Goal: Task Accomplishment & Management: Complete application form

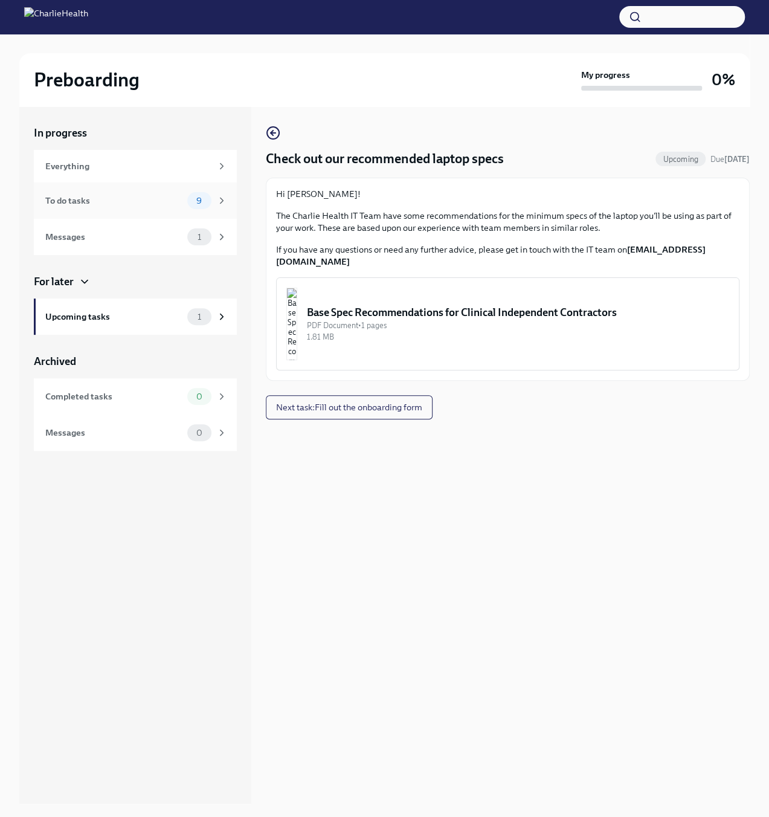
click at [118, 198] on div "To do tasks" at bounding box center [113, 200] width 137 height 13
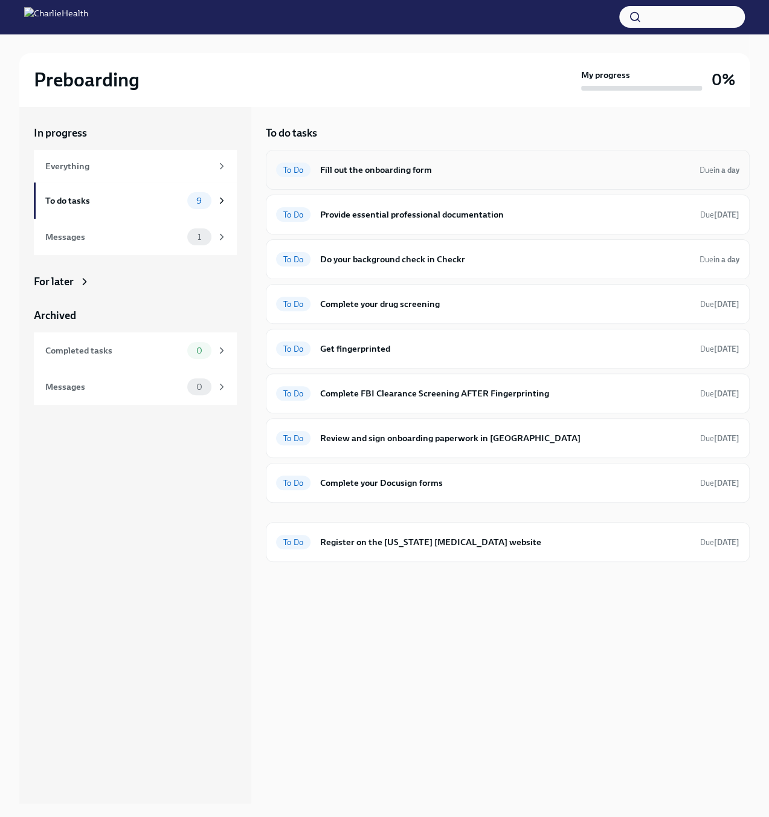
click at [403, 176] on h6 "Fill out the onboarding form" at bounding box center [505, 169] width 370 height 13
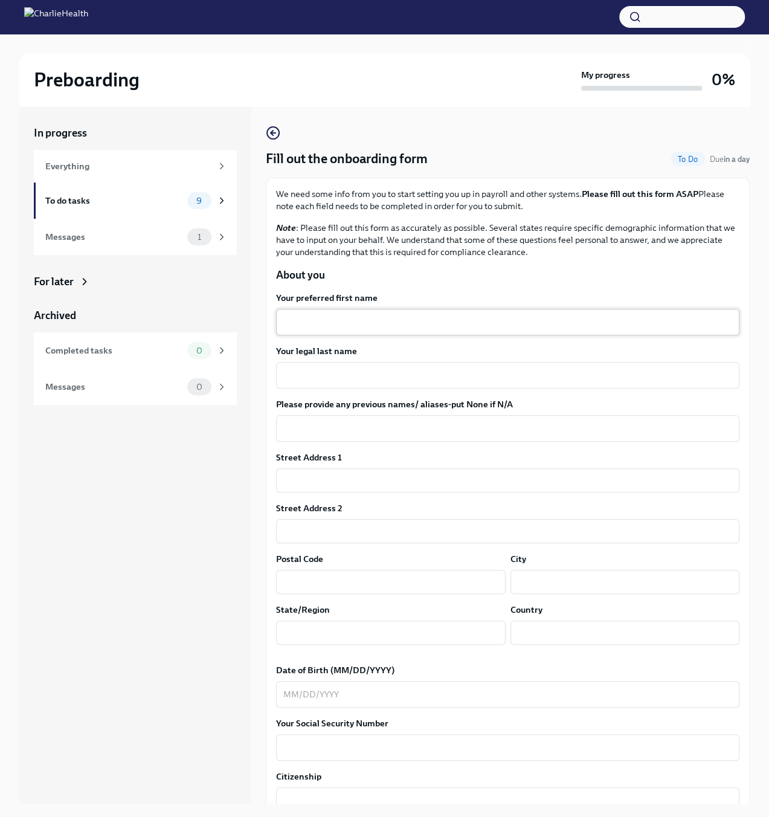
click at [332, 329] on textarea "Your preferred first name" at bounding box center [507, 322] width 449 height 15
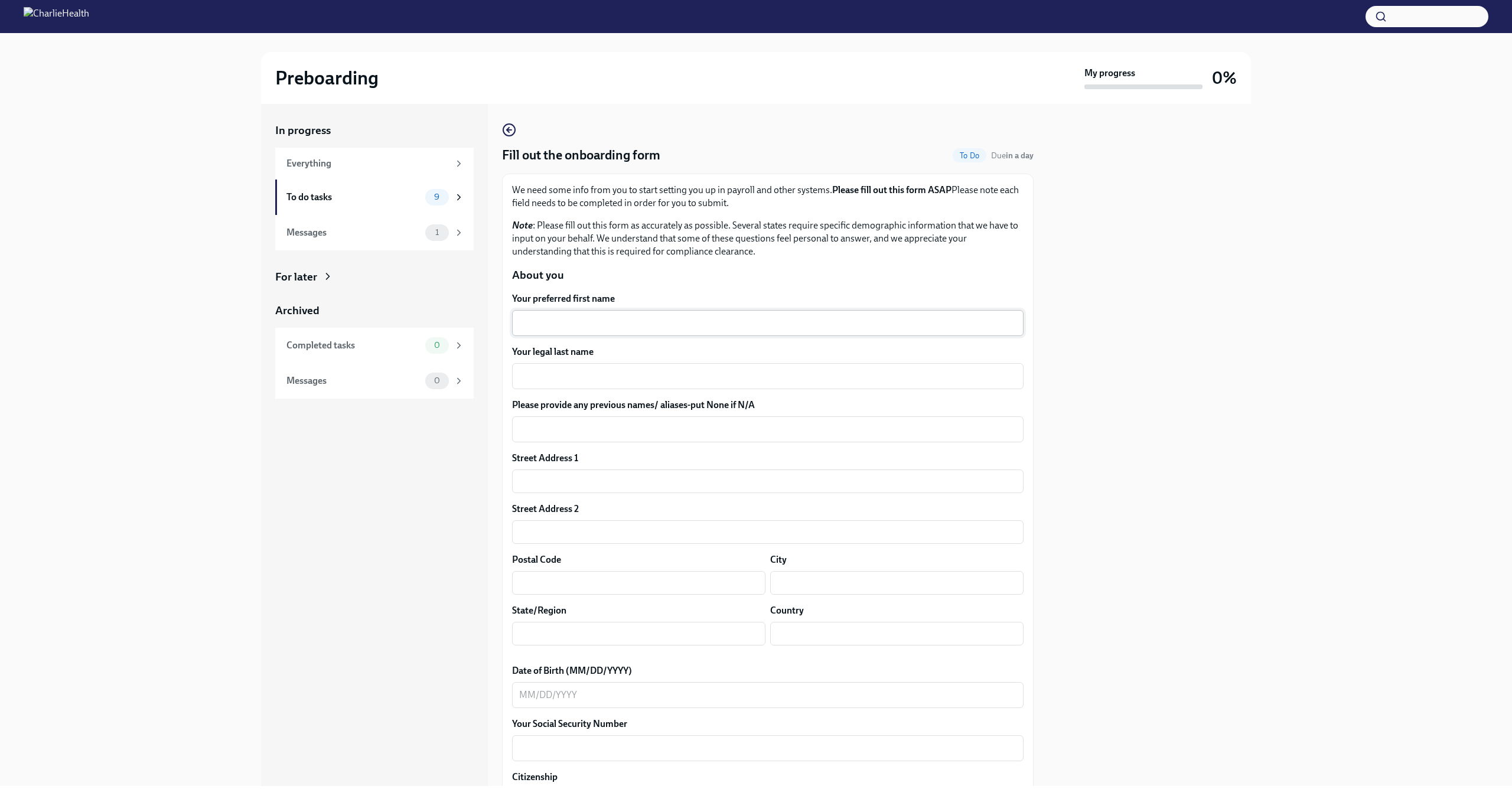
click at [626, 324] on textarea "Your preferred first name" at bounding box center [767, 322] width 497 height 15
type textarea "Kadeshia"
type textarea "[PERSON_NAME]"
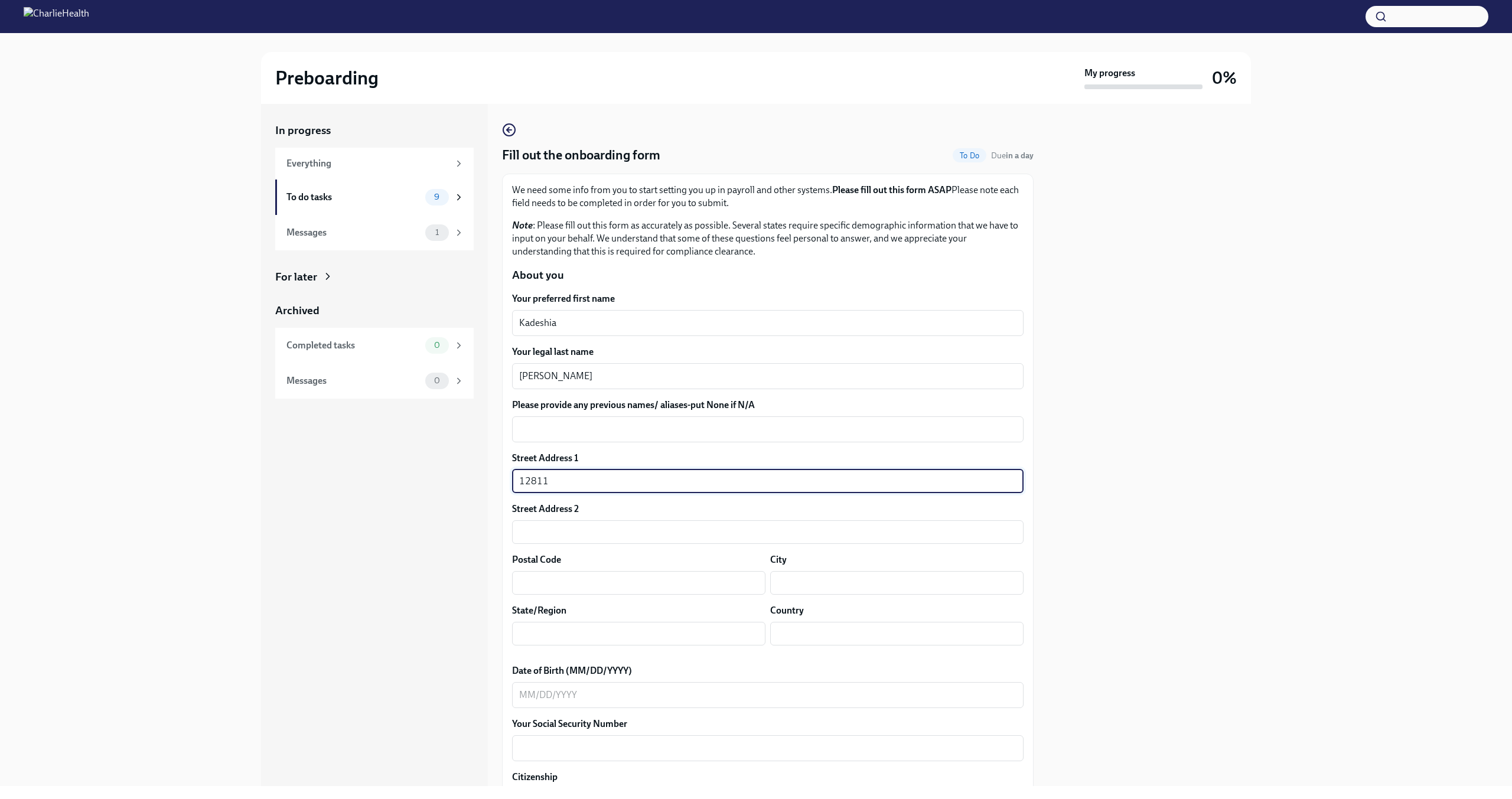
type input "12811 Ilderton Dr."
type input "77346"
type input "Humble"
type input "[GEOGRAPHIC_DATA]"
type input "US"
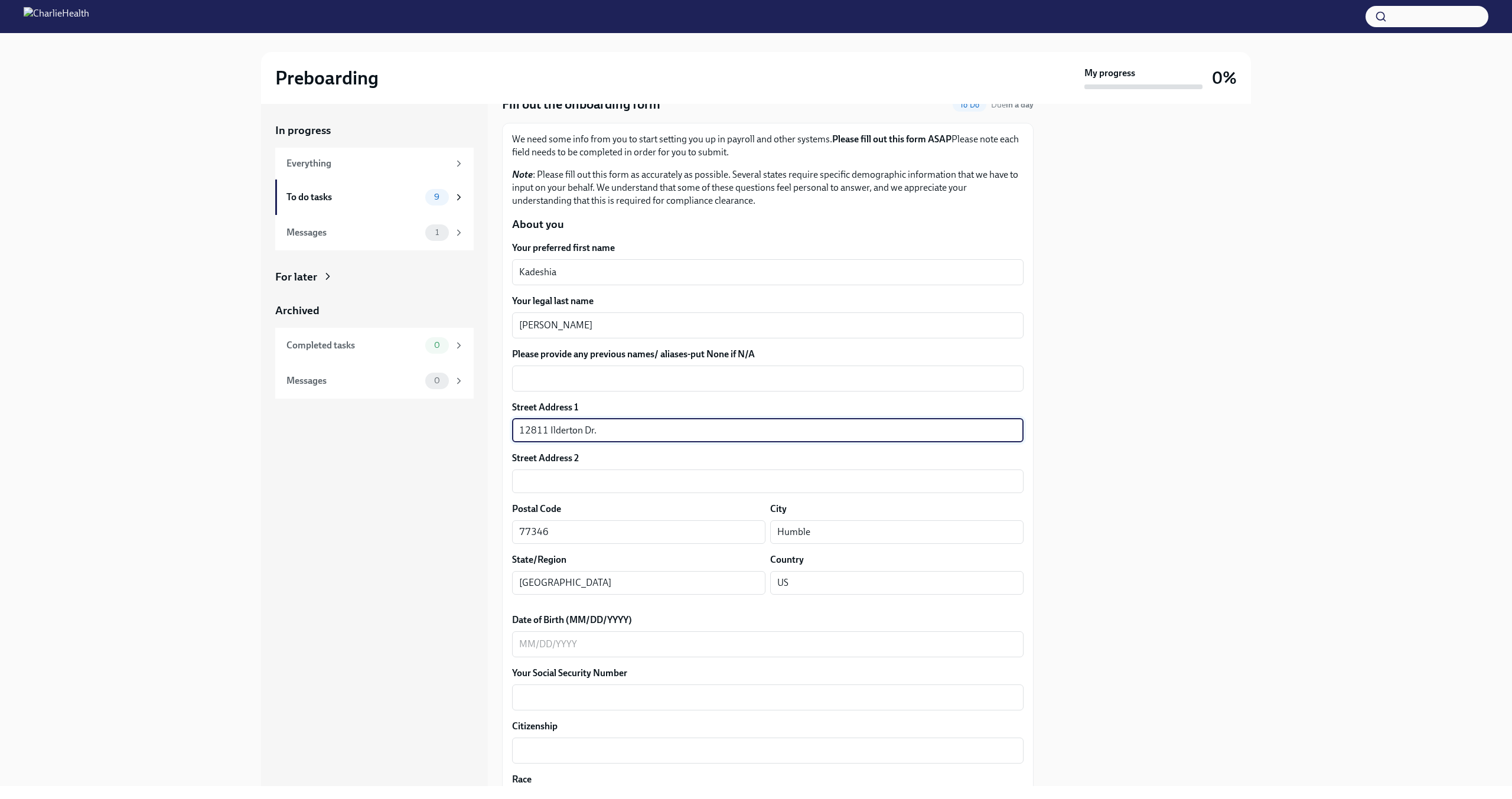
scroll to position [118, 0]
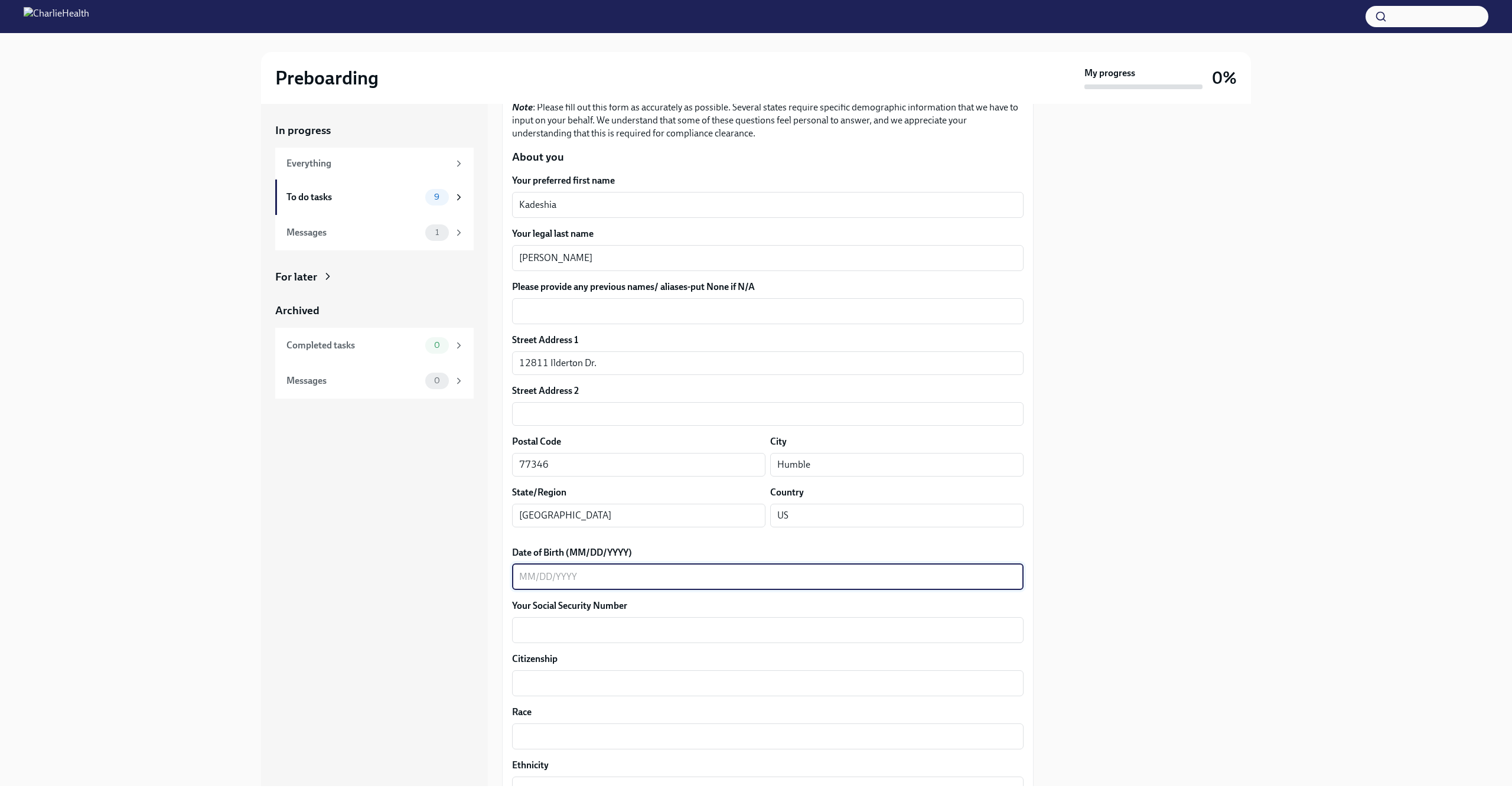
click at [590, 574] on textarea "Date of Birth (MM/DD/YYYY)" at bounding box center [767, 576] width 497 height 15
type textarea "[DATE]"
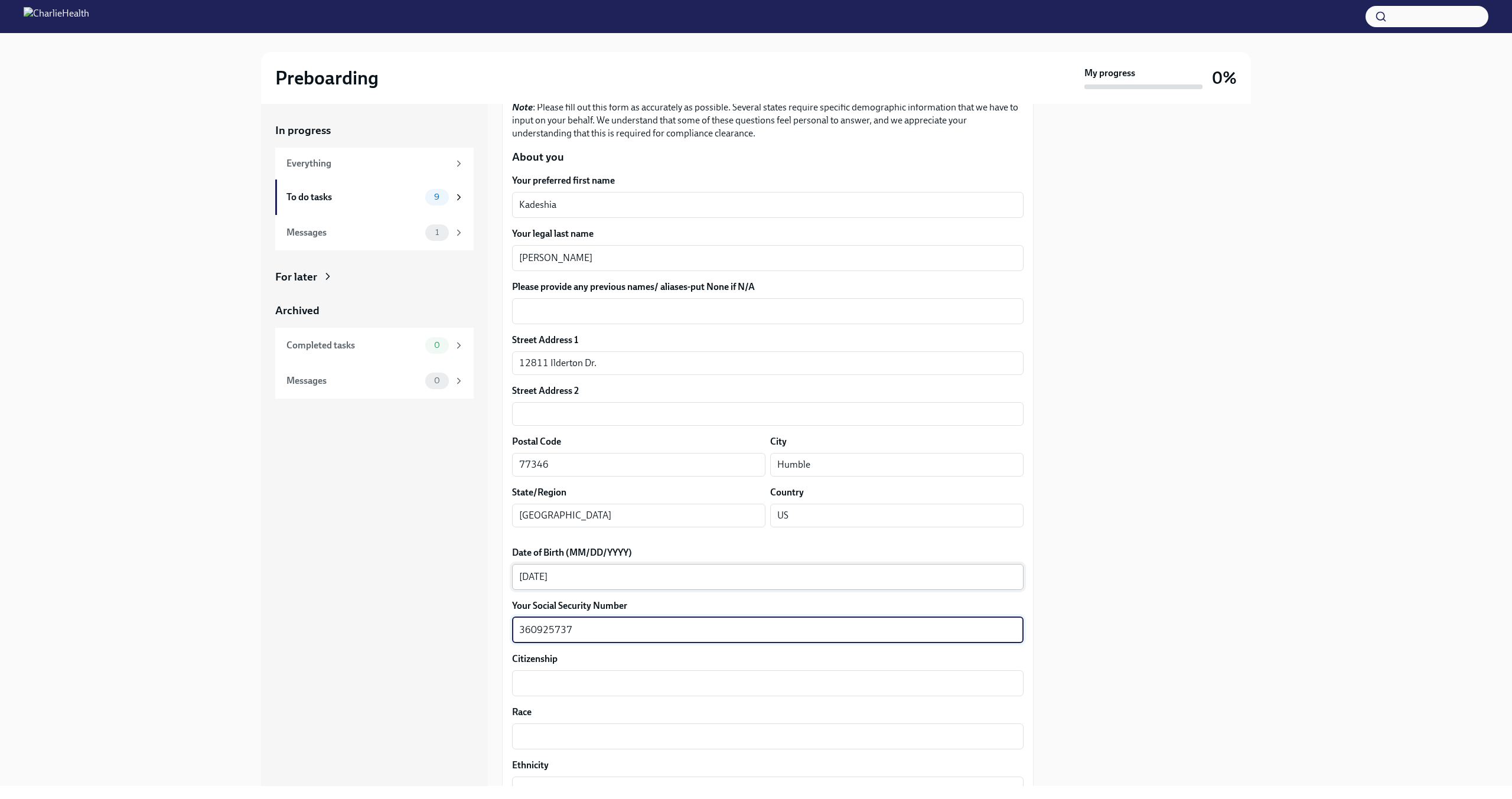
type textarea "360925737"
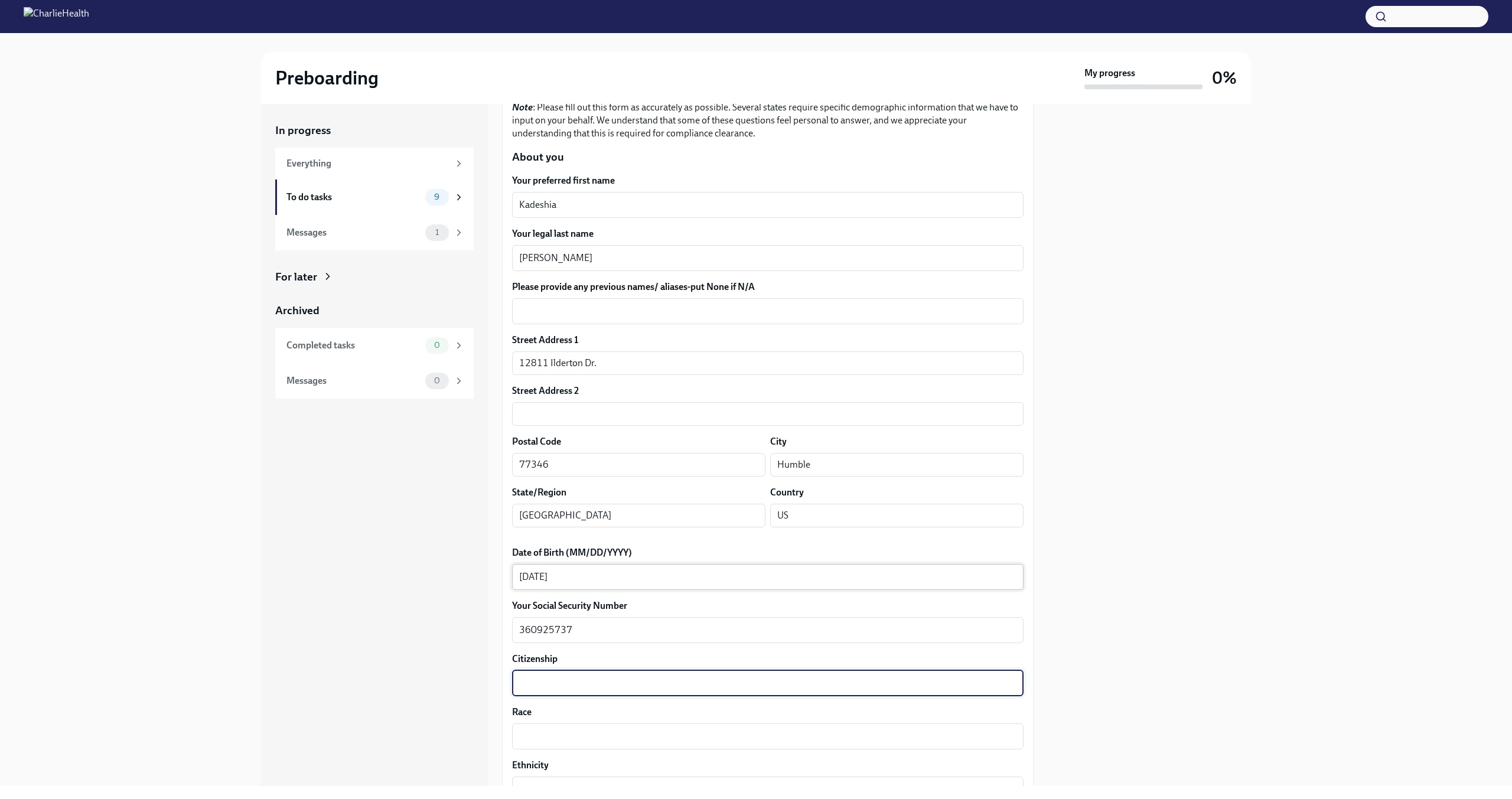
type textarea "U"
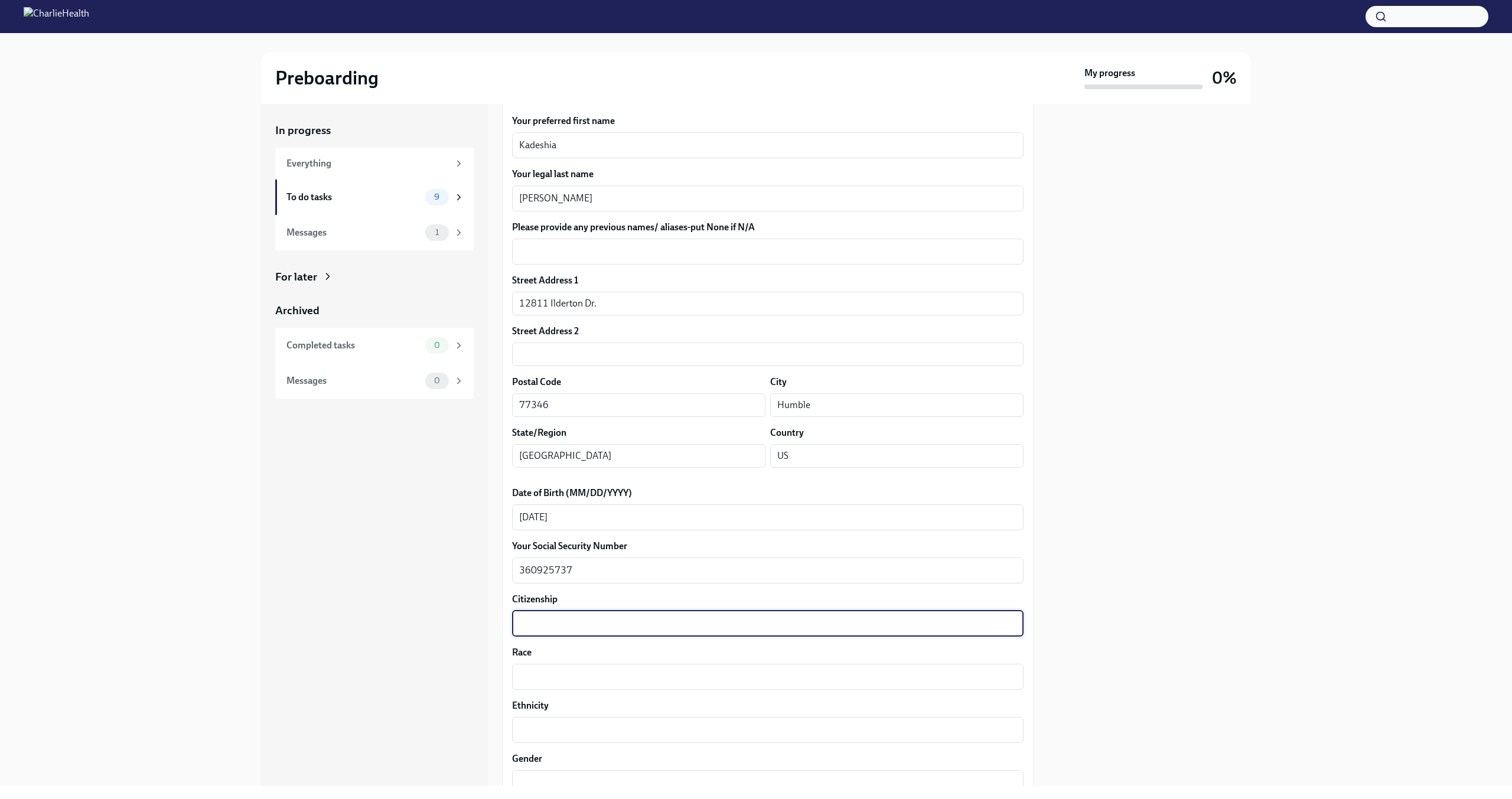
scroll to position [236, 0]
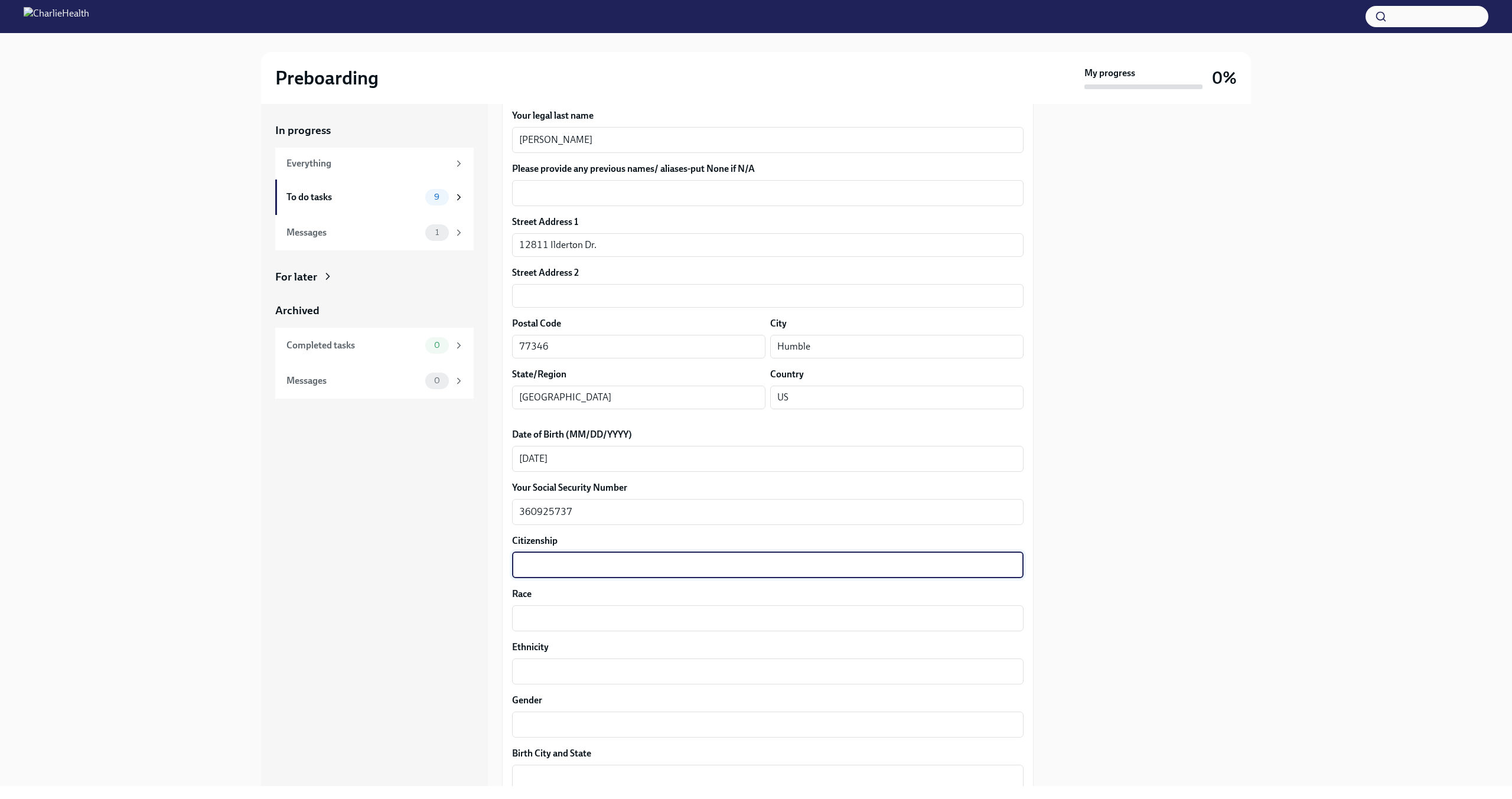
click at [551, 567] on textarea "Citizenship" at bounding box center [767, 565] width 497 height 15
type textarea "America"
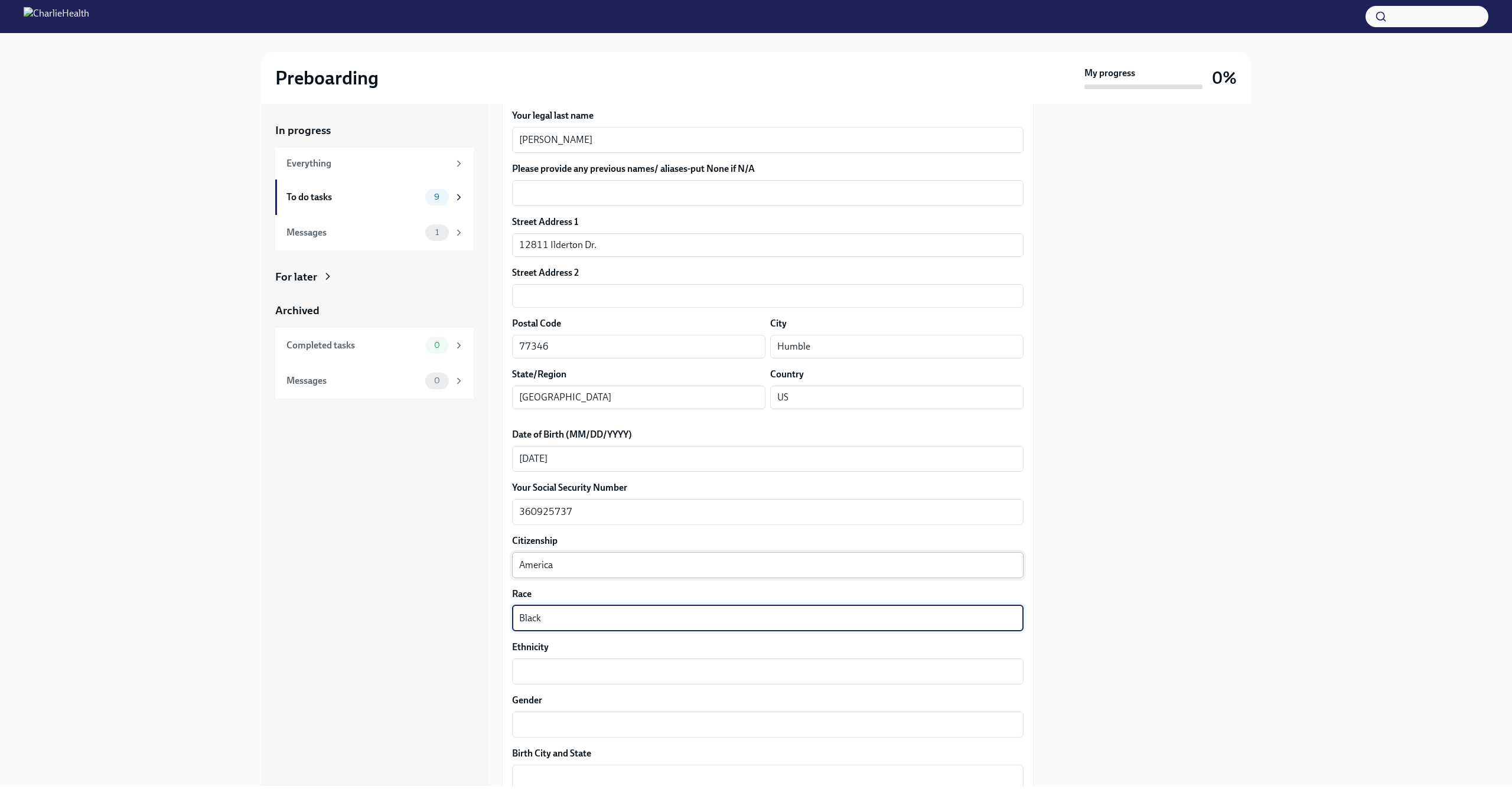
type textarea "Black"
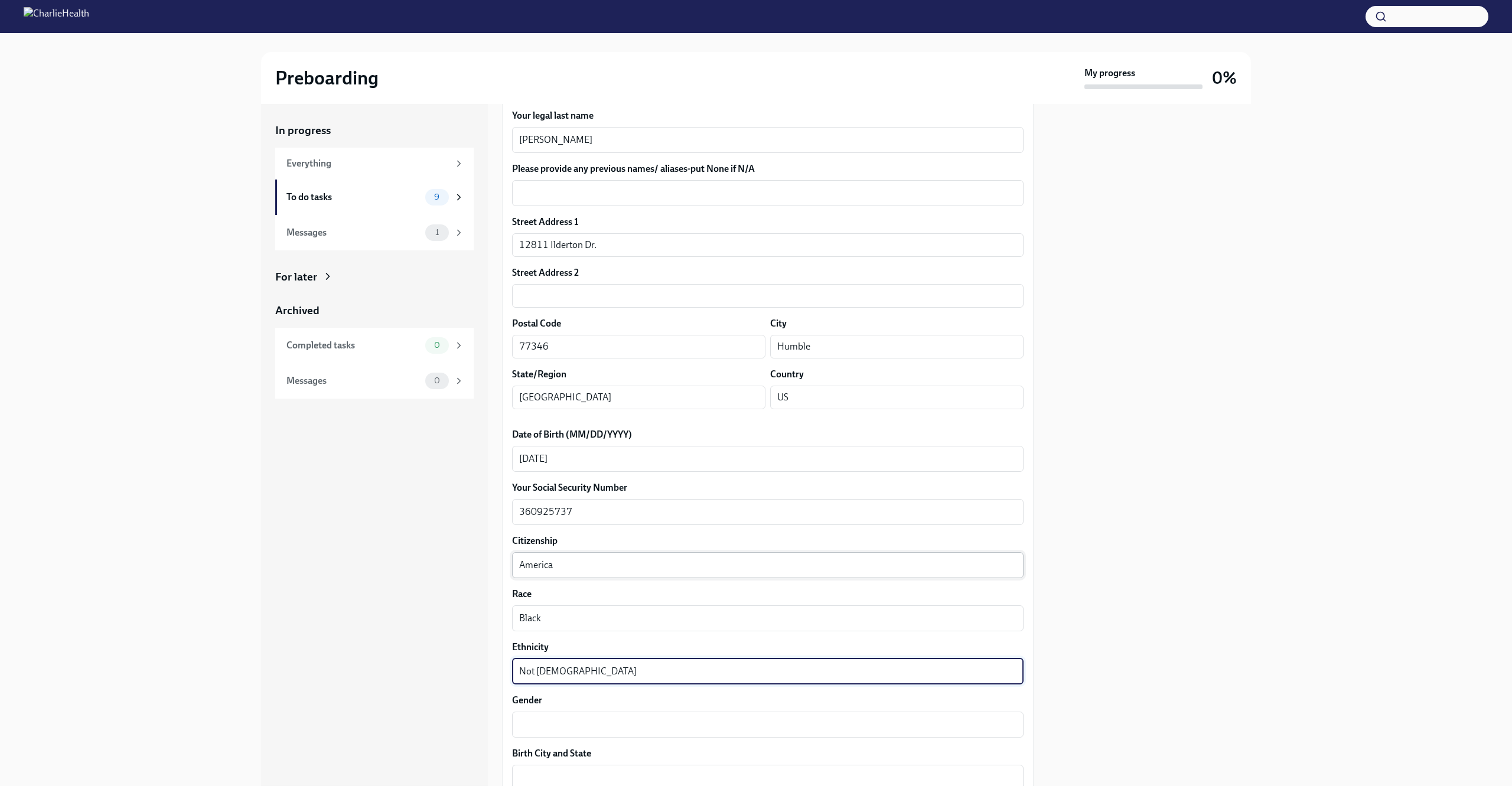
type textarea "Not [DEMOGRAPHIC_DATA]"
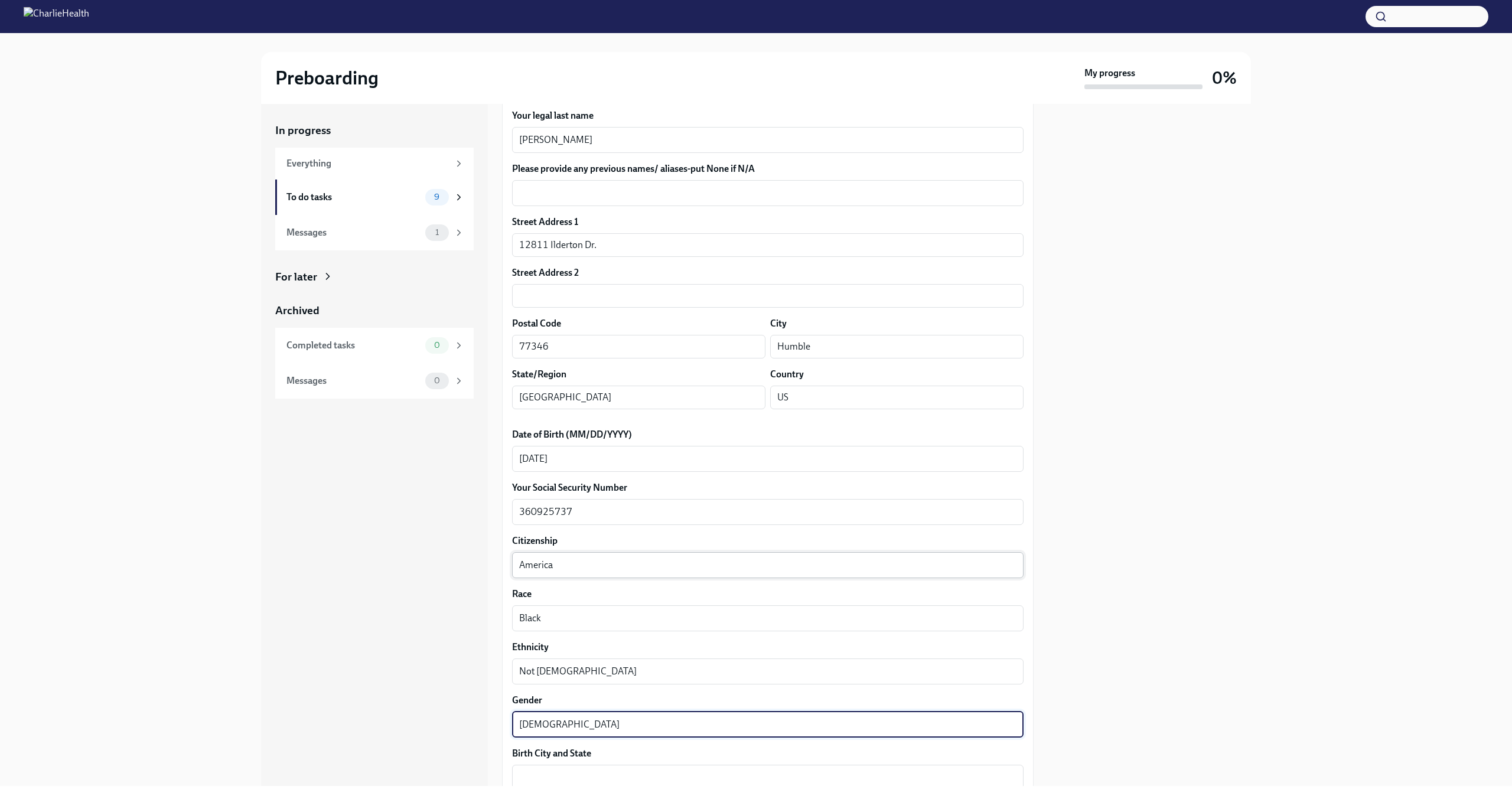
type textarea "[DEMOGRAPHIC_DATA]"
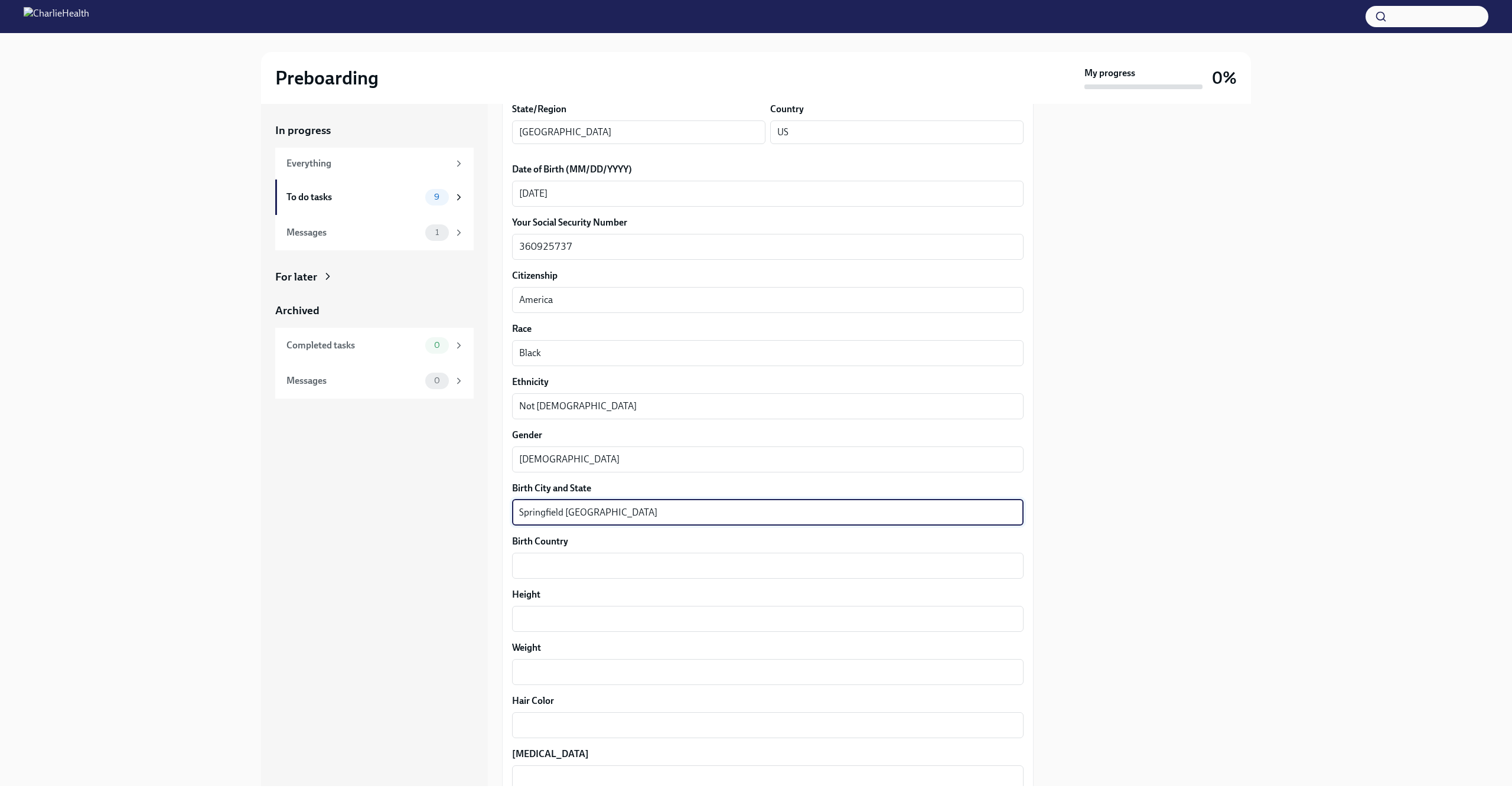
scroll to position [590, 0]
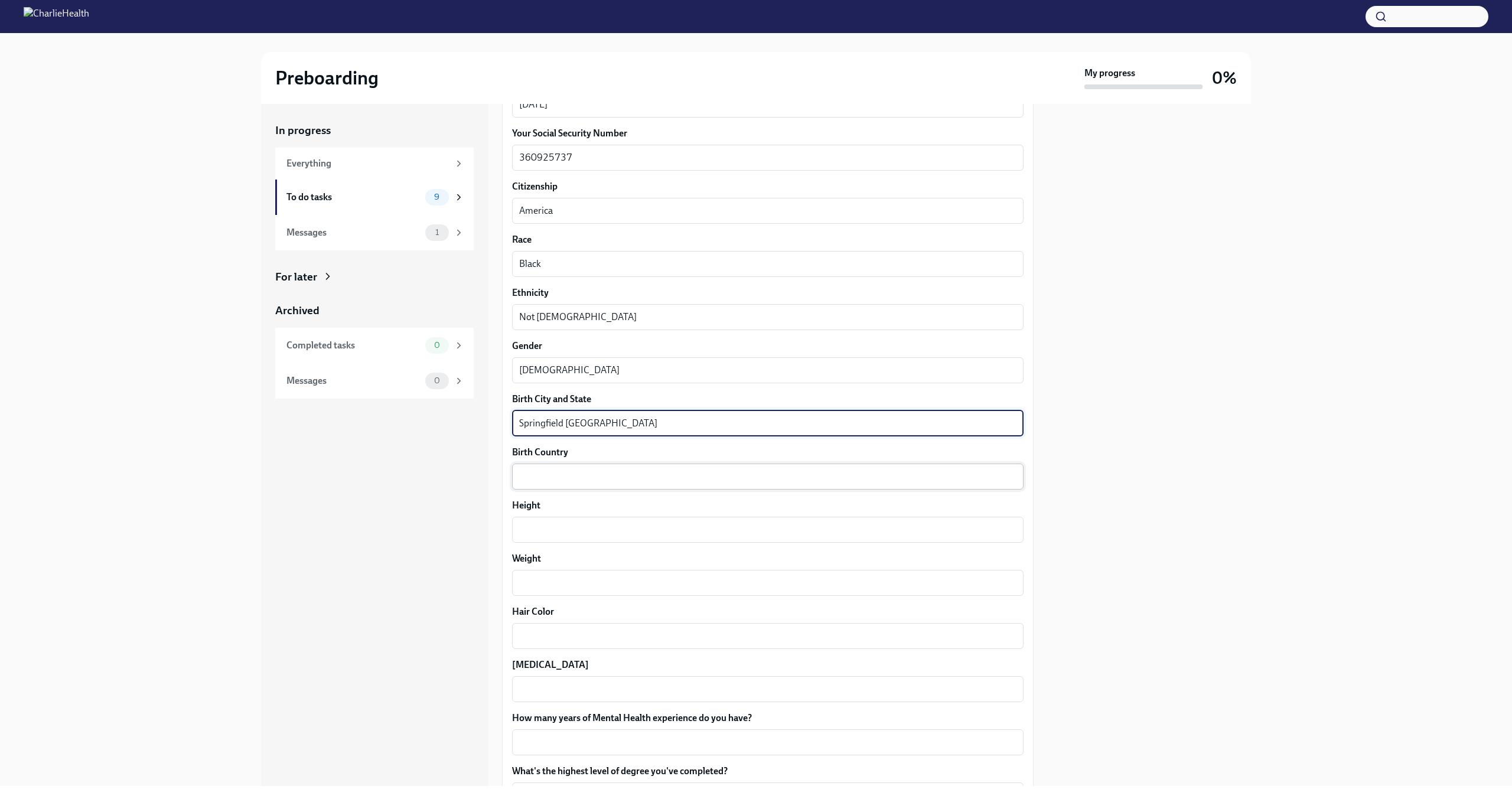
type textarea "Springfield [GEOGRAPHIC_DATA]"
click at [566, 480] on textarea "Birth Country" at bounding box center [767, 476] width 497 height 15
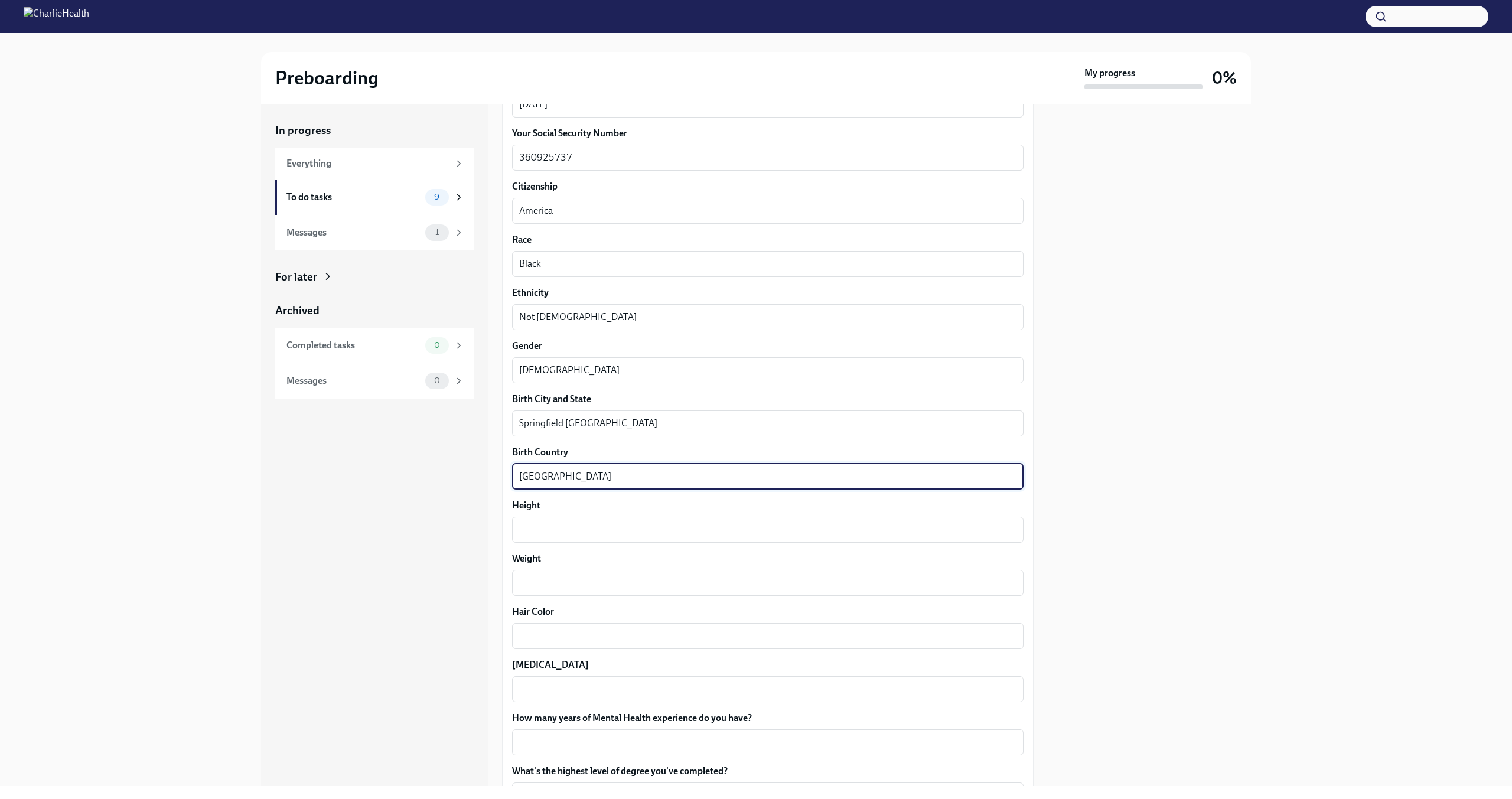
type textarea "[GEOGRAPHIC_DATA]"
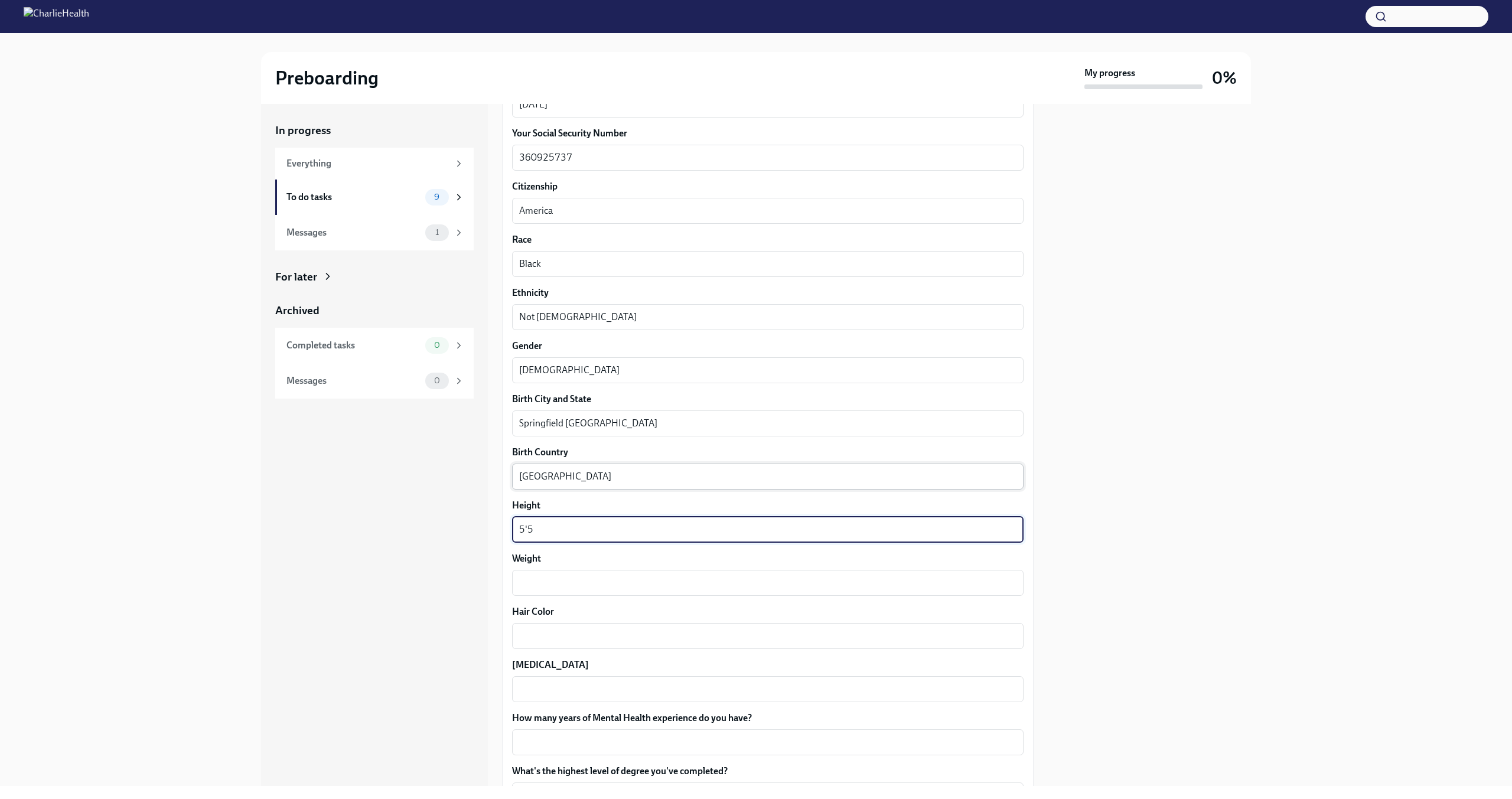
type textarea "5'5"
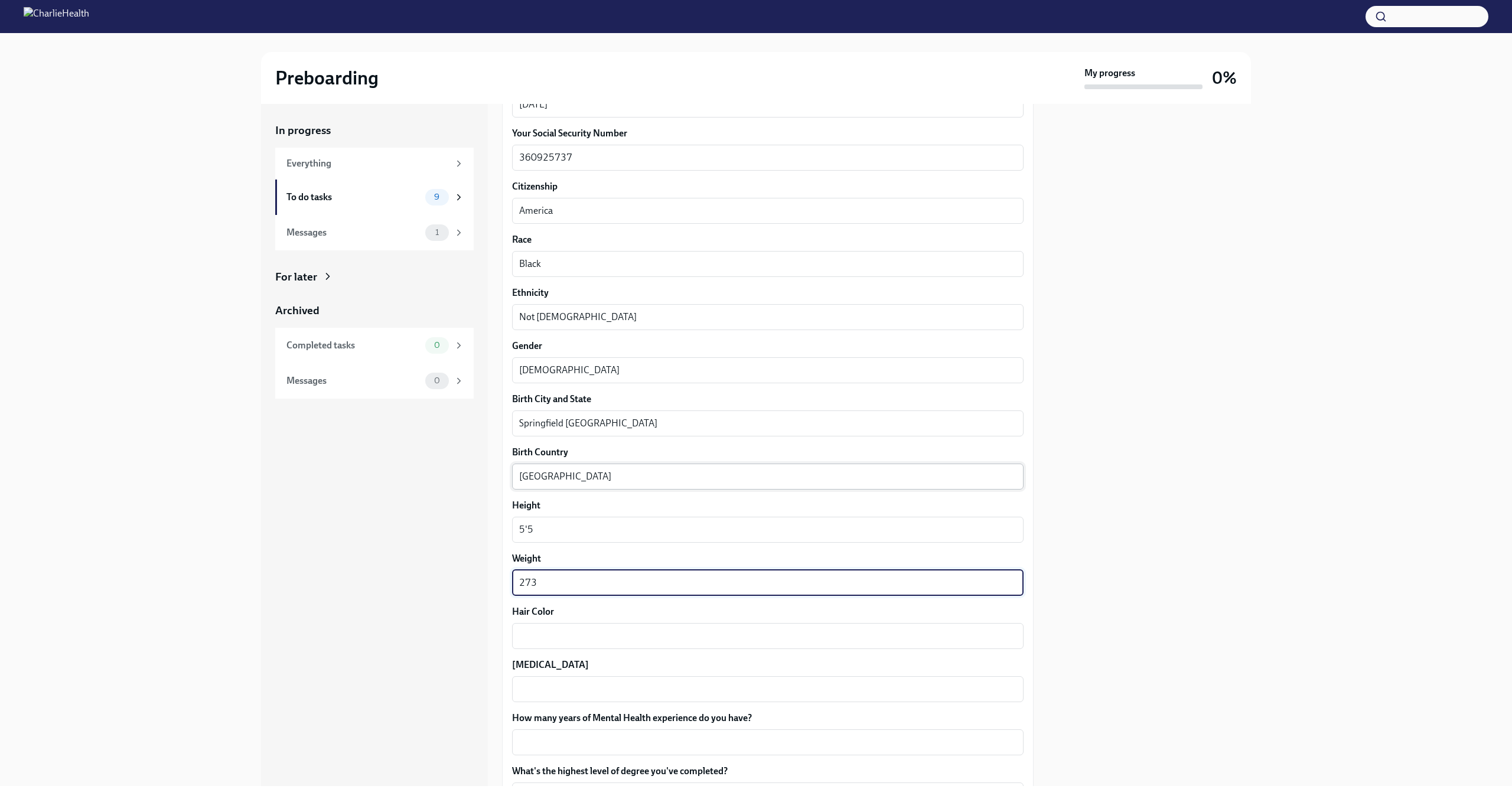
type textarea "273"
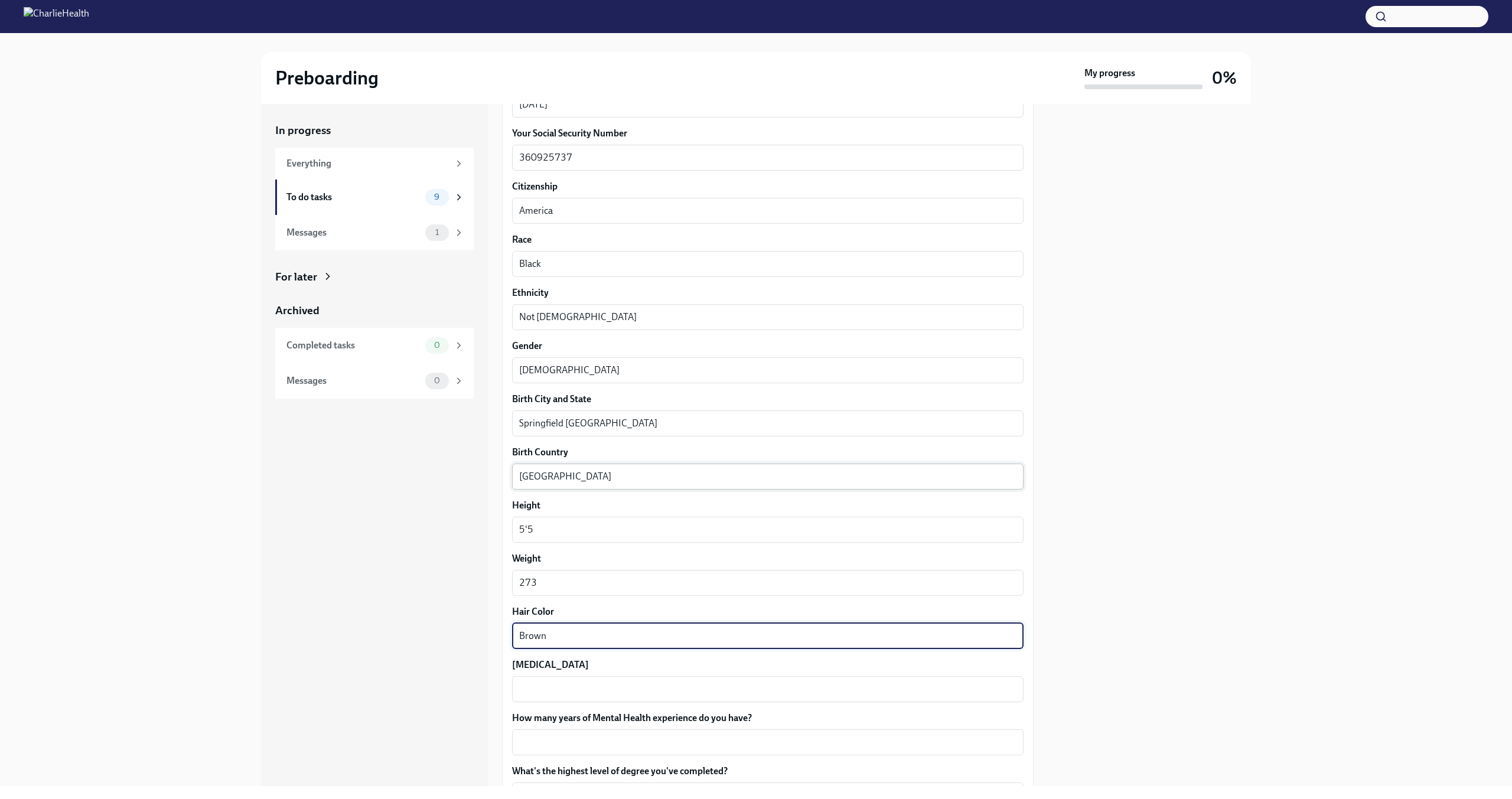
type textarea "Brown"
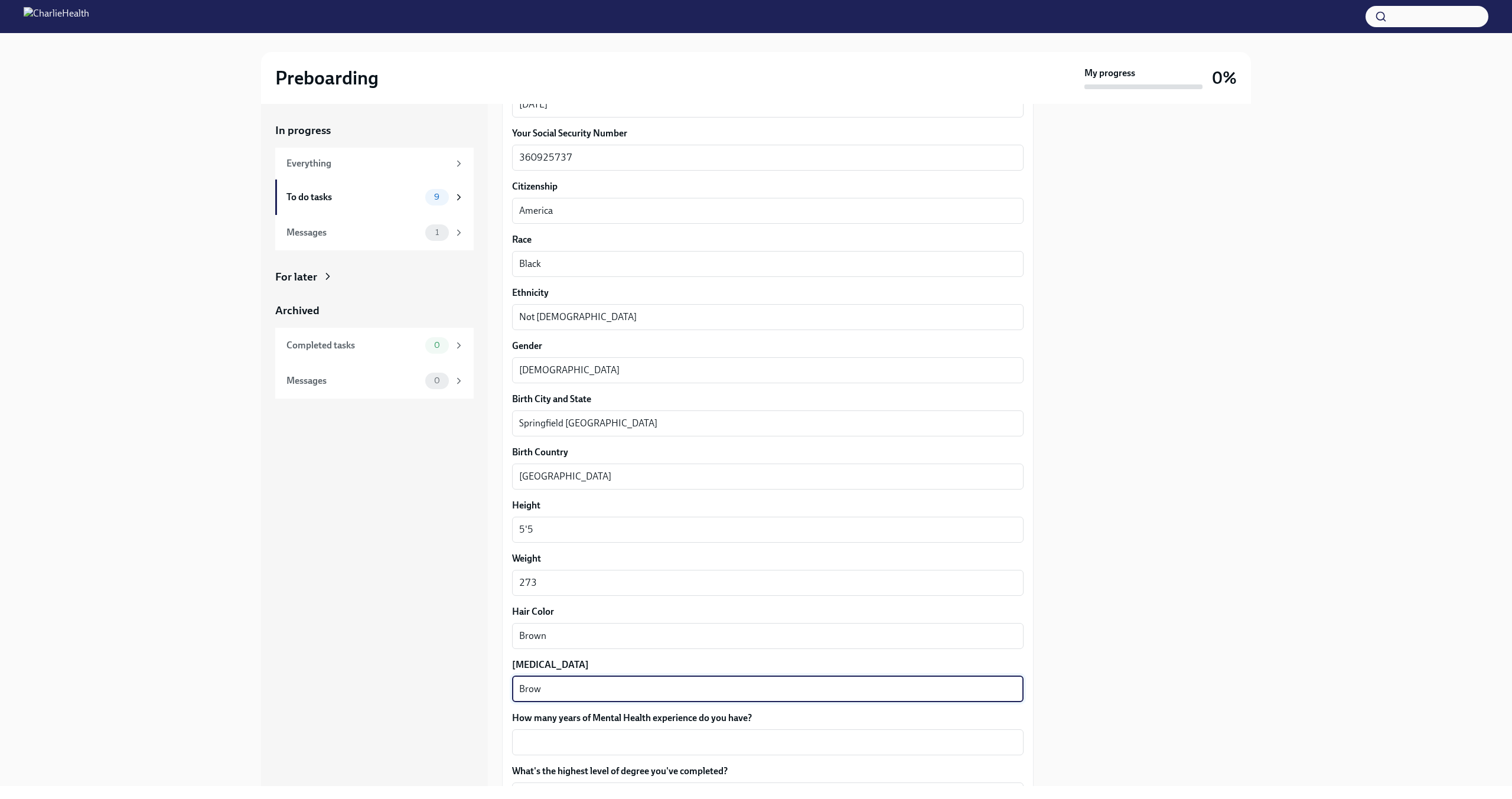
click at [571, 685] on textarea "Brow" at bounding box center [767, 689] width 497 height 15
type textarea "Brown"
click at [638, 732] on div "x ​" at bounding box center [767, 741] width 511 height 26
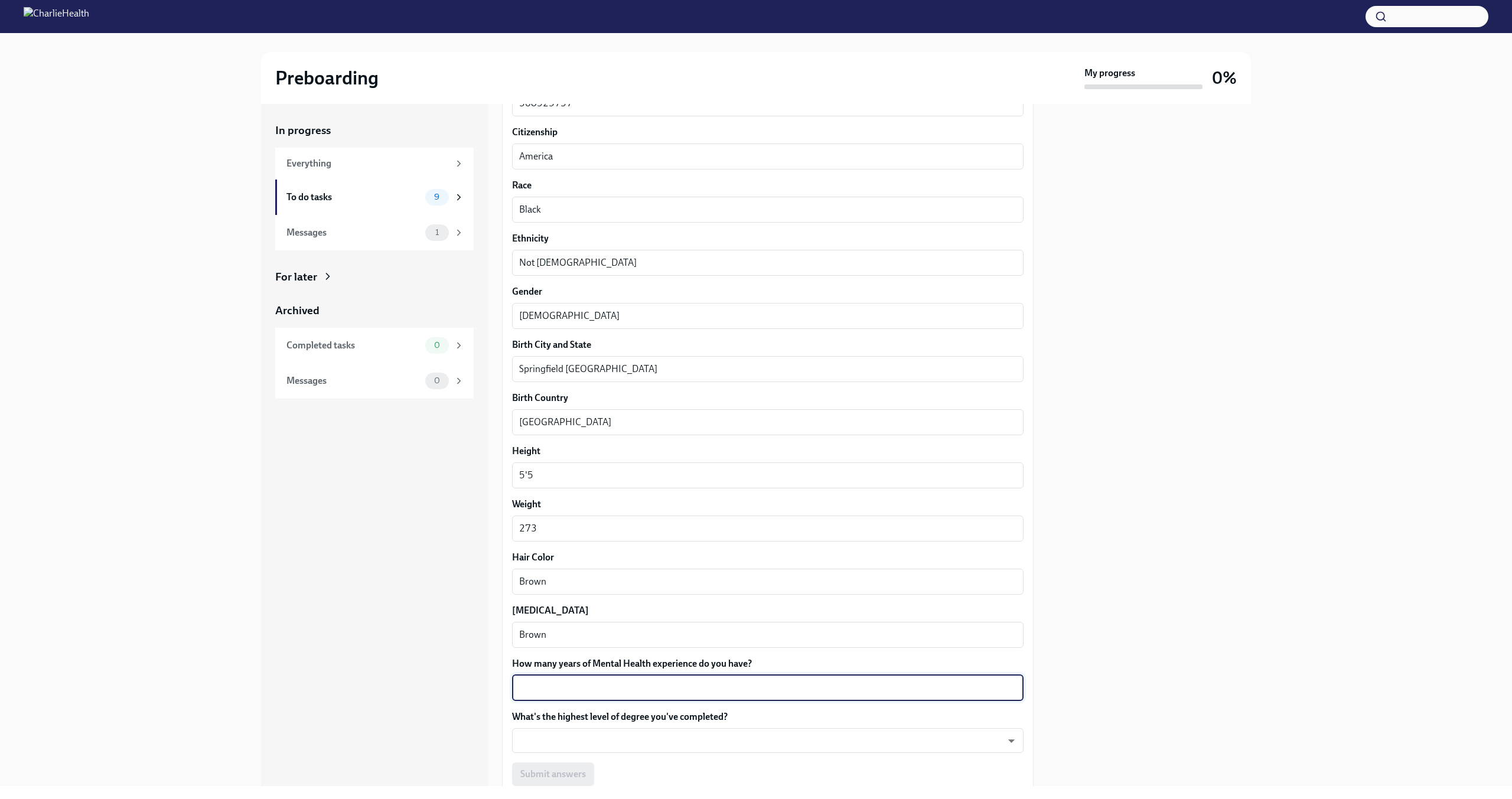
scroll to position [739, 0]
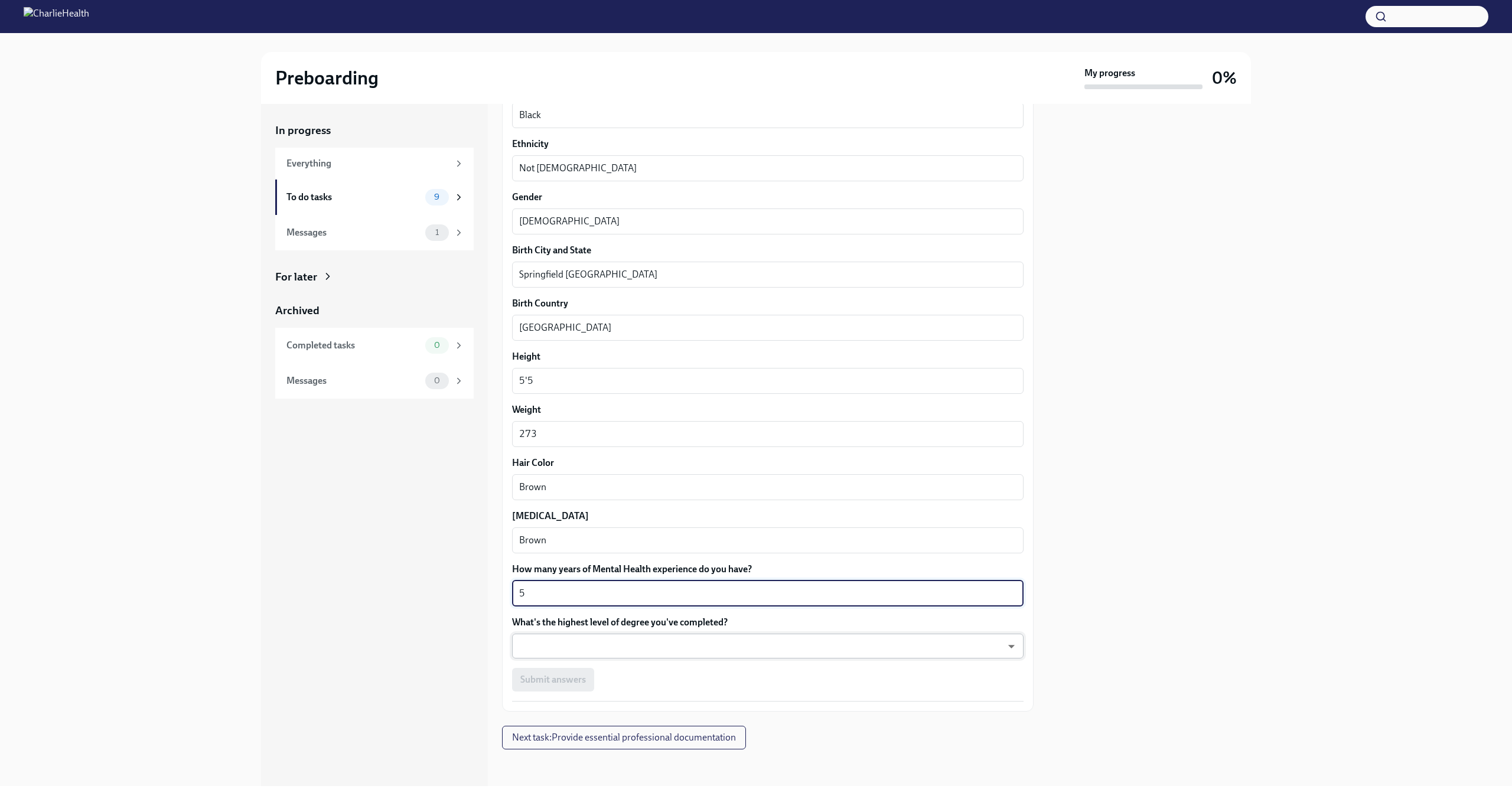
type textarea "5"
click at [616, 647] on body "Preboarding My progress 0% In progress Everything To do tasks 9 Messages 1 For …" at bounding box center [756, 400] width 1512 height 799
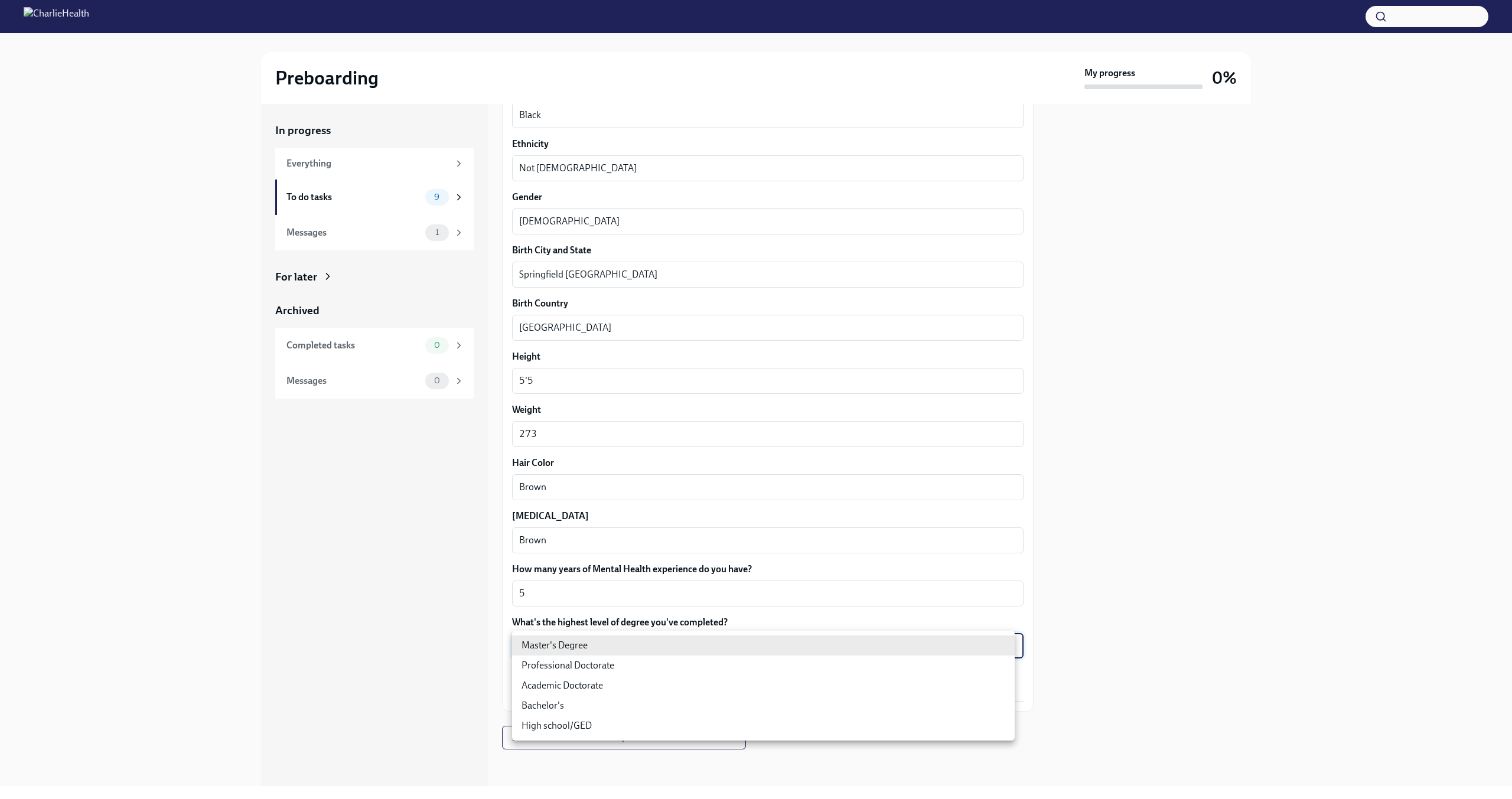
click at [616, 647] on li "Master's Degree" at bounding box center [763, 645] width 502 height 21
type input "2vBr-ghkD"
click at [576, 684] on div "Submit answers" at bounding box center [767, 679] width 511 height 23
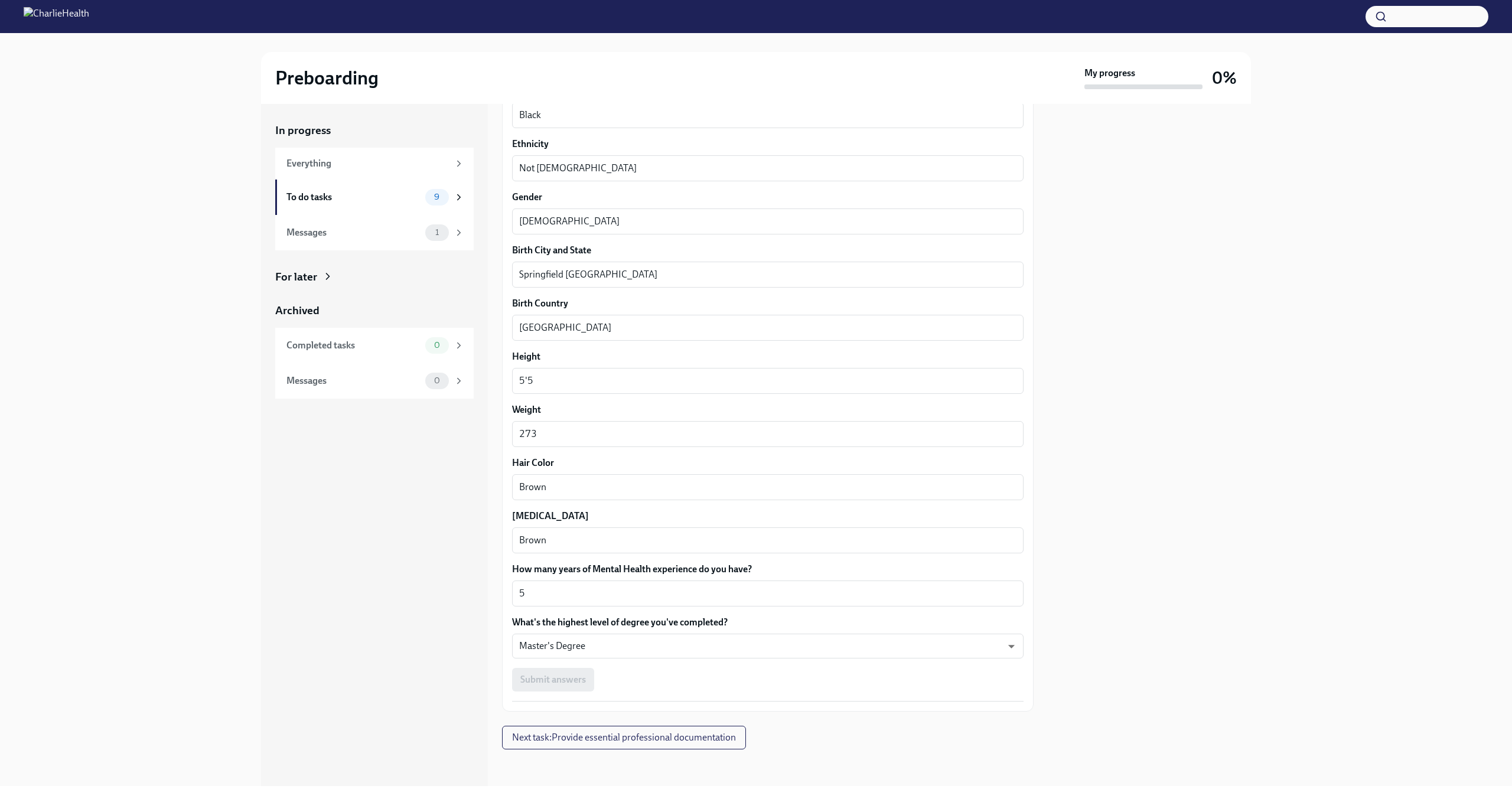
click at [635, 684] on div "Submit answers" at bounding box center [767, 679] width 511 height 23
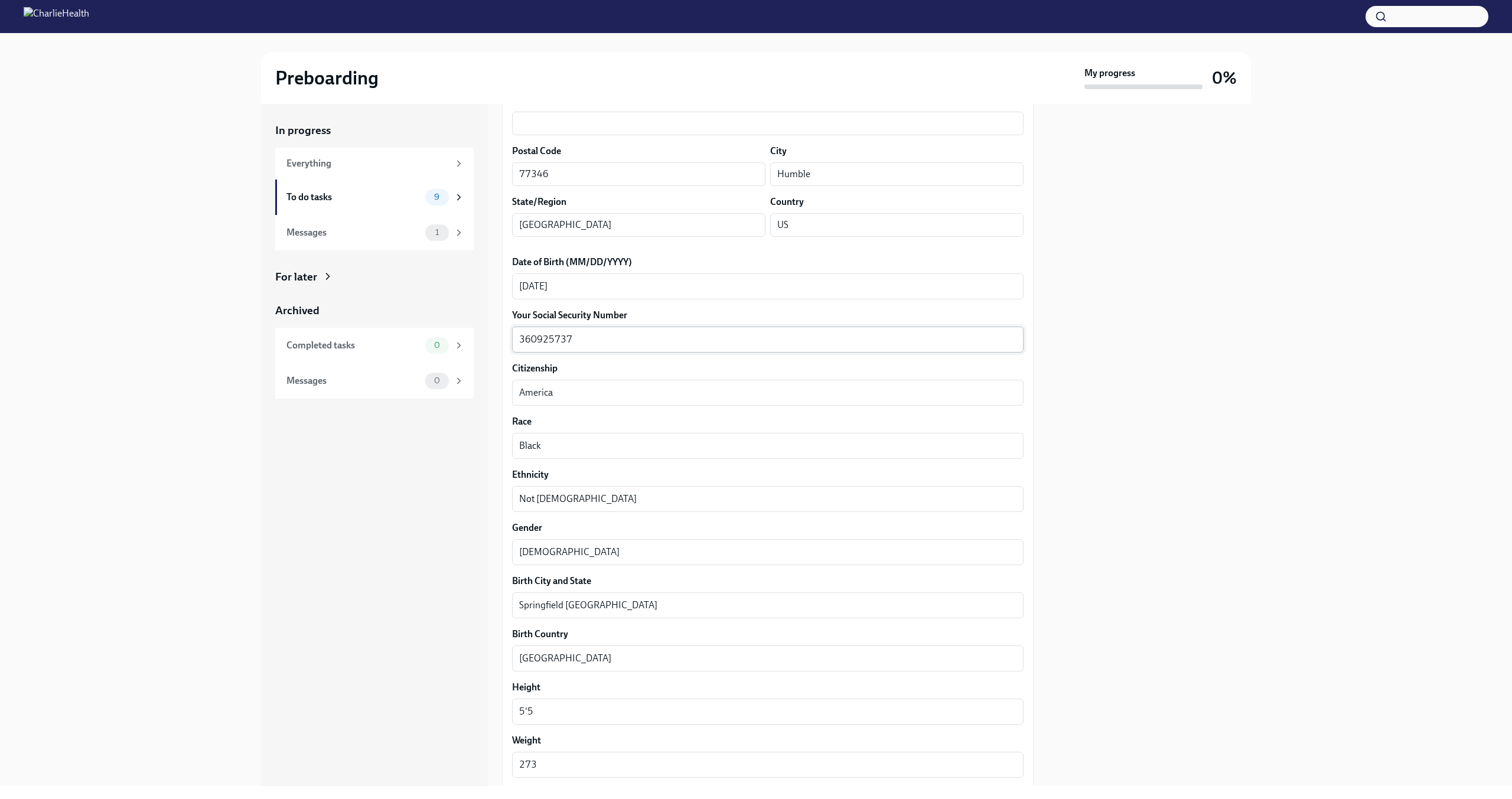
scroll to position [443, 0]
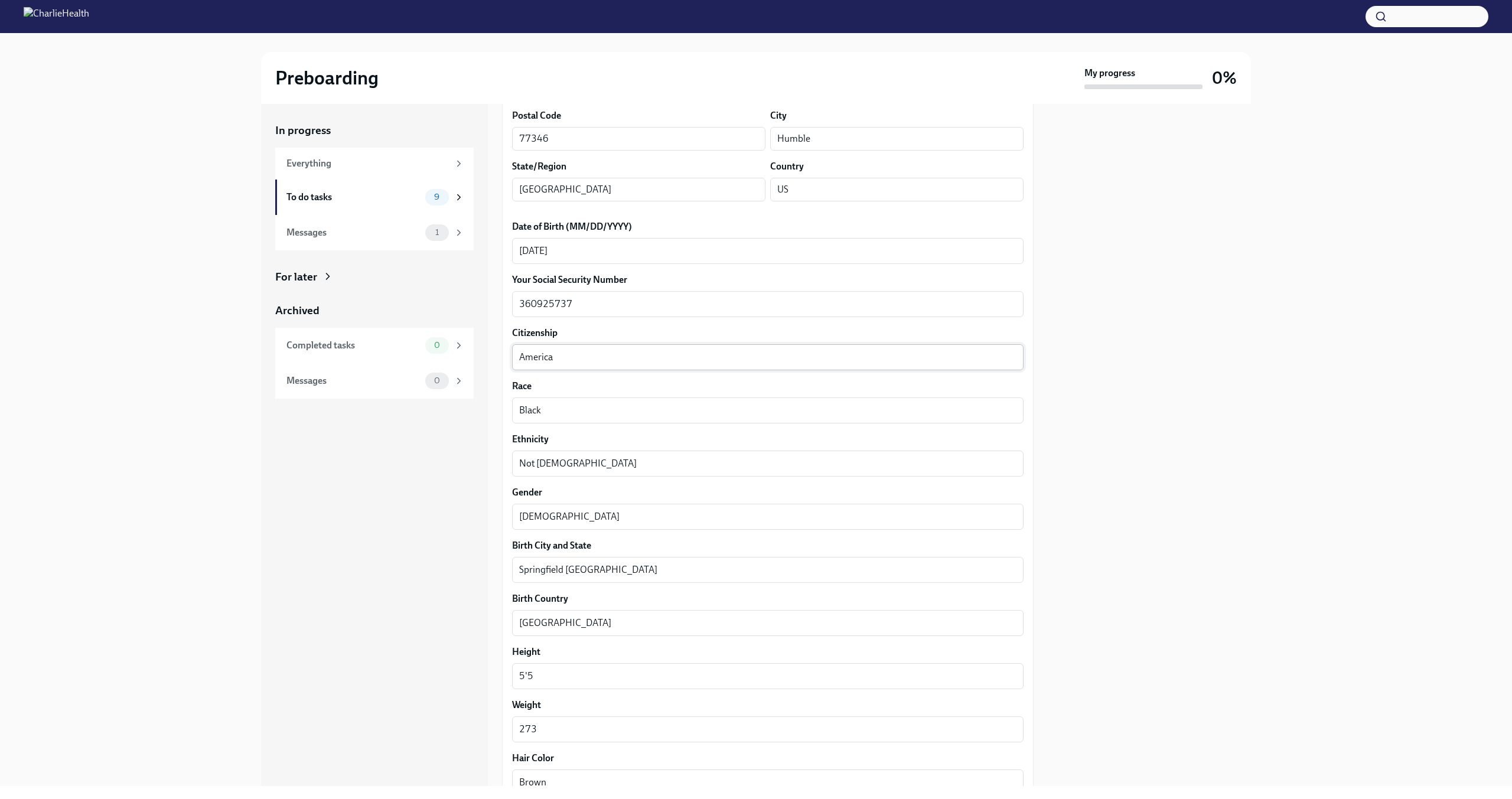
click at [577, 354] on textarea "America" at bounding box center [767, 357] width 497 height 15
drag, startPoint x: 724, startPoint y: 355, endPoint x: 458, endPoint y: 356, distance: 266.0
click at [458, 356] on div "In progress Everything To do tasks 9 Messages 1 For later Archived Completed ta…" at bounding box center [756, 444] width 990 height 682
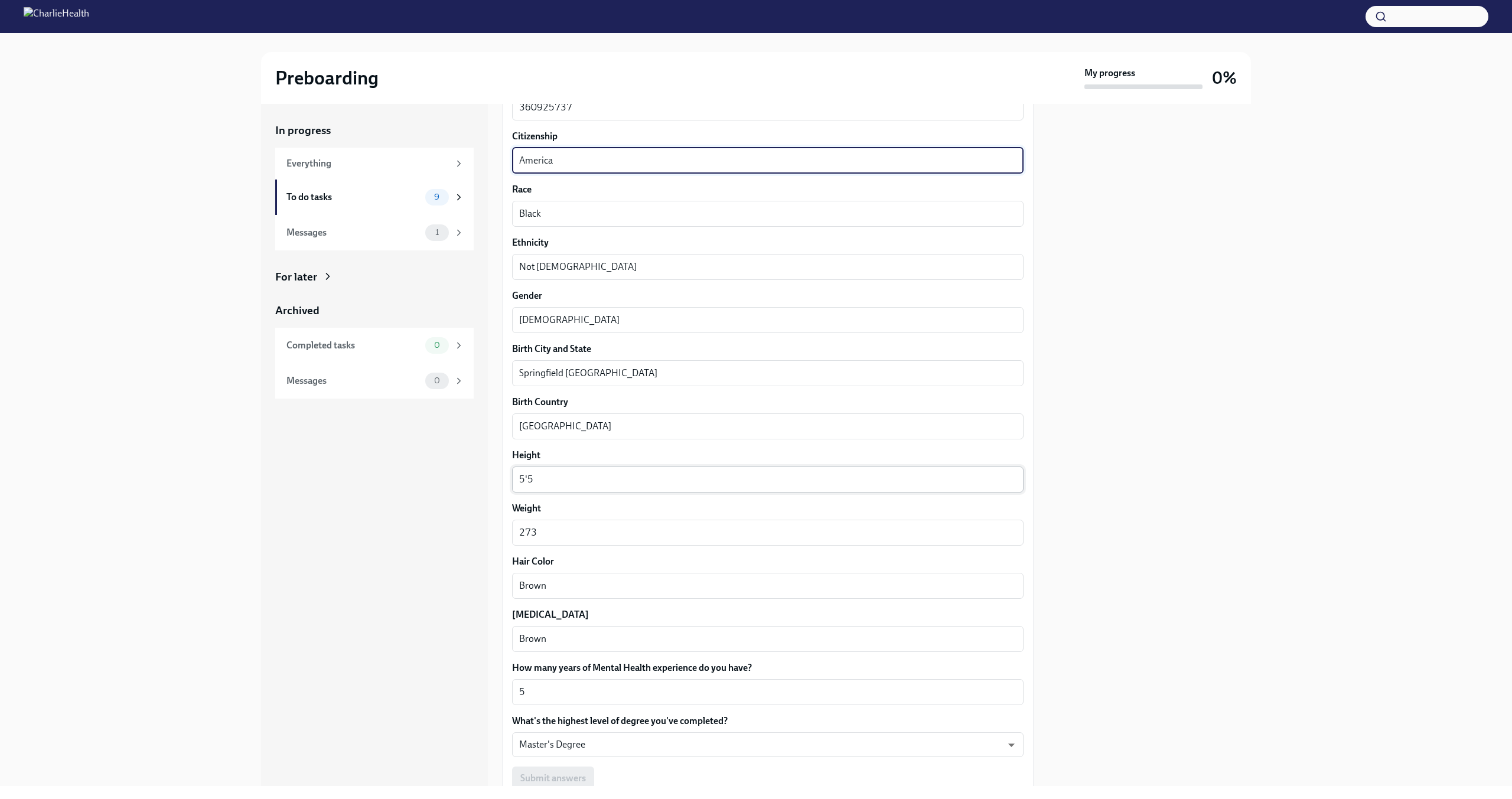
scroll to position [503, 0]
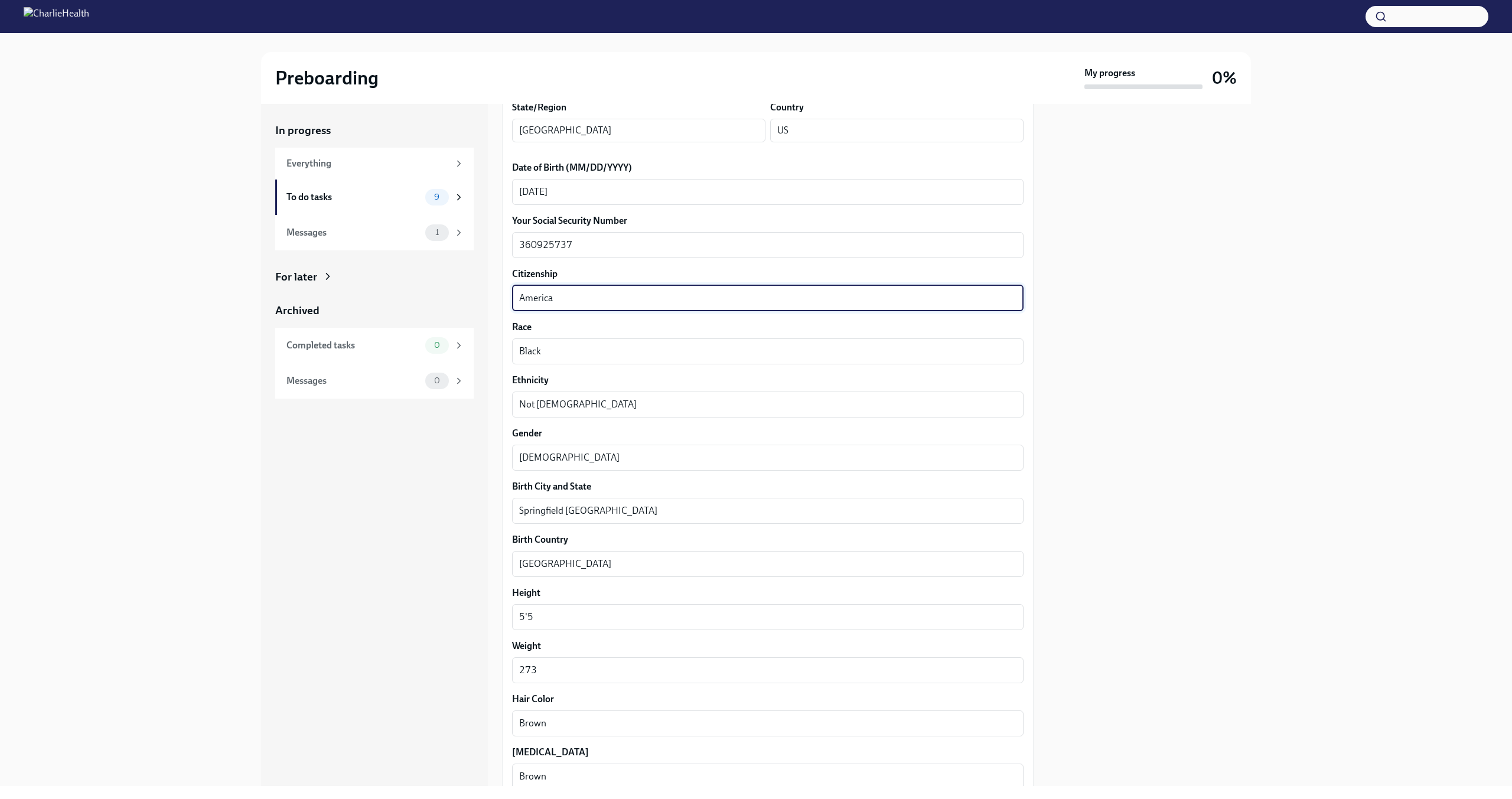
click at [574, 296] on textarea "America" at bounding box center [767, 298] width 497 height 15
type textarea "American"
click at [576, 338] on div "Black x ​" at bounding box center [767, 351] width 511 height 26
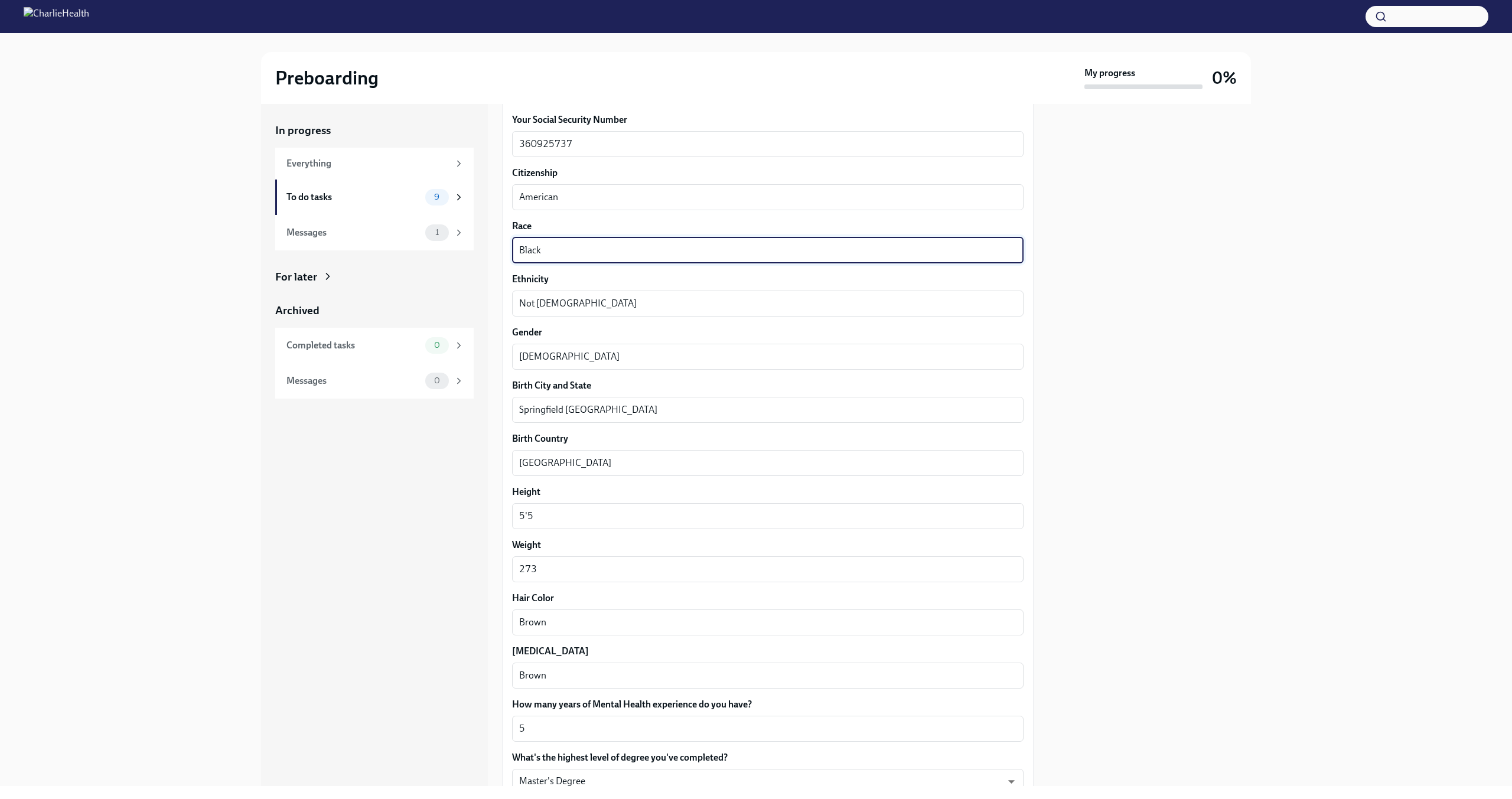
scroll to position [739, 0]
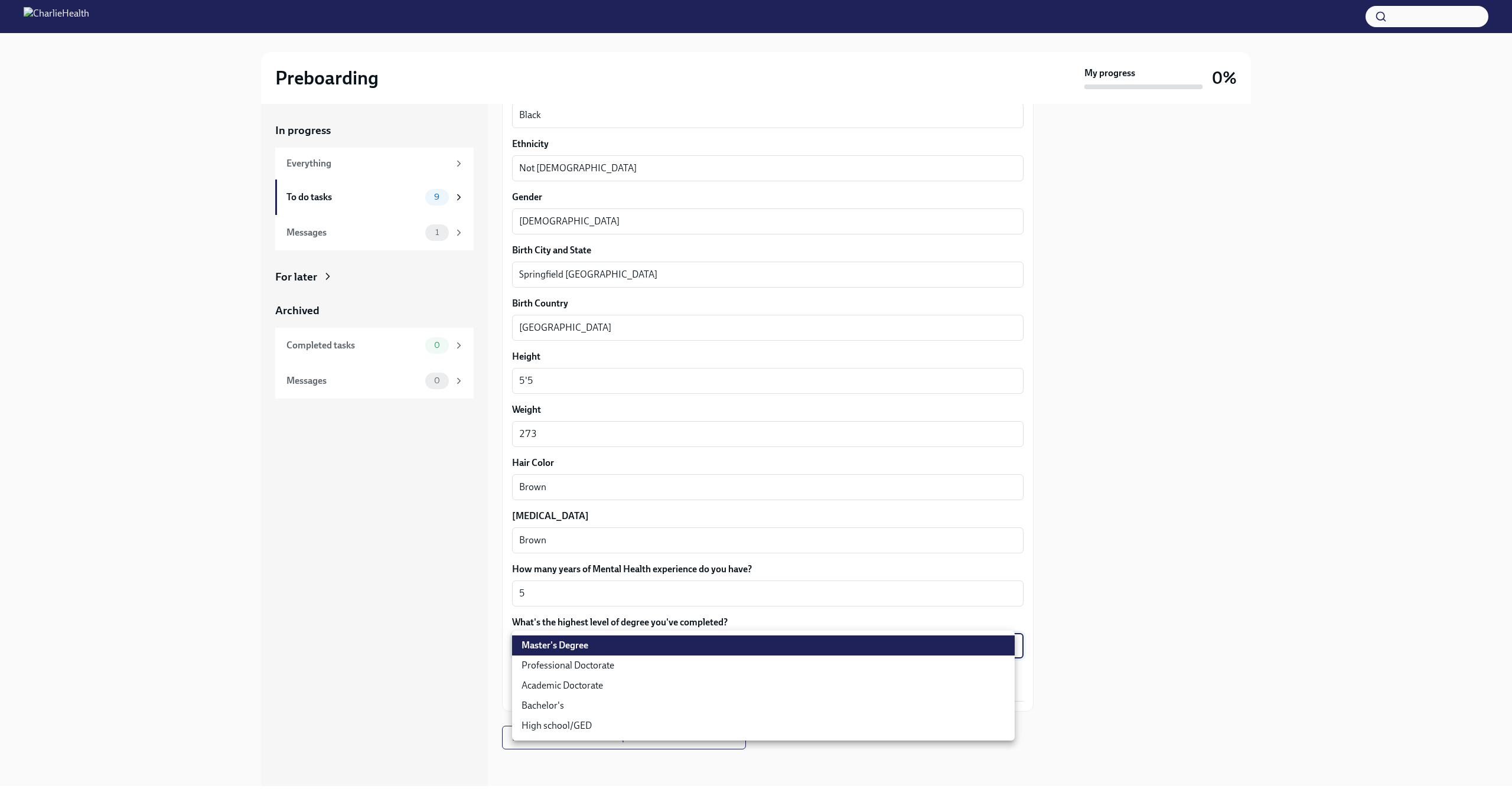
click at [543, 654] on body "Preboarding My progress 0% In progress Everything To do tasks 9 Messages 1 For …" at bounding box center [756, 400] width 1512 height 799
click at [543, 654] on li "Master's Degree" at bounding box center [763, 645] width 502 height 21
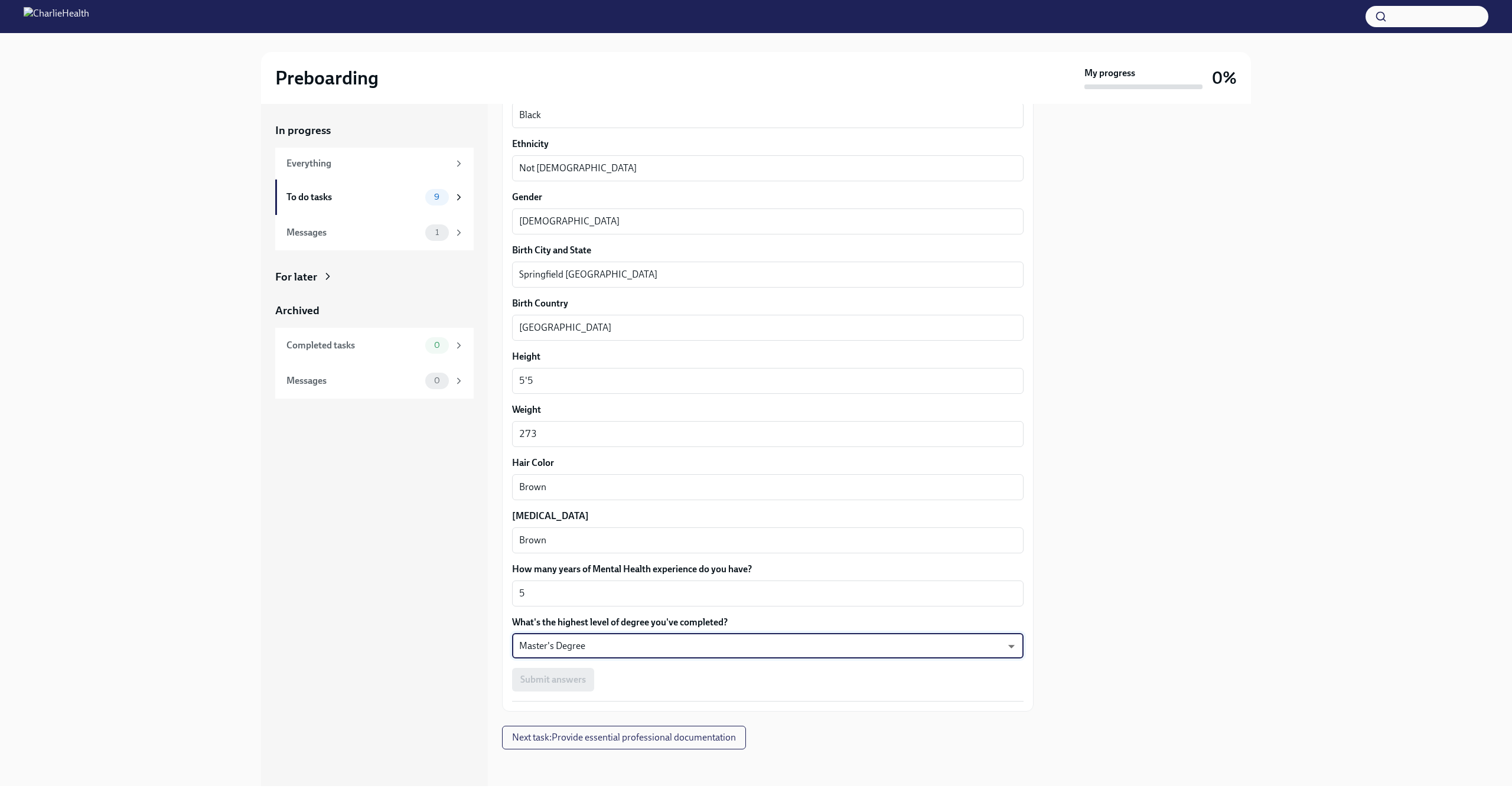
click at [551, 680] on div "Submit answers" at bounding box center [767, 679] width 511 height 23
click at [591, 736] on span "Next task : Provide essential professional documentation" at bounding box center [624, 737] width 224 height 12
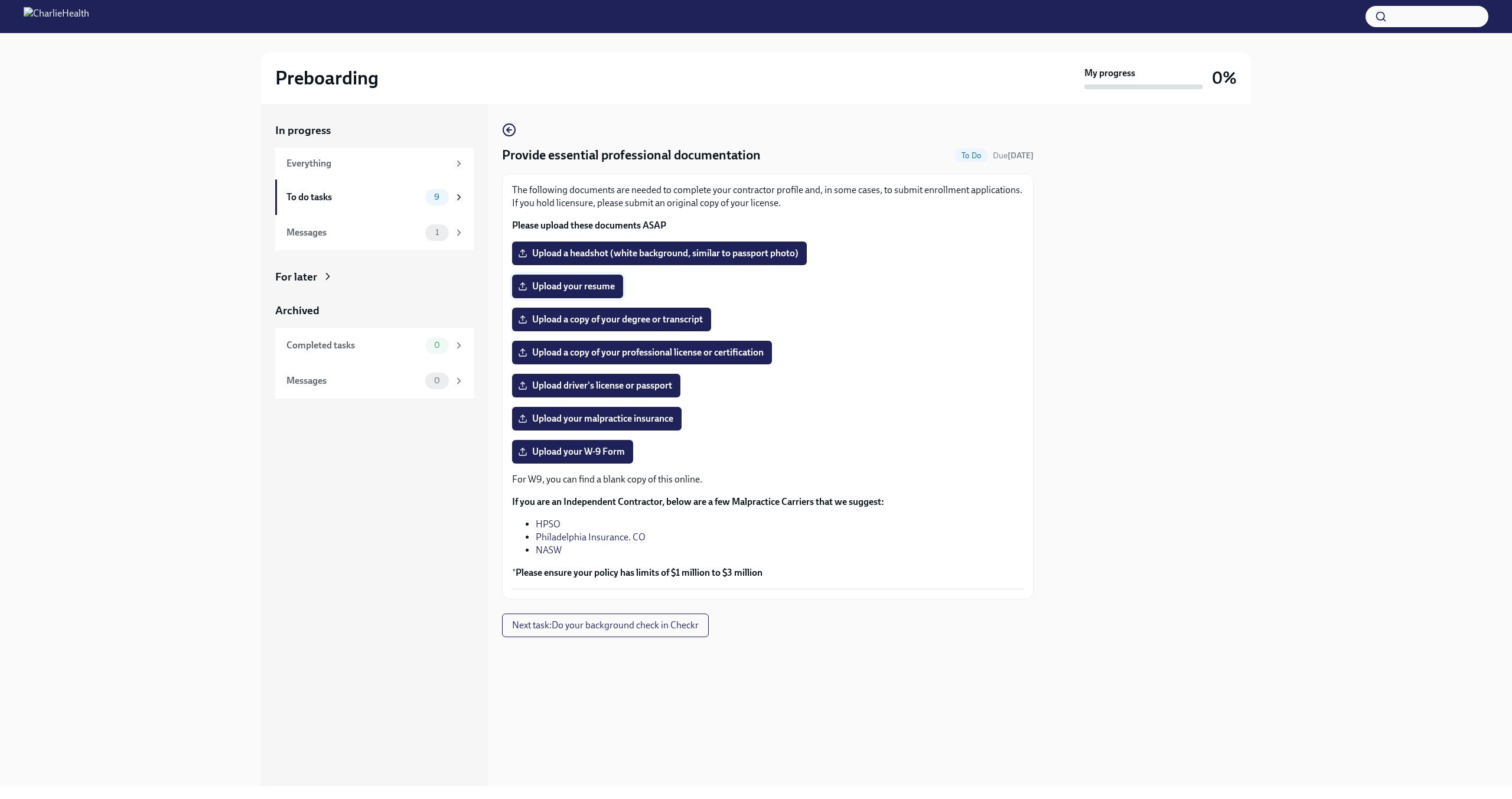
click at [594, 285] on span "Upload your resume" at bounding box center [567, 286] width 95 height 12
click at [0, 0] on input "Upload your resume" at bounding box center [0, 0] width 0 height 0
click at [555, 523] on link "HPSO" at bounding box center [547, 524] width 24 height 11
click at [573, 538] on link "Philadelphia Insurance. CO" at bounding box center [590, 536] width 109 height 11
click at [626, 390] on span "Upload driver's license or passport" at bounding box center [595, 386] width 151 height 12
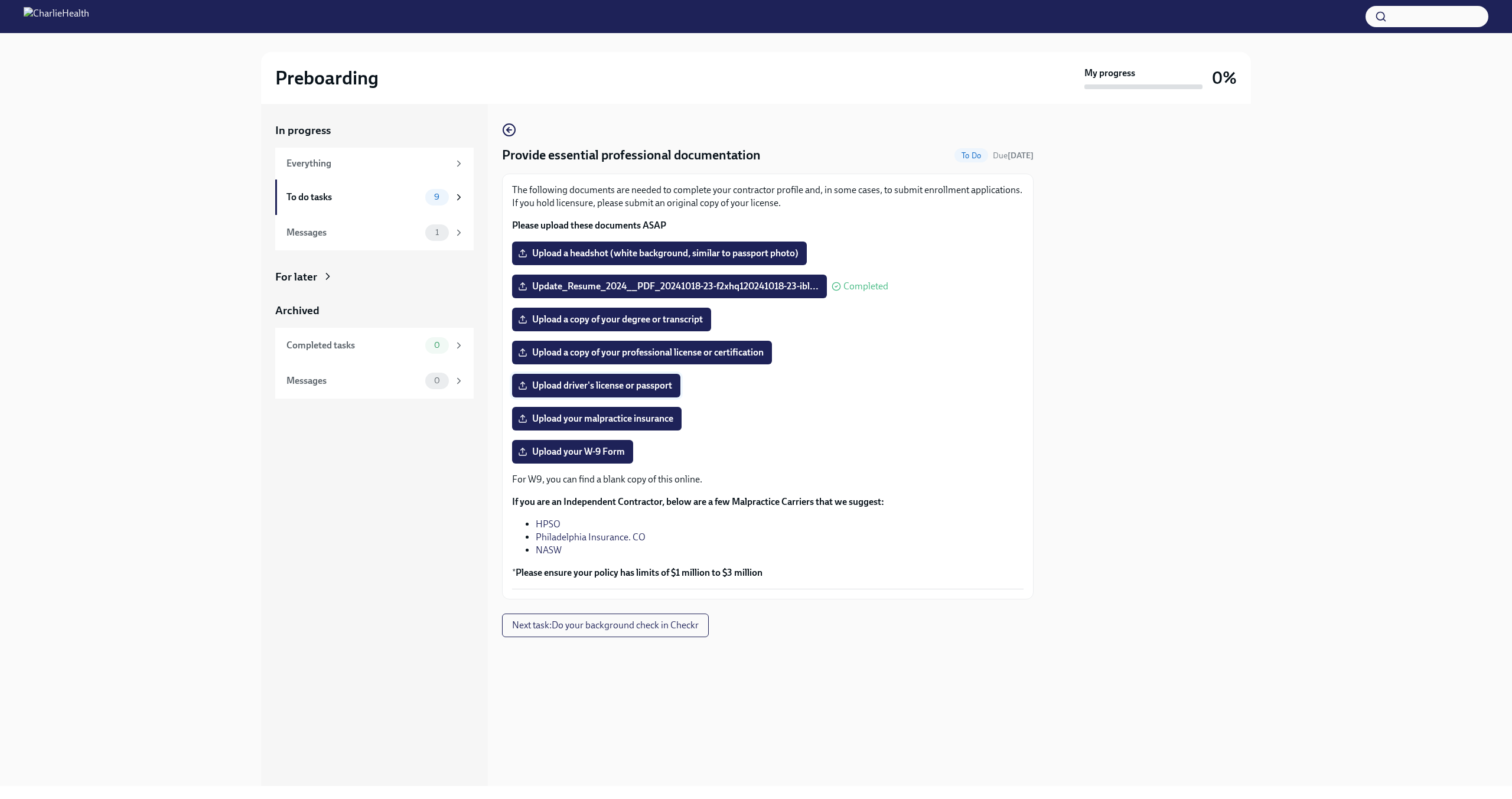
click at [0, 0] on input "Upload driver's license or passport" at bounding box center [0, 0] width 0 height 0
click at [604, 451] on span "Upload your W-9 Form" at bounding box center [572, 451] width 105 height 12
click at [0, 0] on input "Upload your W-9 Form" at bounding box center [0, 0] width 0 height 0
click at [568, 451] on span "Upload your W-9 Form" at bounding box center [572, 451] width 105 height 12
click at [0, 0] on input "Upload your W-9 Form" at bounding box center [0, 0] width 0 height 0
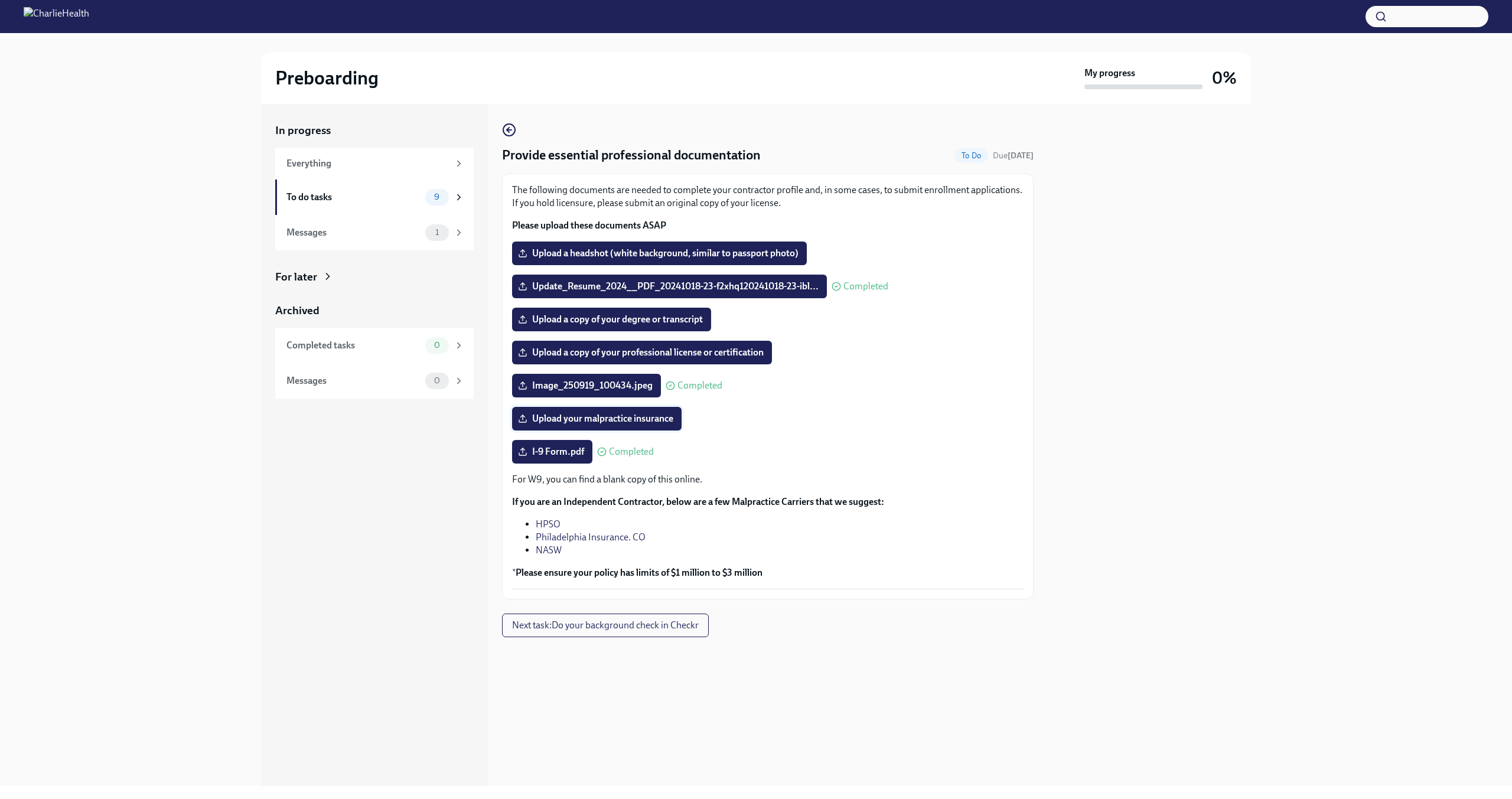
click at [617, 418] on span "Upload your malpractice insurance" at bounding box center [596, 418] width 153 height 12
click at [0, 0] on input "Upload your malpractice insurance" at bounding box center [0, 0] width 0 height 0
click at [620, 249] on span "Upload a headshot (white background, similar to passport photo)" at bounding box center [659, 253] width 279 height 12
click at [0, 0] on input "Upload a headshot (white background, similar to passport photo)" at bounding box center [0, 0] width 0 height 0
click at [679, 320] on span "Upload a copy of your degree or transcript" at bounding box center [611, 319] width 183 height 12
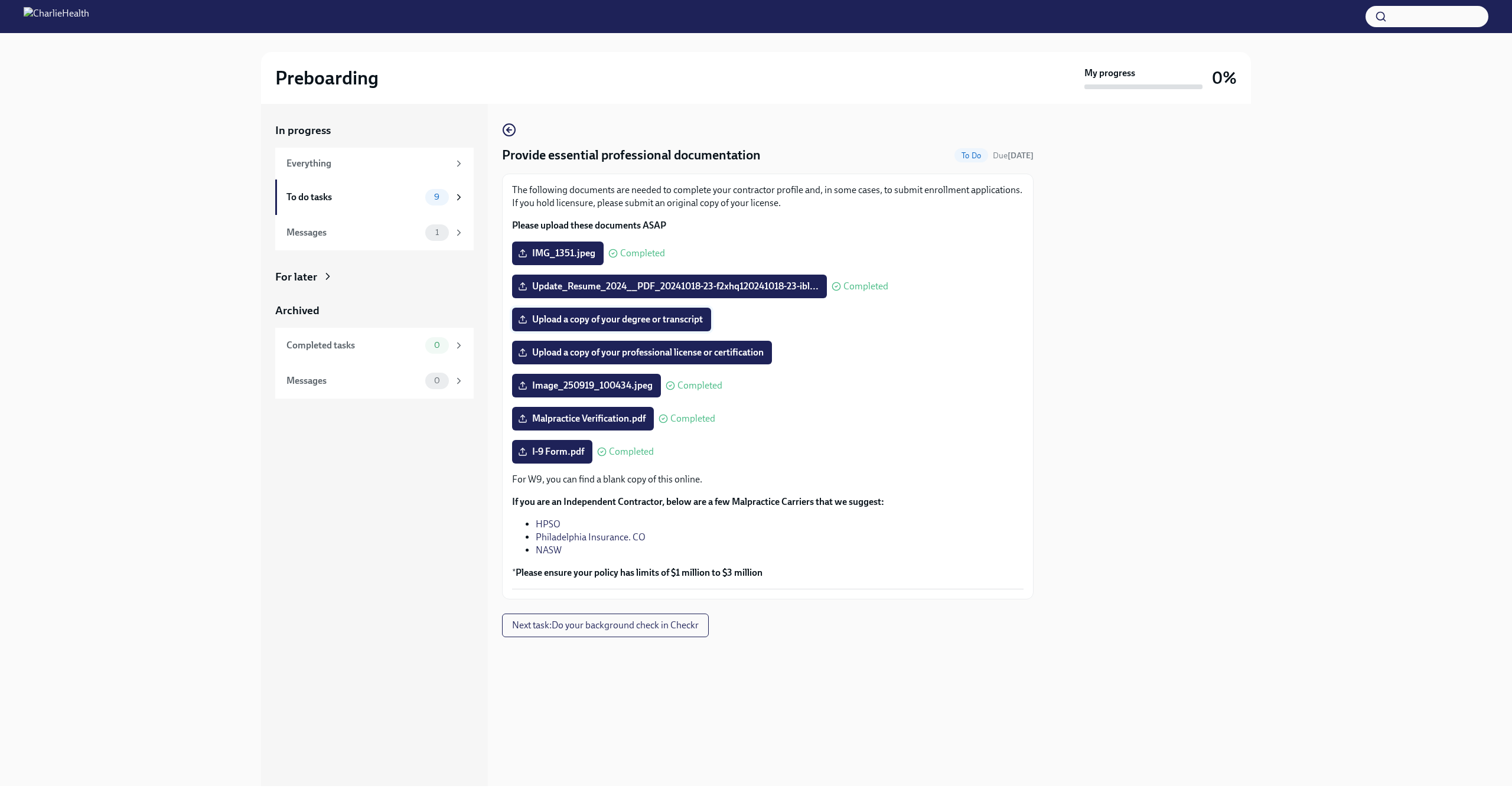
click at [0, 0] on input "Upload a copy of your degree or transcript" at bounding box center [0, 0] width 0 height 0
click at [650, 626] on span "Next task : Do your background check in Checkr" at bounding box center [605, 625] width 187 height 12
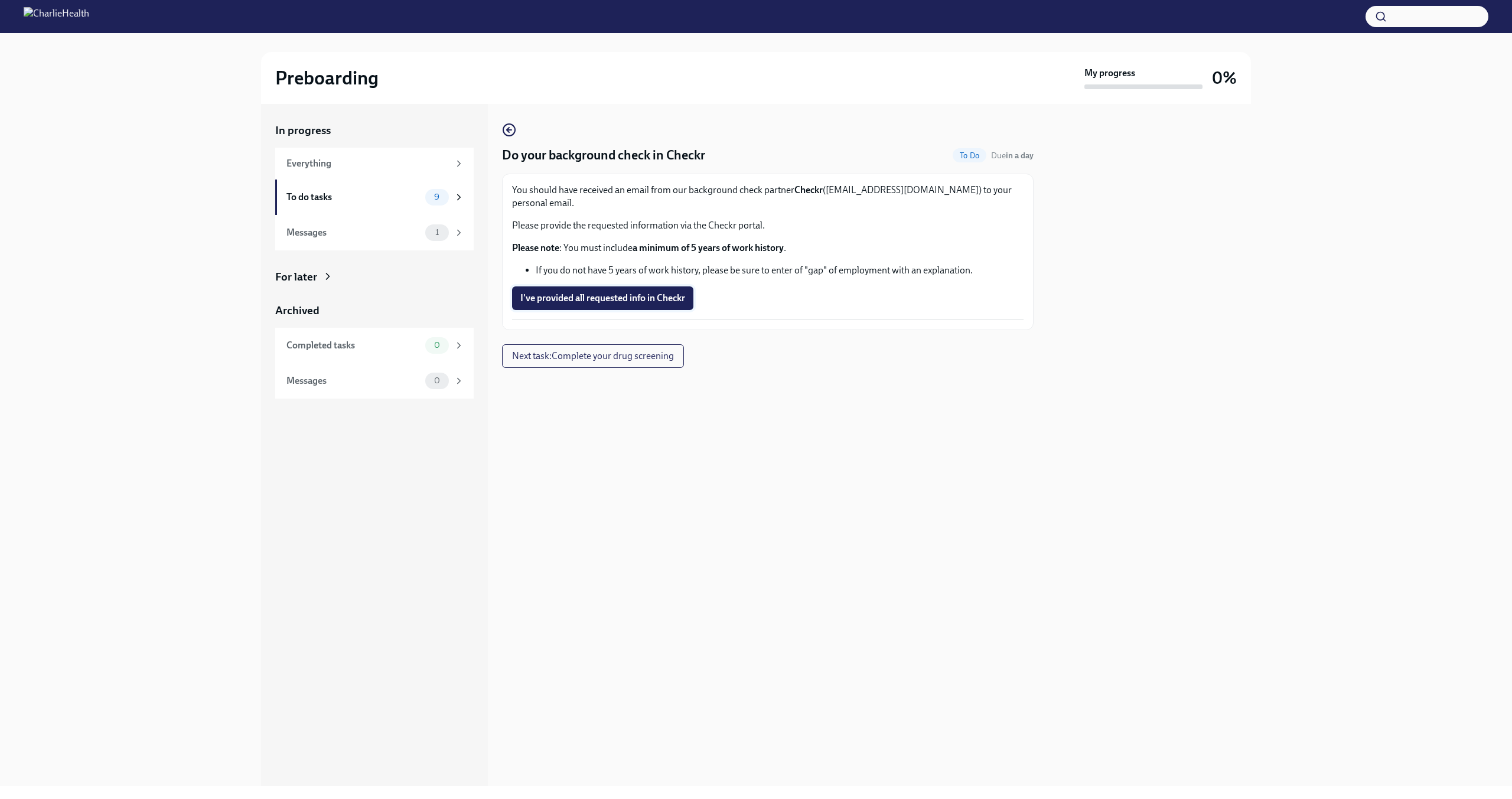
click at [587, 292] on span "I've provided all requested info in Checkr" at bounding box center [602, 298] width 165 height 12
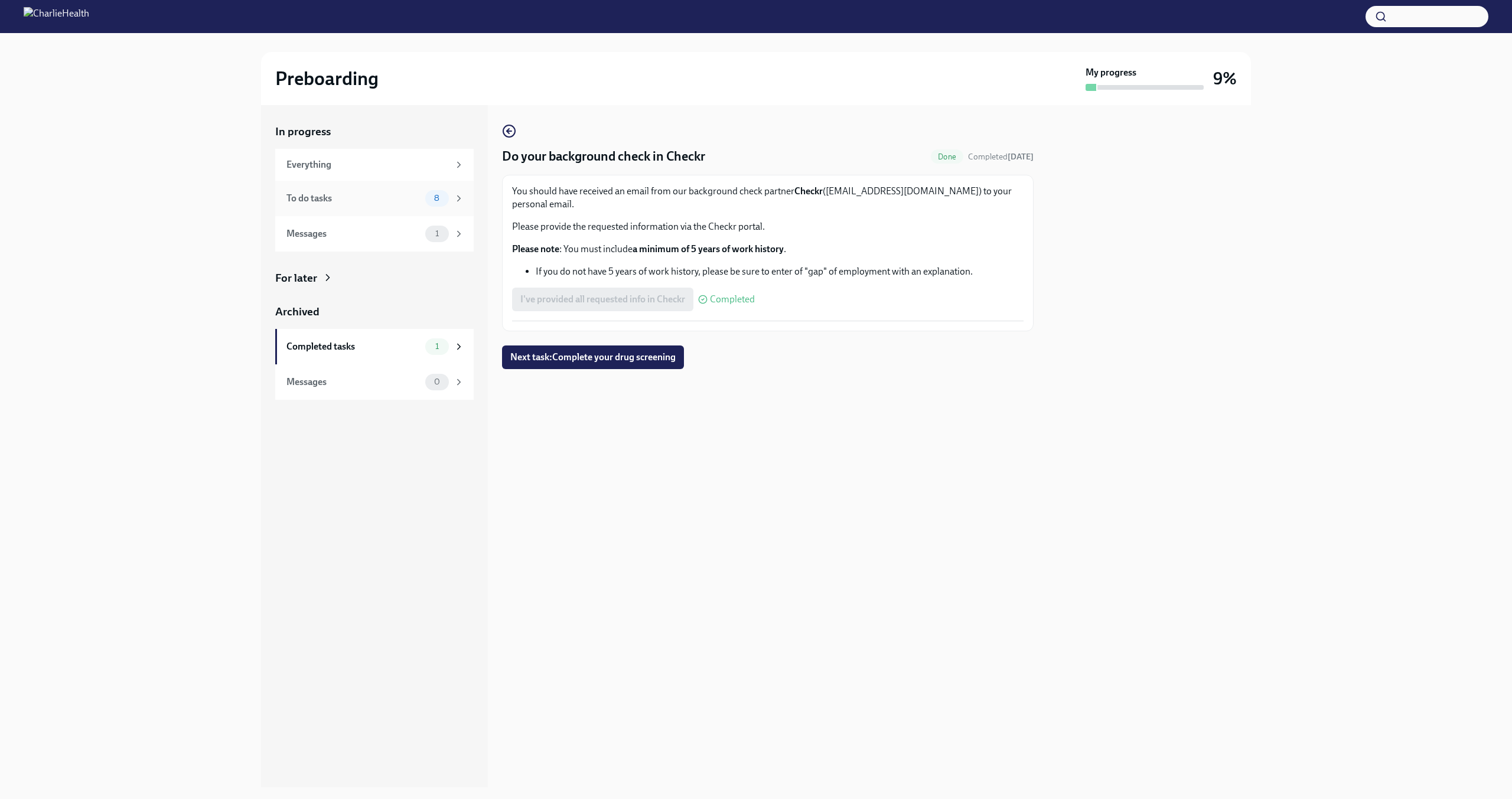
click at [369, 200] on div "To do tasks" at bounding box center [353, 197] width 134 height 13
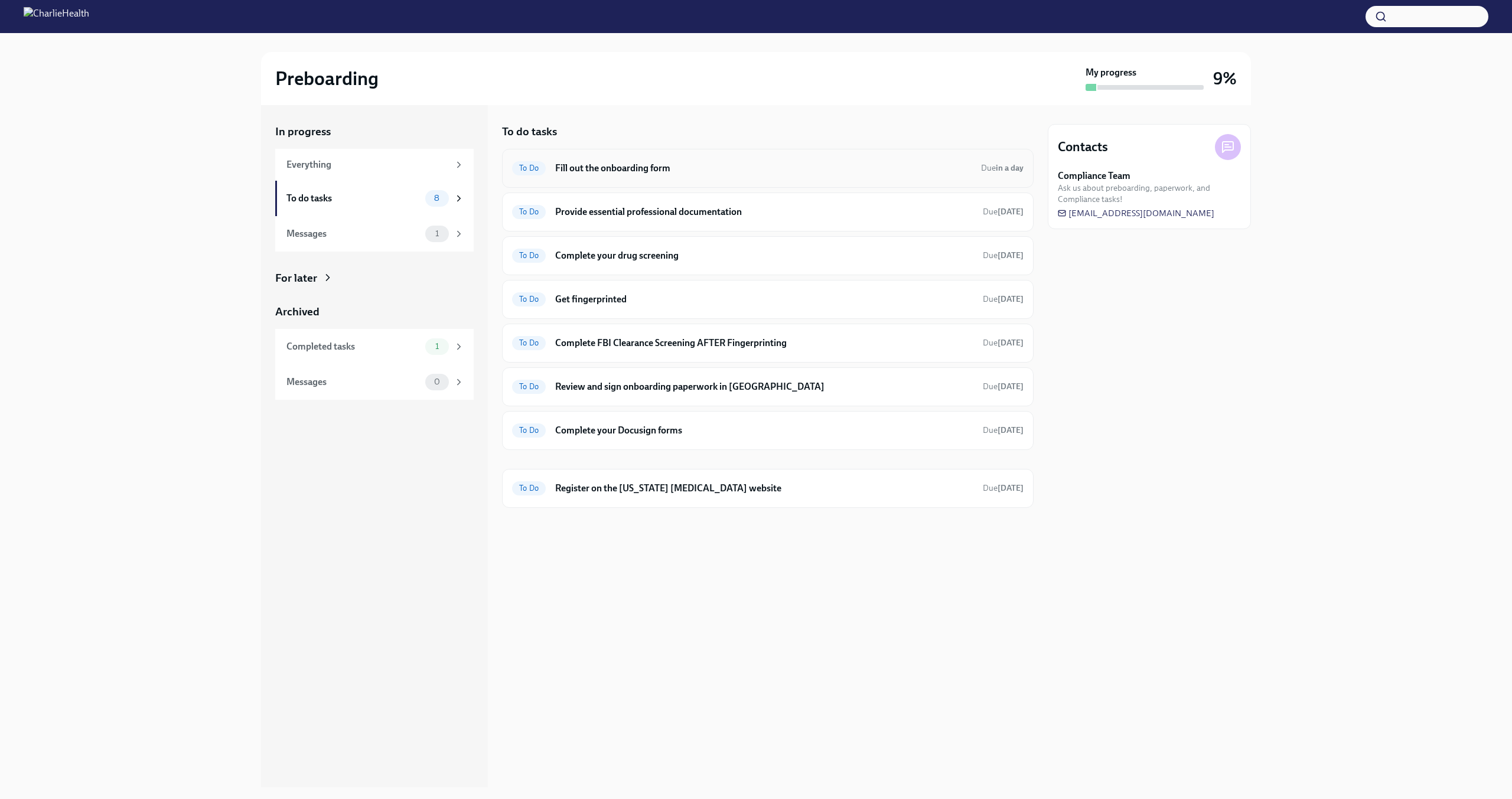
click at [634, 175] on div "To Do Fill out the onboarding form Due in a day" at bounding box center [767, 168] width 511 height 19
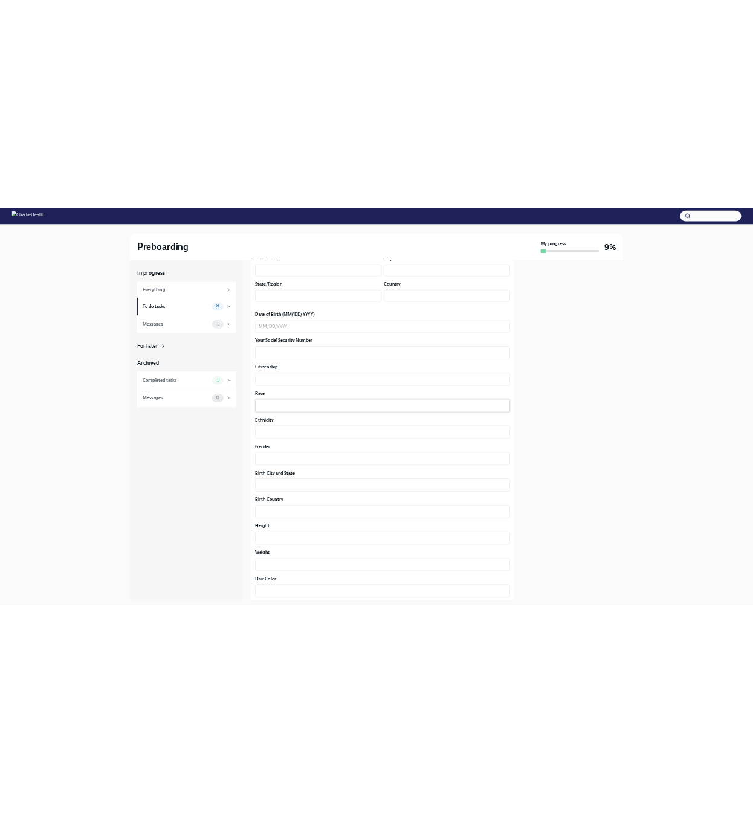
scroll to position [604, 0]
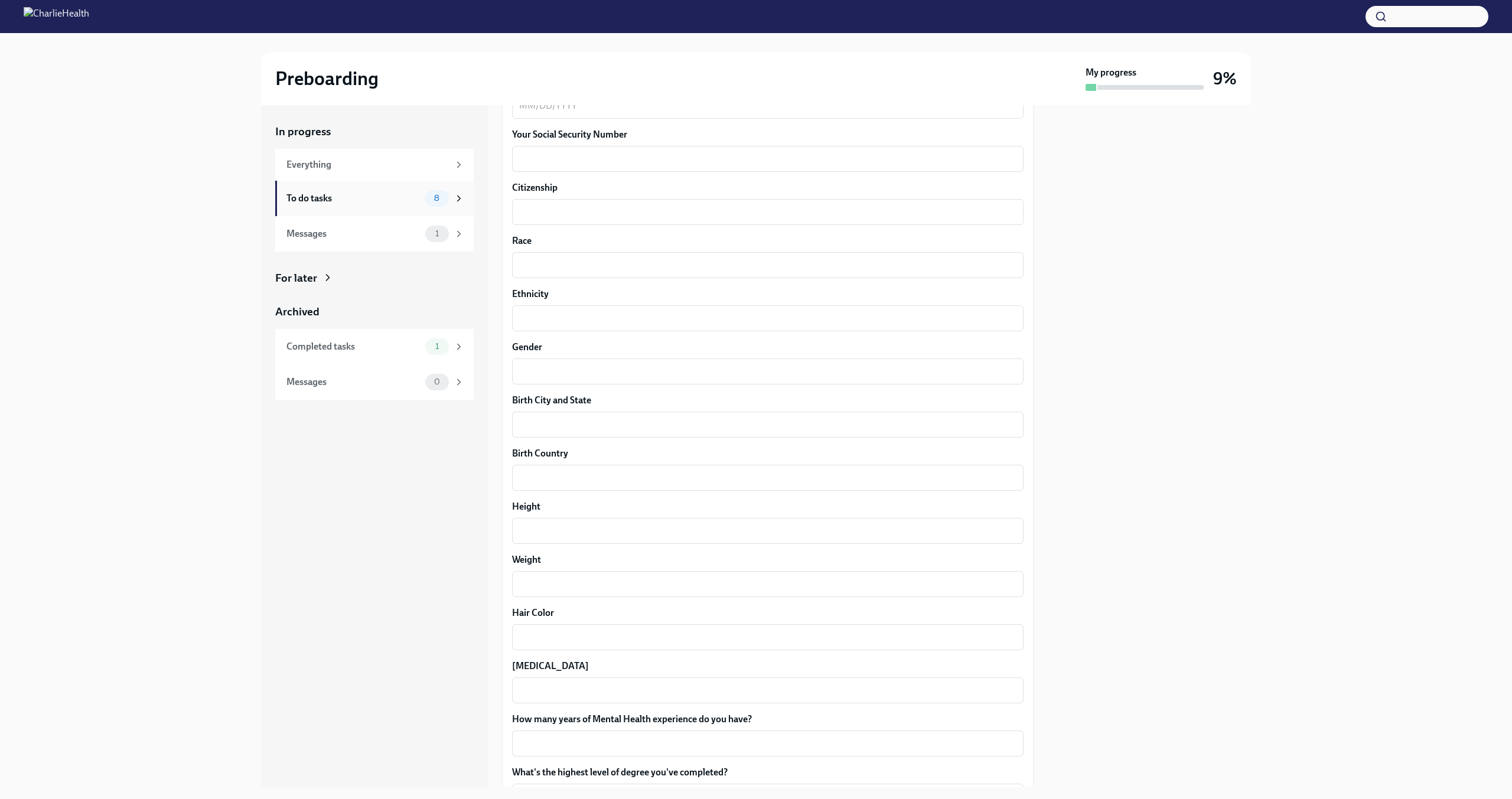
click at [377, 199] on div "To do tasks" at bounding box center [353, 197] width 134 height 13
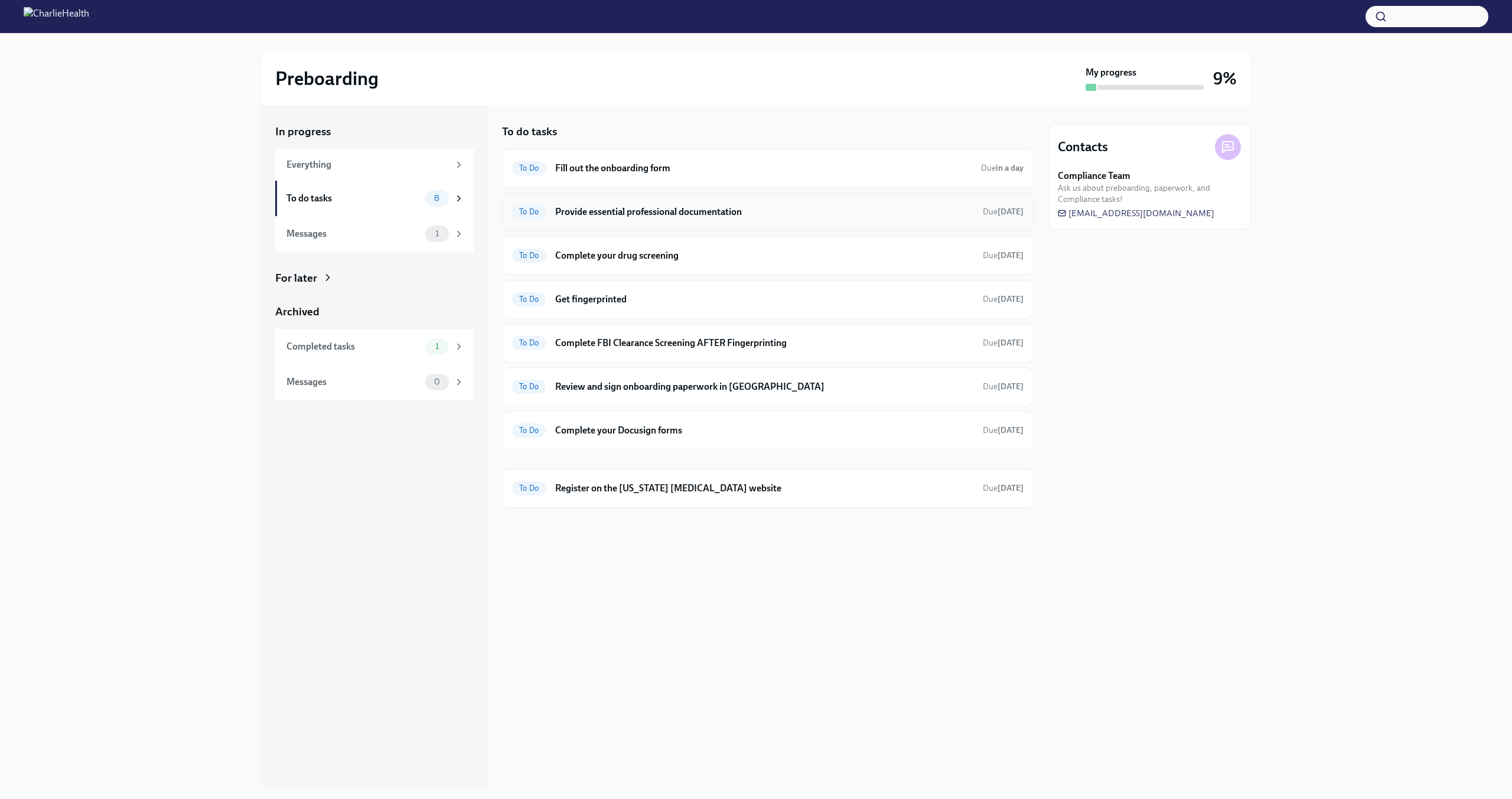
click at [622, 212] on h6 "Provide essential professional documentation" at bounding box center [764, 211] width 418 height 13
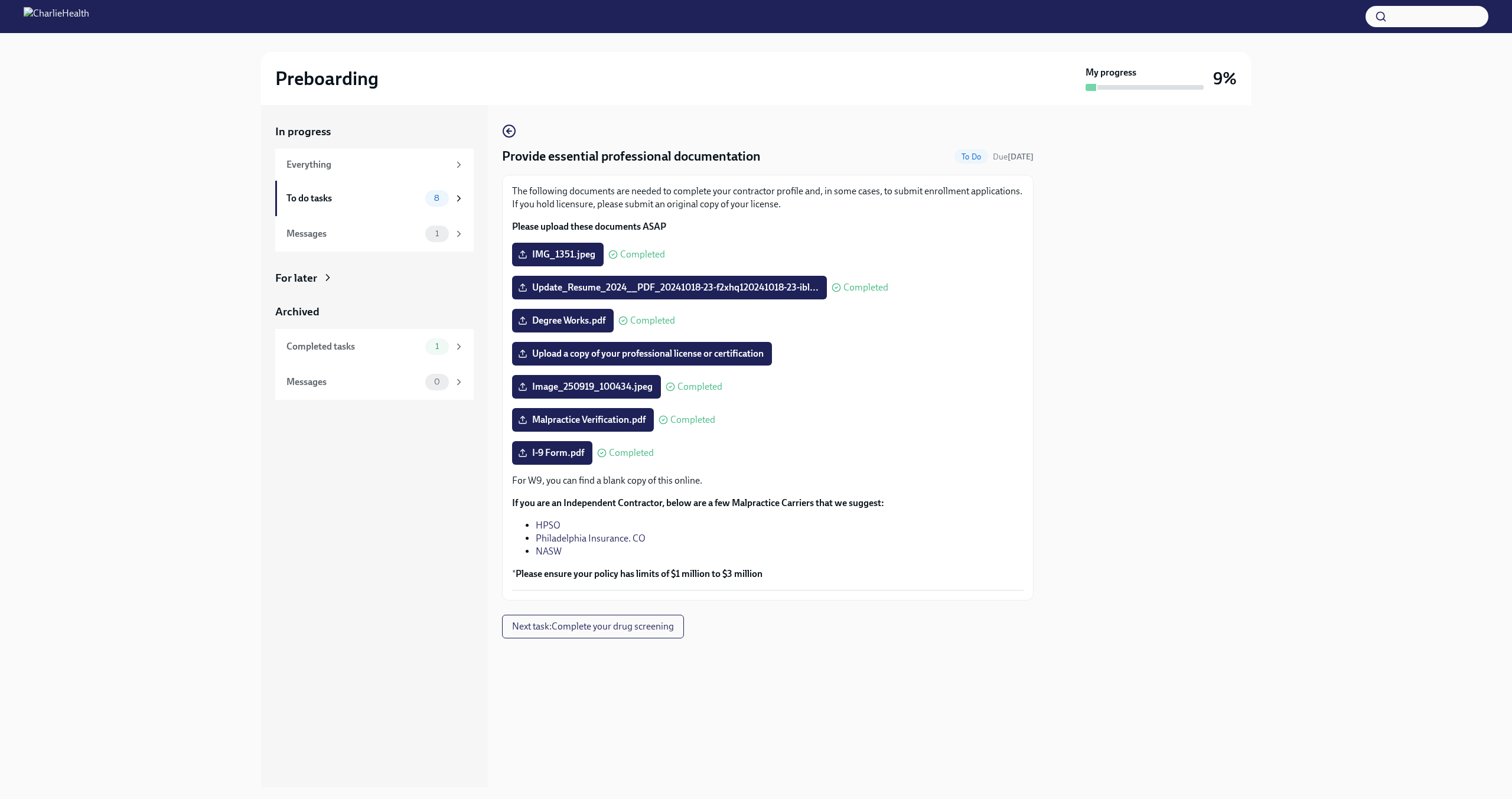
click at [740, 550] on li "NASW" at bounding box center [779, 551] width 488 height 13
drag, startPoint x: 711, startPoint y: 204, endPoint x: 671, endPoint y: 203, distance: 40.0
click at [710, 204] on p "The following documents are needed to complete your contractor profile and, in …" at bounding box center [767, 197] width 511 height 26
click at [387, 202] on div "To do tasks" at bounding box center [353, 197] width 134 height 13
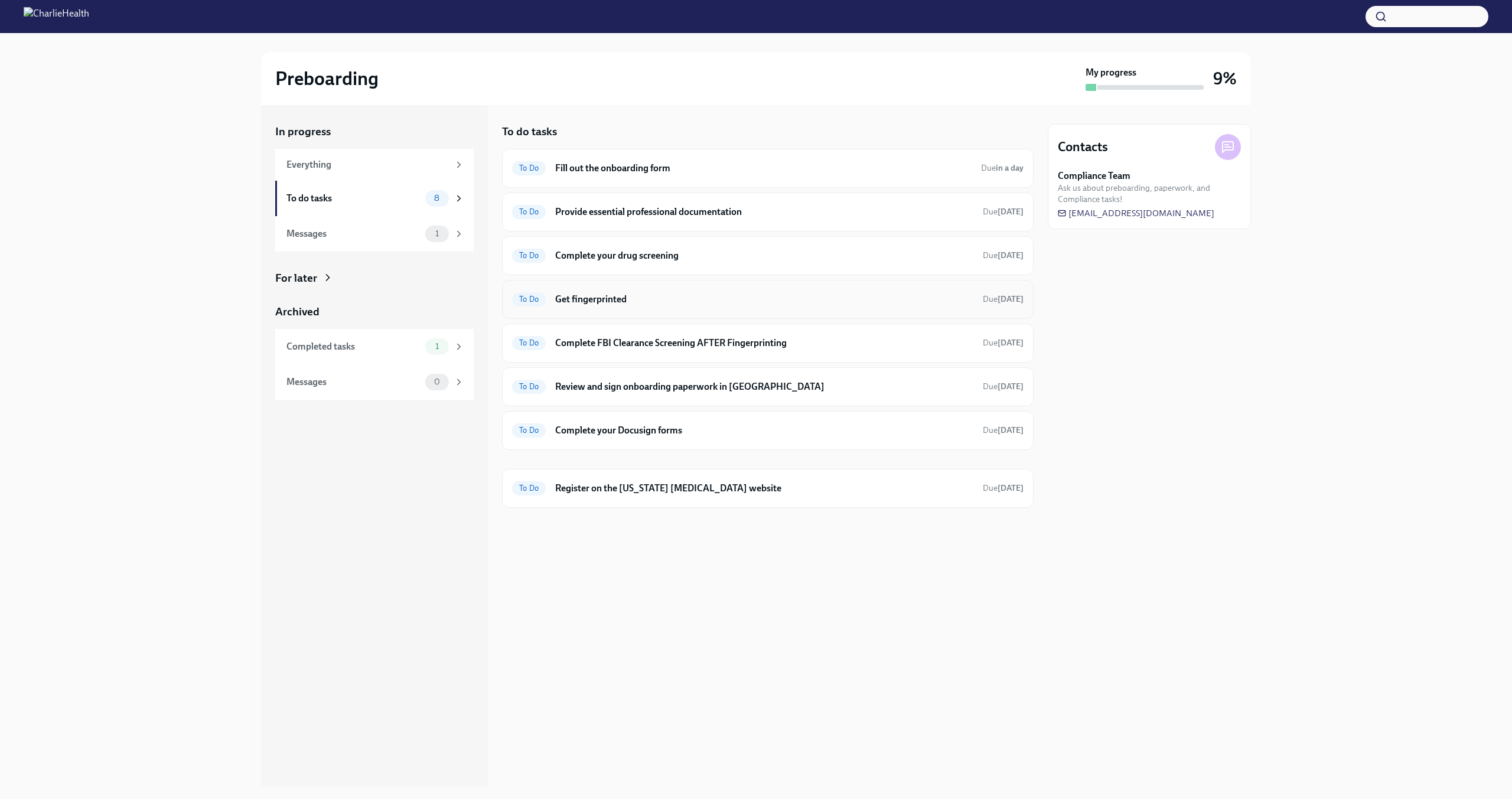
click at [630, 293] on h6 "Get fingerprinted" at bounding box center [764, 299] width 418 height 13
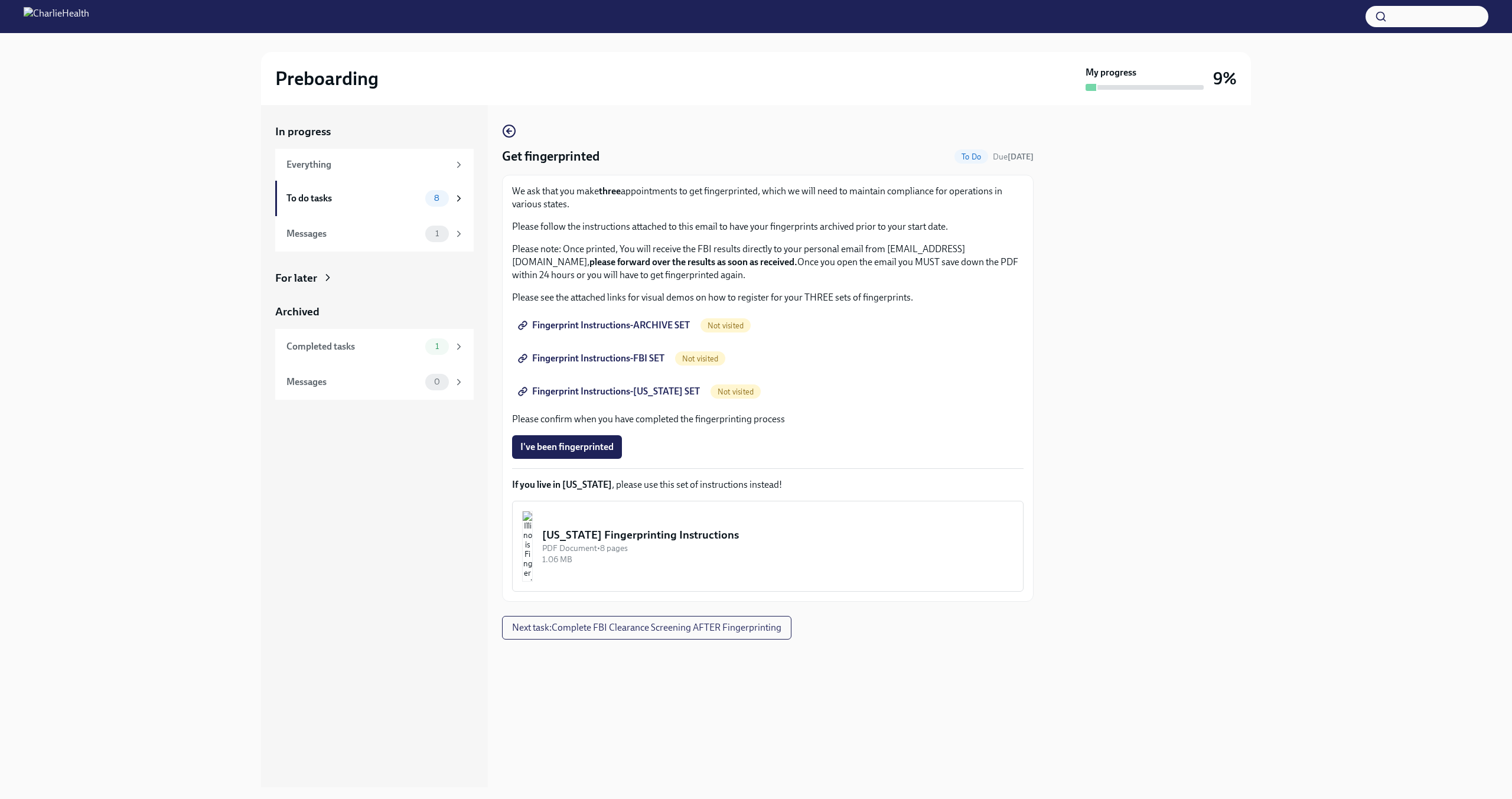
click at [611, 325] on span "Fingerprint Instructions-ARCHIVE SET" at bounding box center [604, 325] width 169 height 12
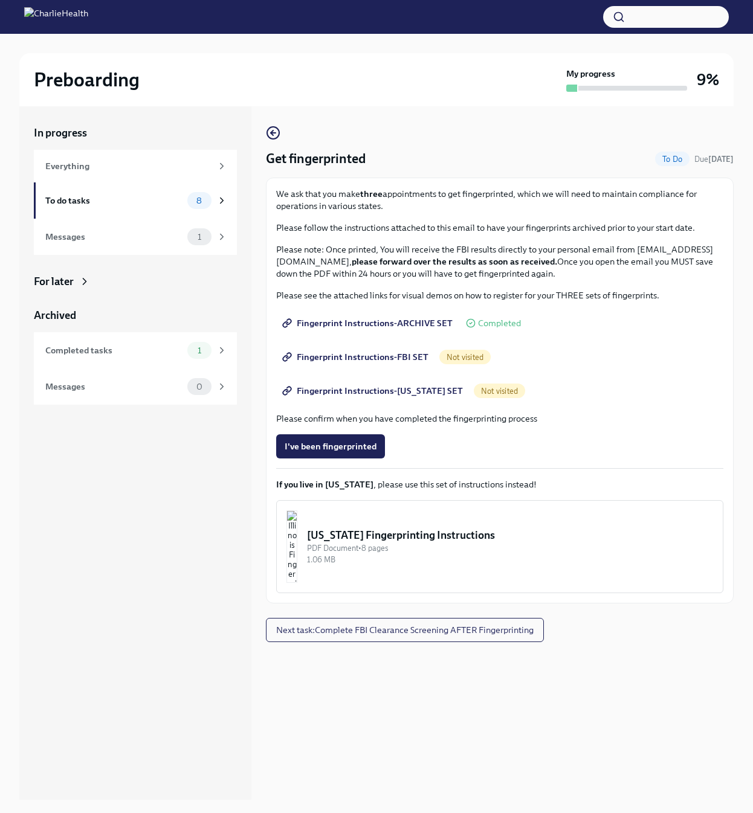
click at [399, 358] on span "Fingerprint Instructions-FBI SET" at bounding box center [357, 357] width 144 height 12
click at [386, 389] on span "Fingerprint Instructions-[US_STATE] SET" at bounding box center [374, 391] width 178 height 12
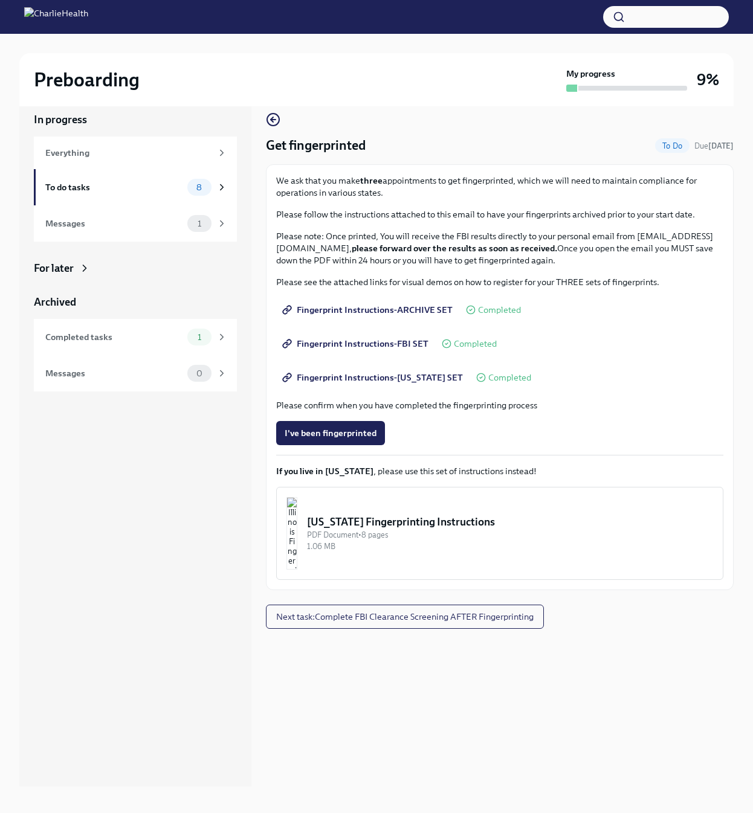
scroll to position [21, 0]
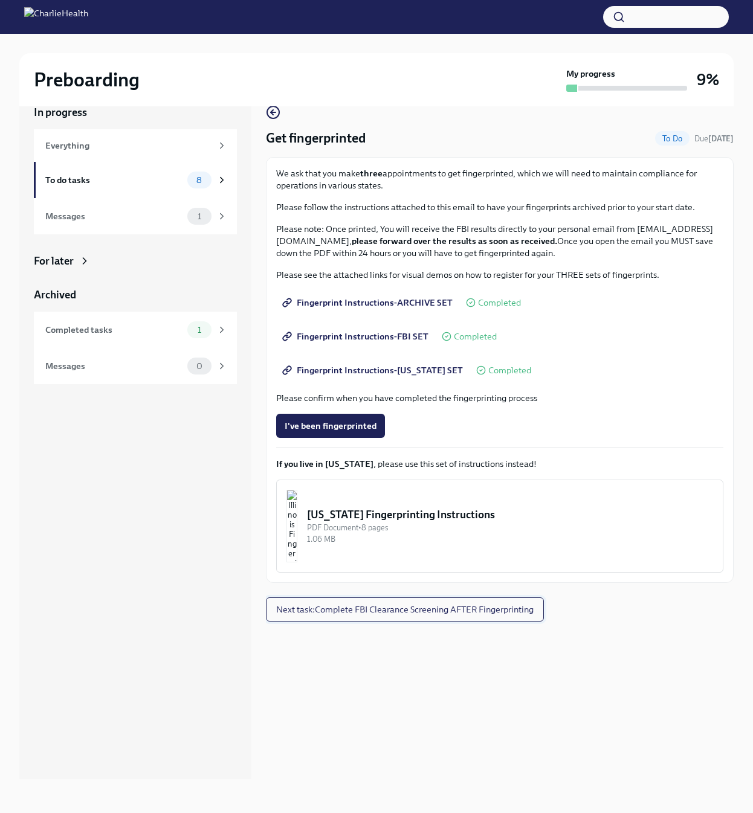
click at [459, 619] on button "Next task : Complete FBI Clearance Screening AFTER Fingerprinting" at bounding box center [405, 610] width 278 height 24
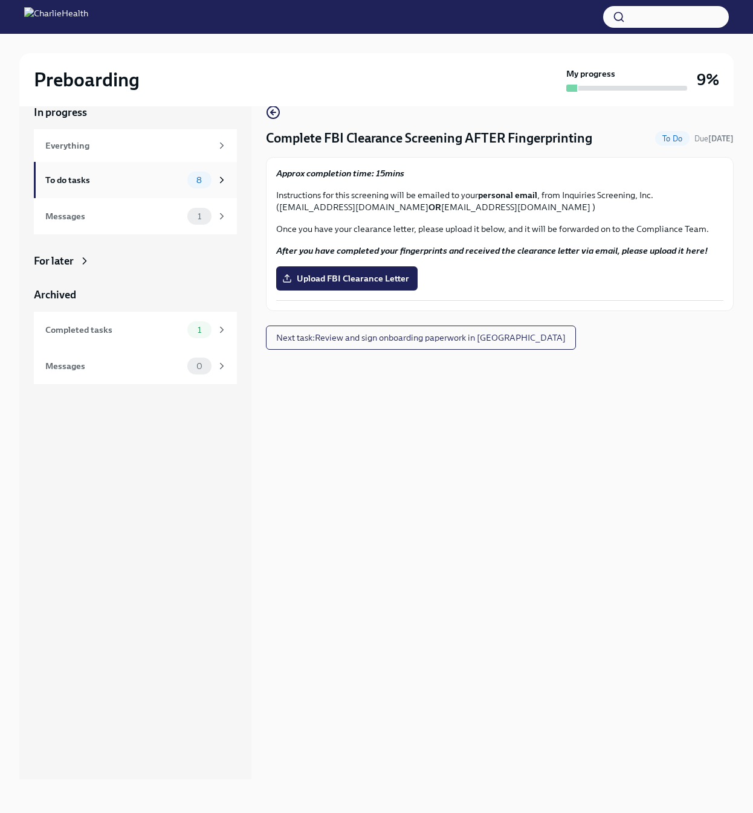
click at [160, 184] on div "To do tasks" at bounding box center [113, 179] width 137 height 13
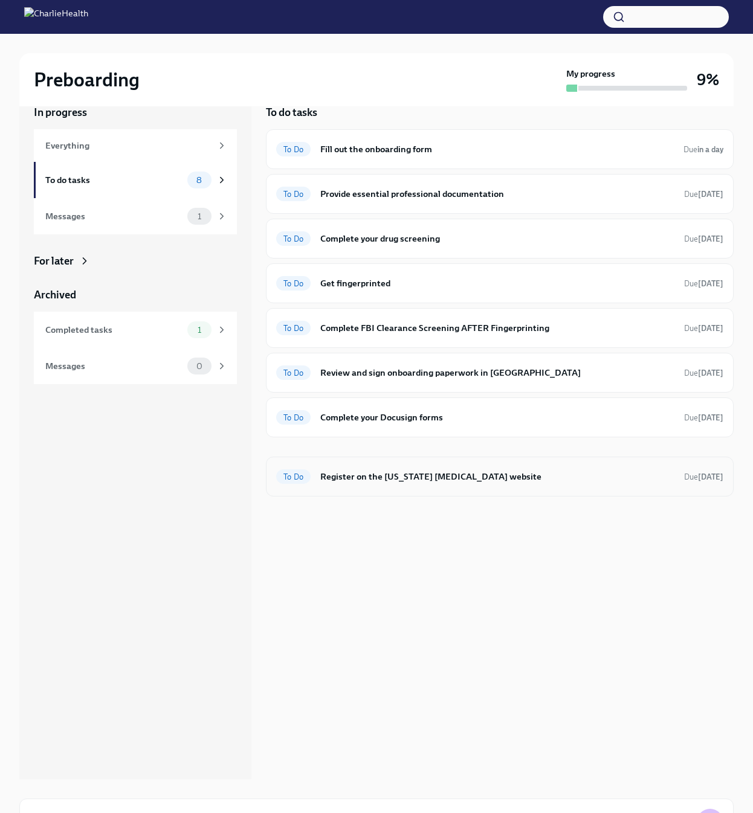
click at [418, 477] on h6 "Register on the [US_STATE] [MEDICAL_DATA] website" at bounding box center [497, 476] width 354 height 13
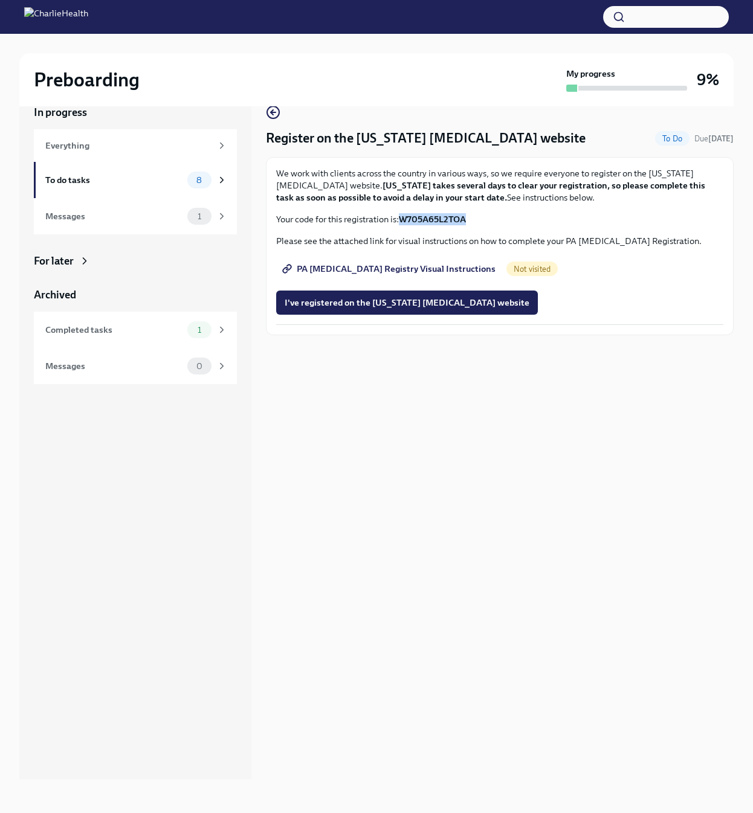
drag, startPoint x: 400, startPoint y: 216, endPoint x: 470, endPoint y: 218, distance: 69.5
click at [470, 218] on p "Your code for this registration is: W705A65L2TOA" at bounding box center [499, 219] width 447 height 12
copy strong "W705A65L2TOA"
click at [430, 268] on span "PA [MEDICAL_DATA] Registry Visual Instructions" at bounding box center [390, 269] width 211 height 12
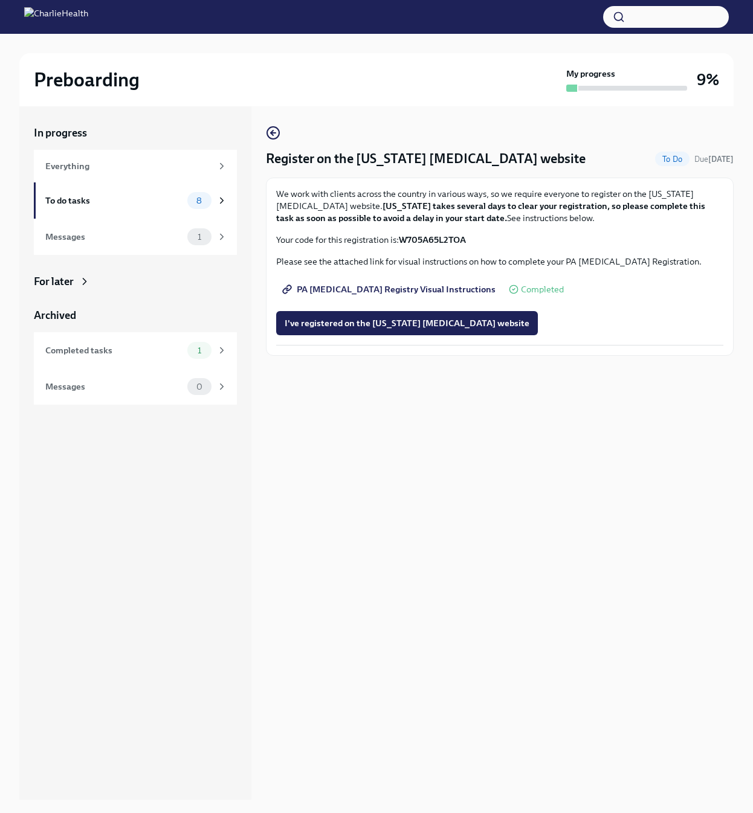
drag, startPoint x: 346, startPoint y: 182, endPoint x: 311, endPoint y: 215, distance: 47.9
click at [311, 215] on strong "[US_STATE] takes several days to clear your registration, so please complete th…" at bounding box center [490, 212] width 429 height 23
click at [160, 165] on div "Everything" at bounding box center [128, 166] width 166 height 13
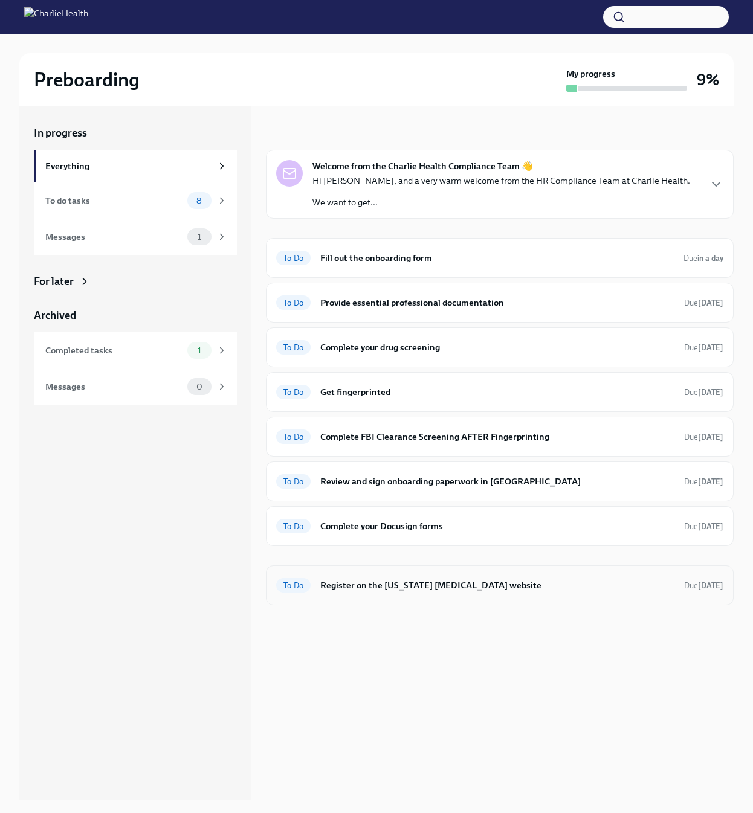
click at [293, 584] on span "To Do" at bounding box center [293, 585] width 34 height 9
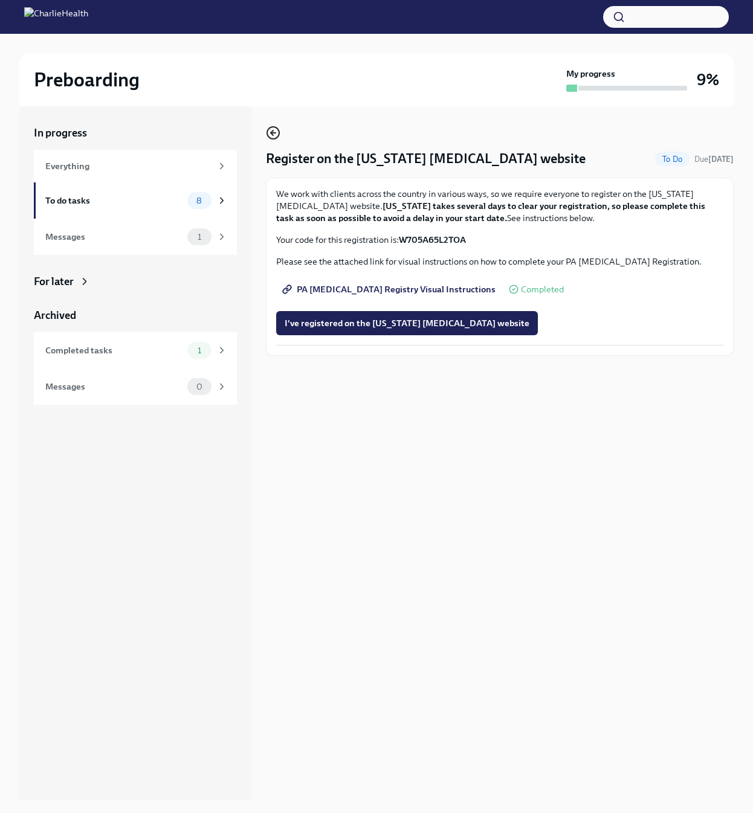
click at [272, 128] on icon "button" at bounding box center [273, 133] width 15 height 15
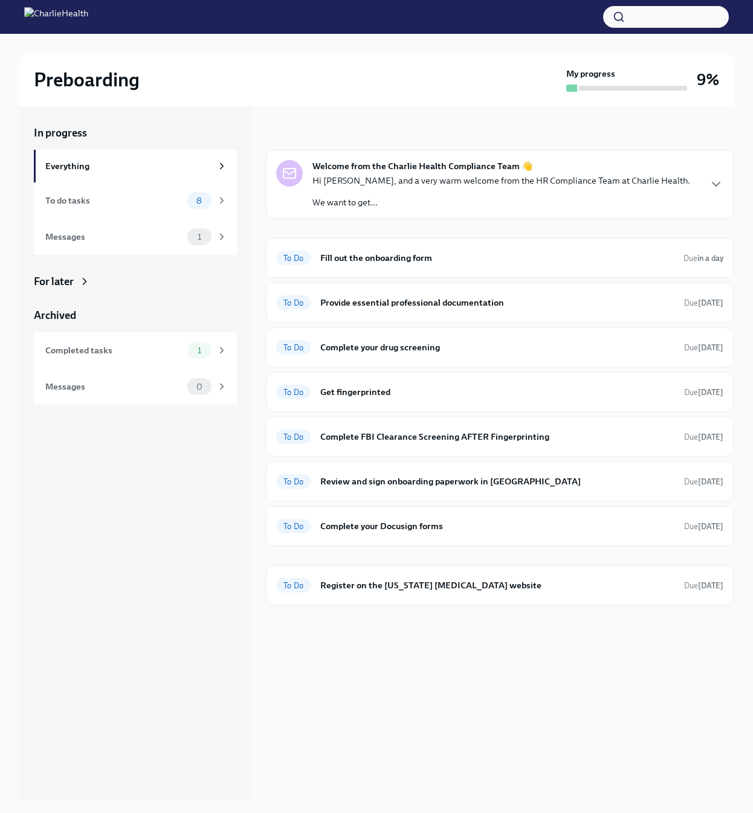
click at [641, 189] on div "Hi [PERSON_NAME], and a very warm welcome from the HR Compliance Team at Charli…" at bounding box center [501, 192] width 378 height 34
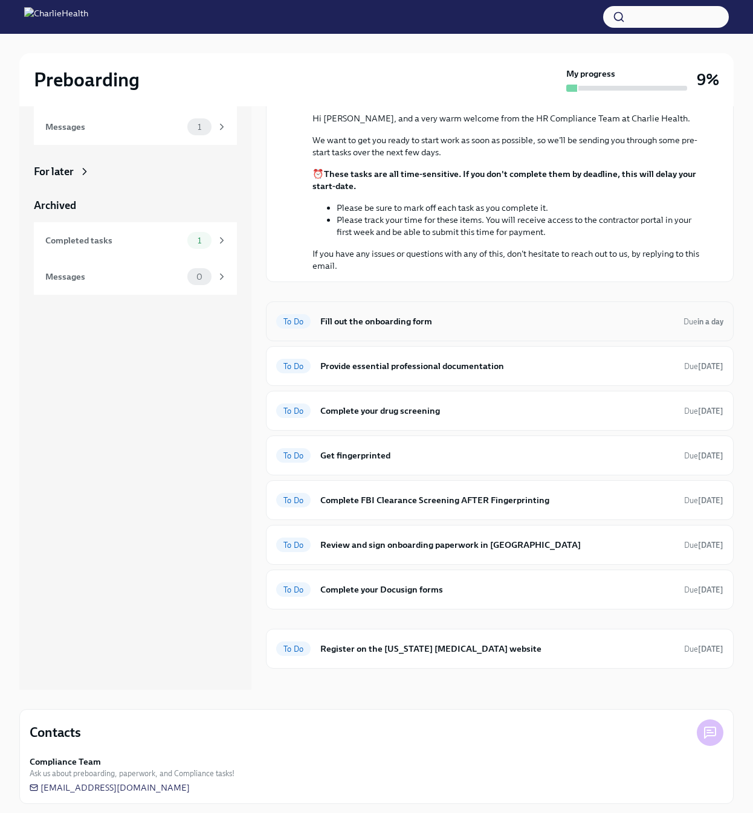
scroll to position [115, 0]
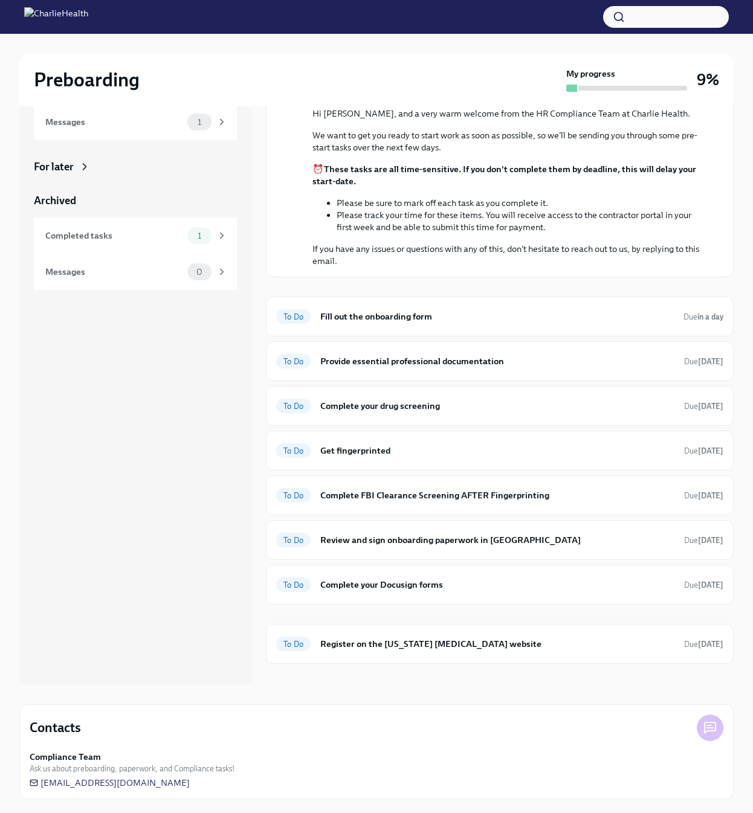
click at [714, 726] on icon at bounding box center [710, 728] width 15 height 15
click at [152, 784] on span "[EMAIL_ADDRESS][DOMAIN_NAME]" at bounding box center [110, 783] width 160 height 12
drag, startPoint x: 199, startPoint y: 781, endPoint x: 46, endPoint y: 779, distance: 153.5
click at [60, 780] on div "Compliance Team Ask us about preboarding, paperwork, and Compliance tasks! [EMA…" at bounding box center [377, 770] width 694 height 38
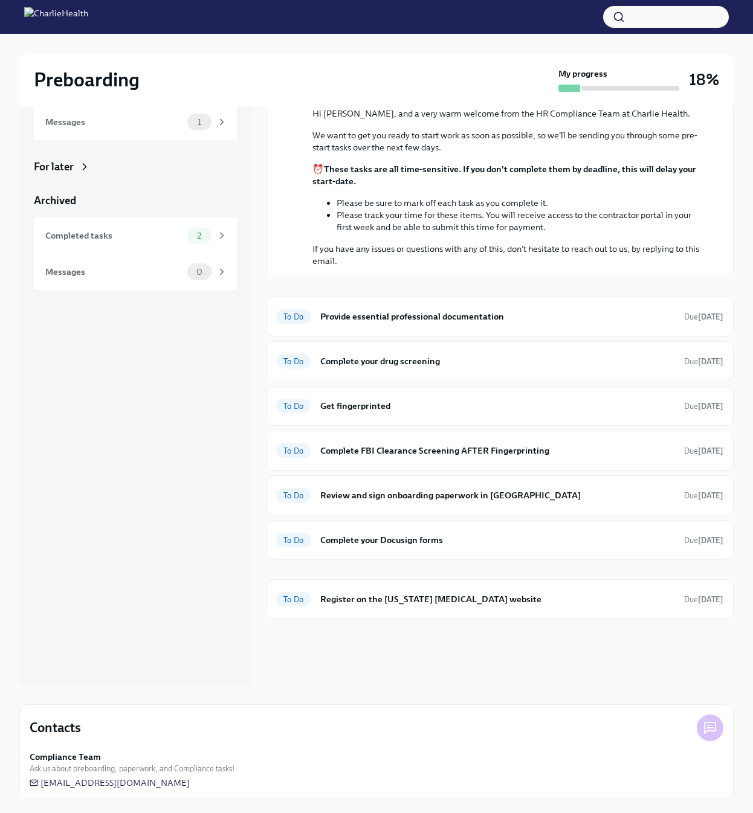
scroll to position [41, 0]
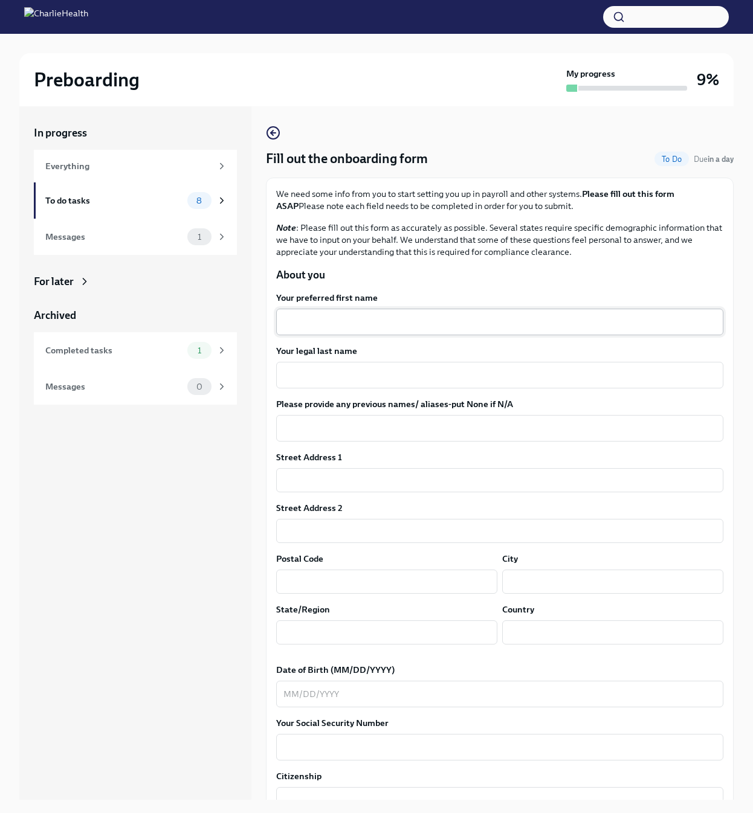
click at [376, 322] on textarea "Your preferred first name" at bounding box center [499, 322] width 433 height 15
type textarea "Kadeshia"
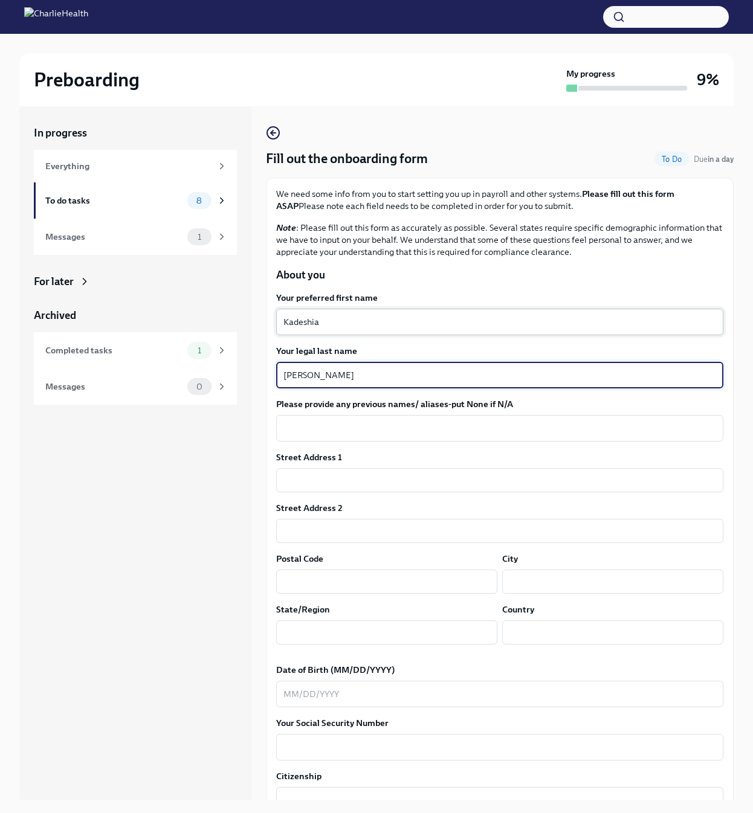
type textarea "[PERSON_NAME]"
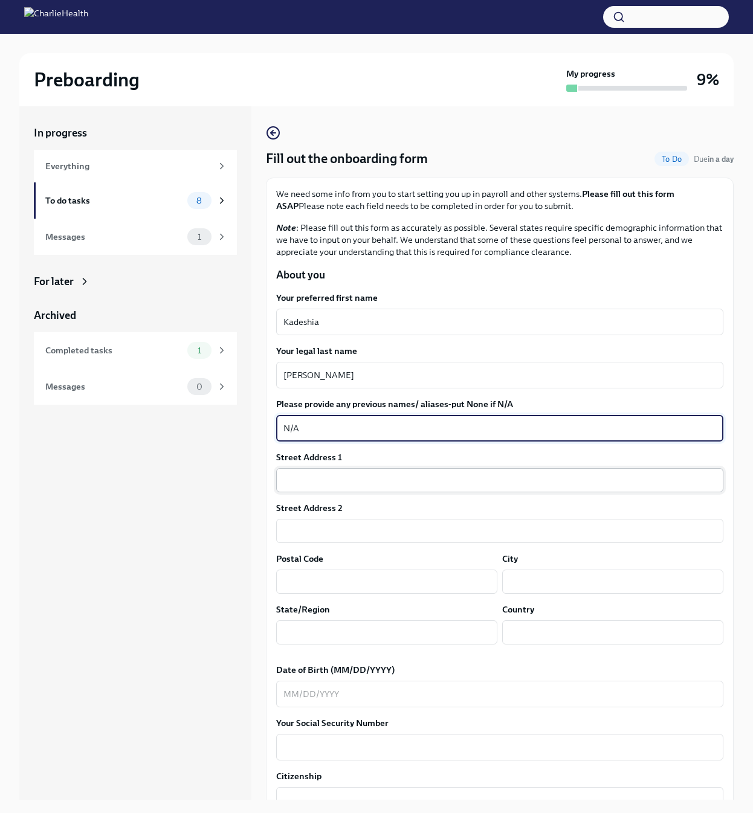
type textarea "N/A"
click at [354, 472] on input "text" at bounding box center [499, 480] width 447 height 24
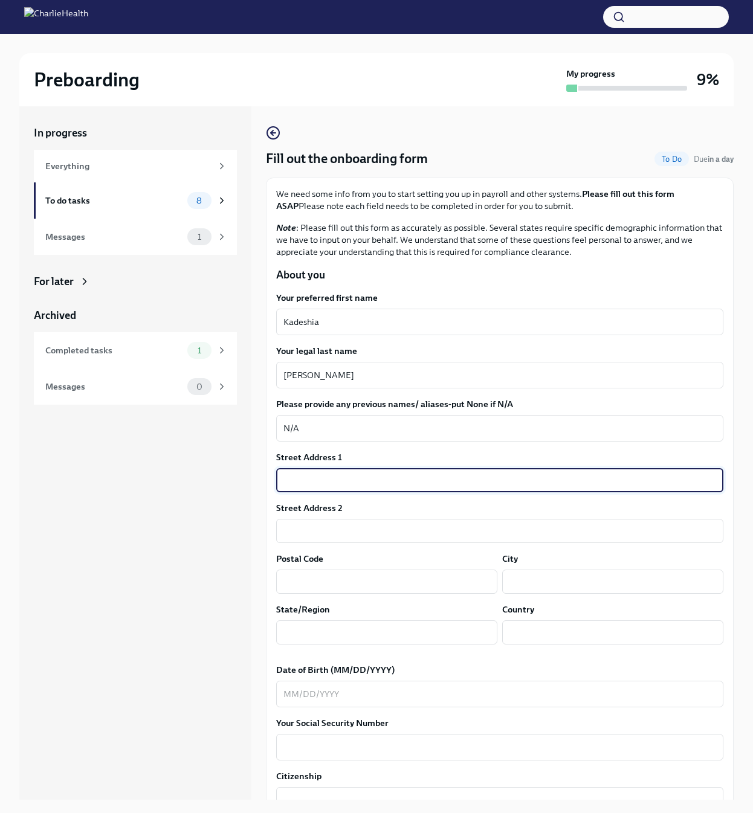
type input "12811 Ilderton Dr."
type input "77346"
type input "Humble"
type input "[GEOGRAPHIC_DATA]"
type input "US"
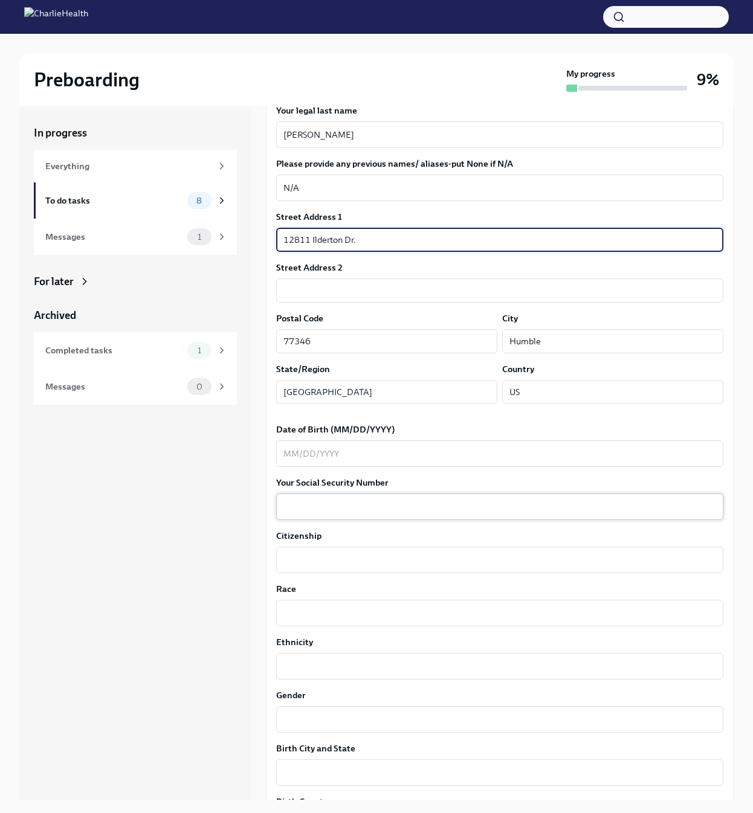
scroll to position [242, 0]
click at [291, 445] on textarea "Date of Birth (MM/DD/YYYY)" at bounding box center [499, 452] width 433 height 15
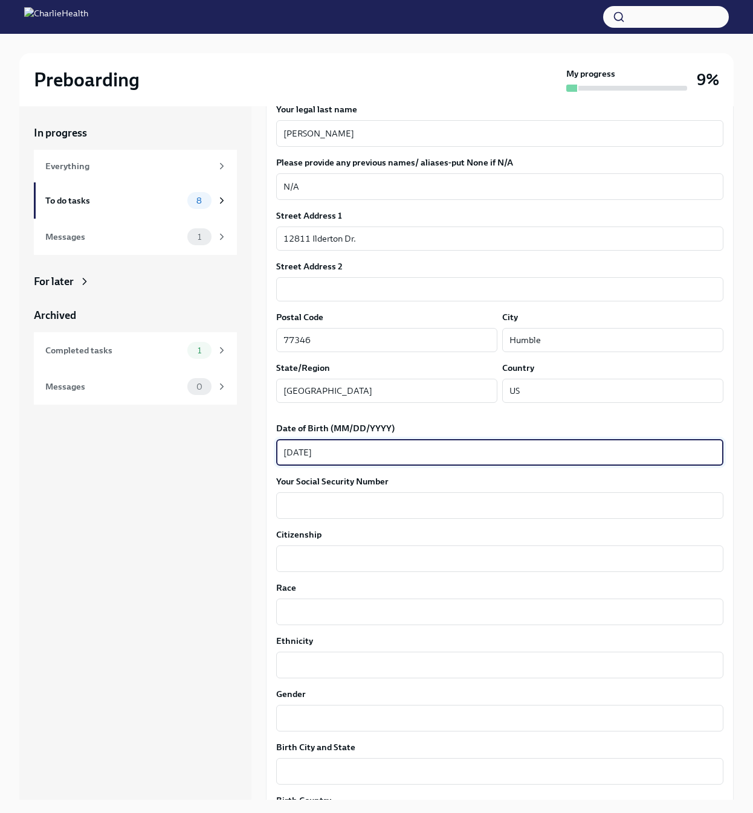
type textarea "[DATE]"
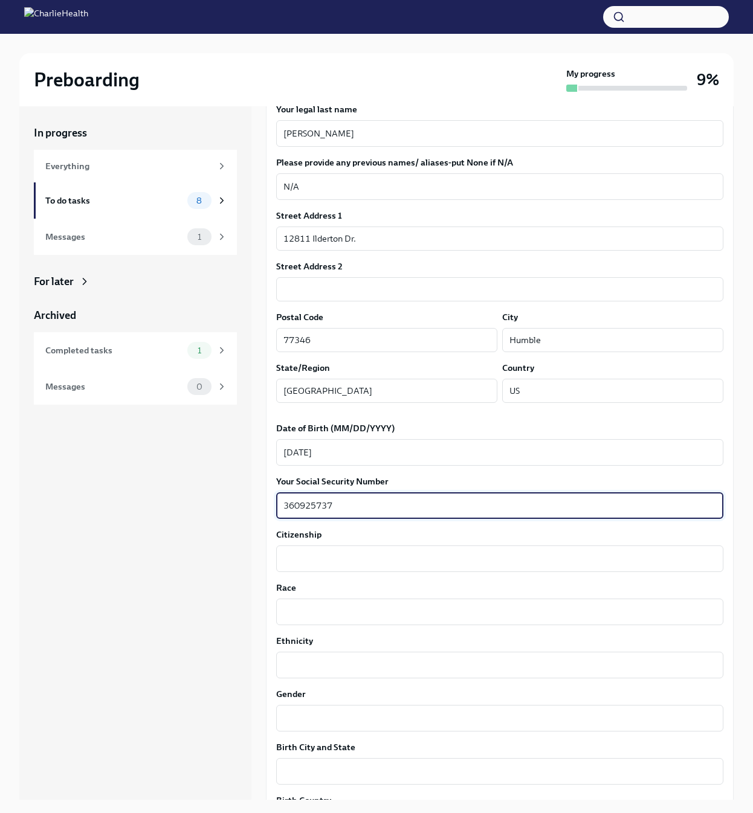
click at [301, 503] on textarea "360925737" at bounding box center [499, 506] width 433 height 15
click at [316, 505] on textarea "360-925737" at bounding box center [499, 506] width 433 height 15
type textarea "360-92-5737"
click at [324, 560] on textarea "Citizenship" at bounding box center [499, 559] width 433 height 15
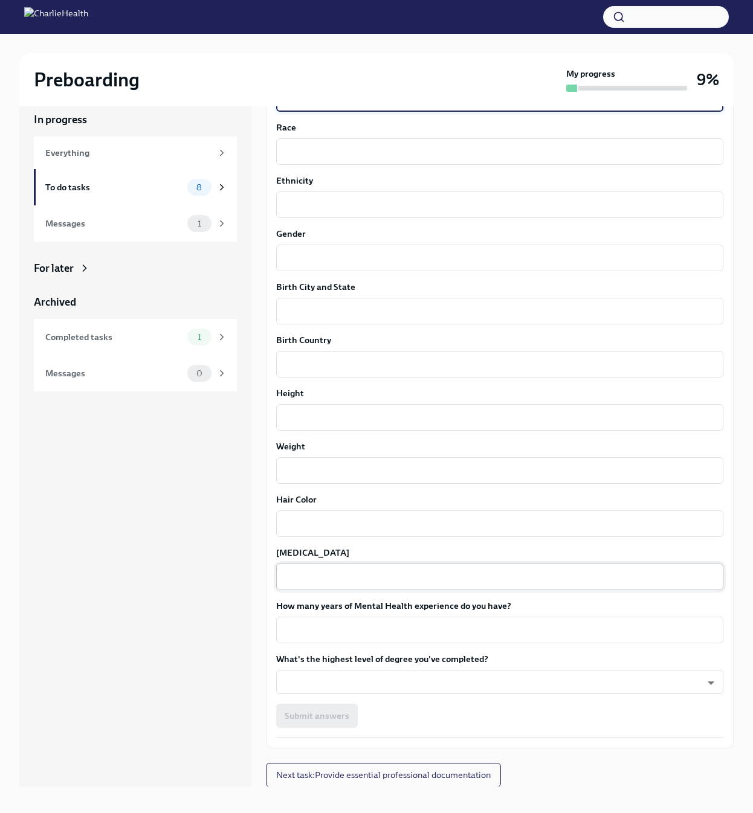
scroll to position [21, 0]
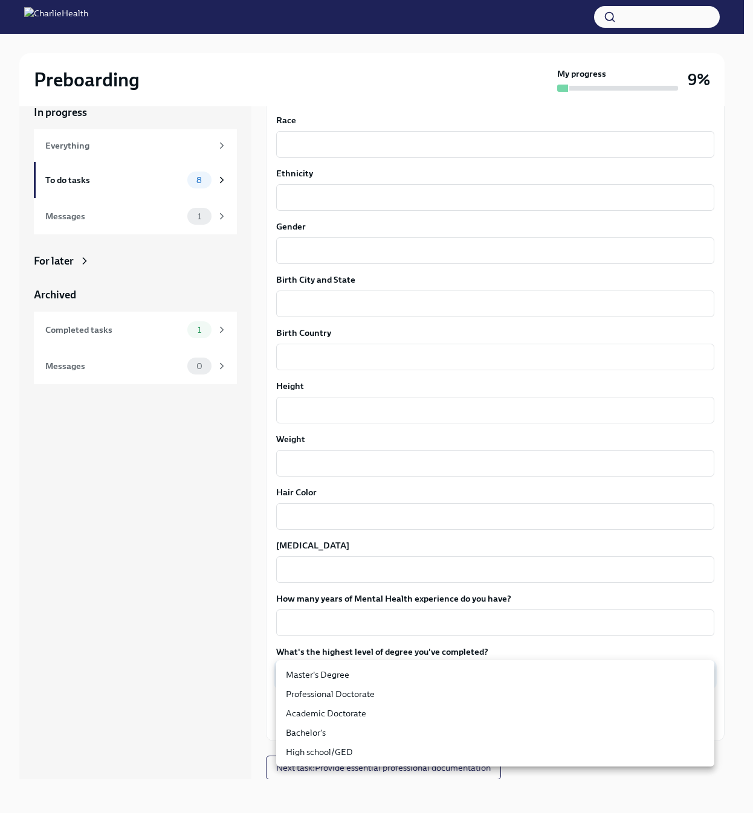
click at [357, 672] on body "Preboarding My progress 9% In progress Everything To do tasks 8 Messages 1 For …" at bounding box center [376, 396] width 753 height 834
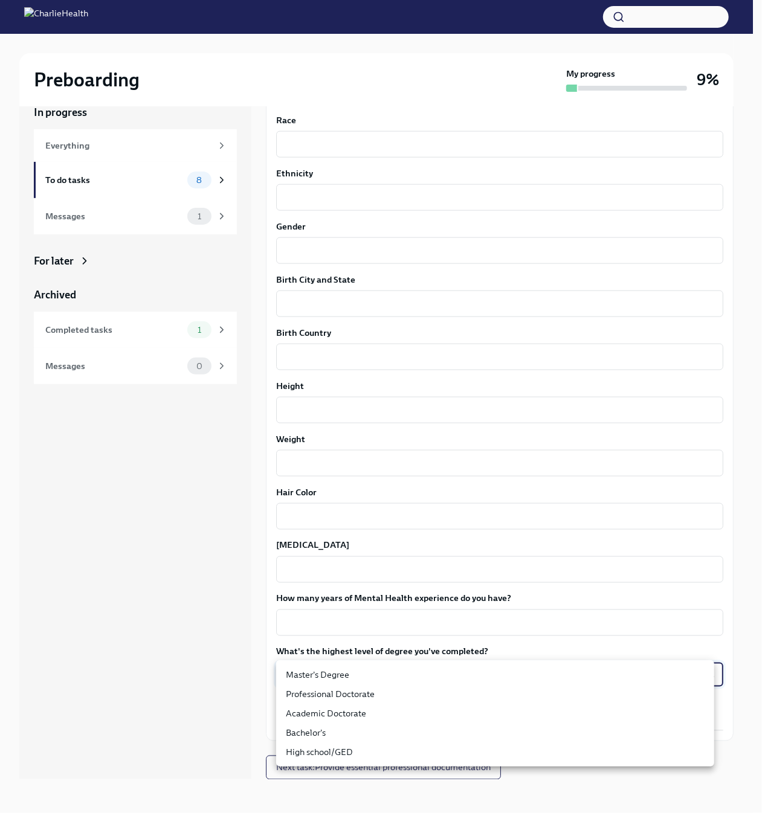
click at [338, 677] on li "Master's Degree" at bounding box center [495, 674] width 438 height 19
type input "2vBr-ghkD"
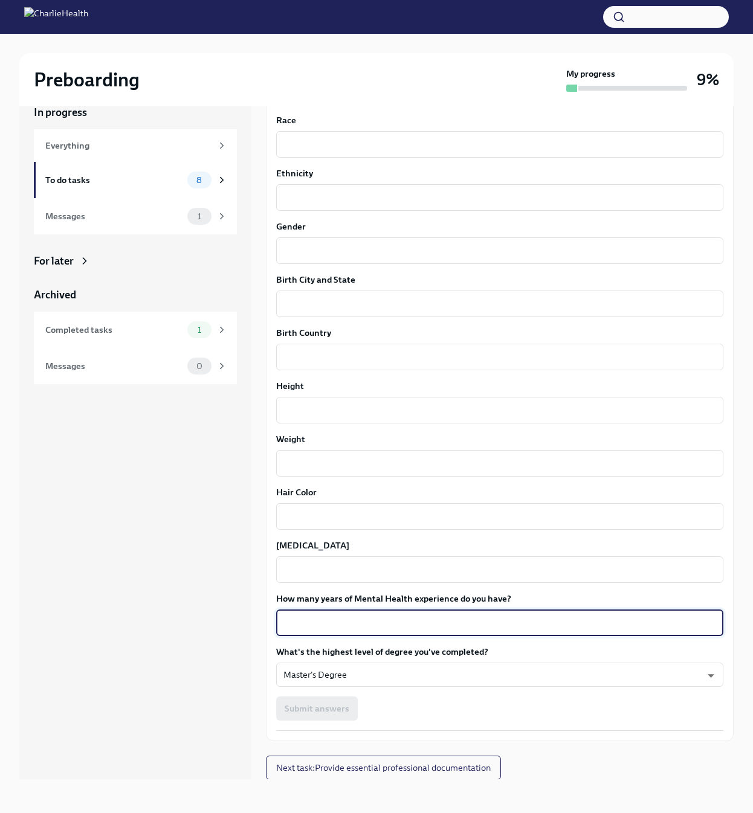
click at [361, 621] on textarea "How many years of Mental Health experience do you have?" at bounding box center [499, 623] width 433 height 15
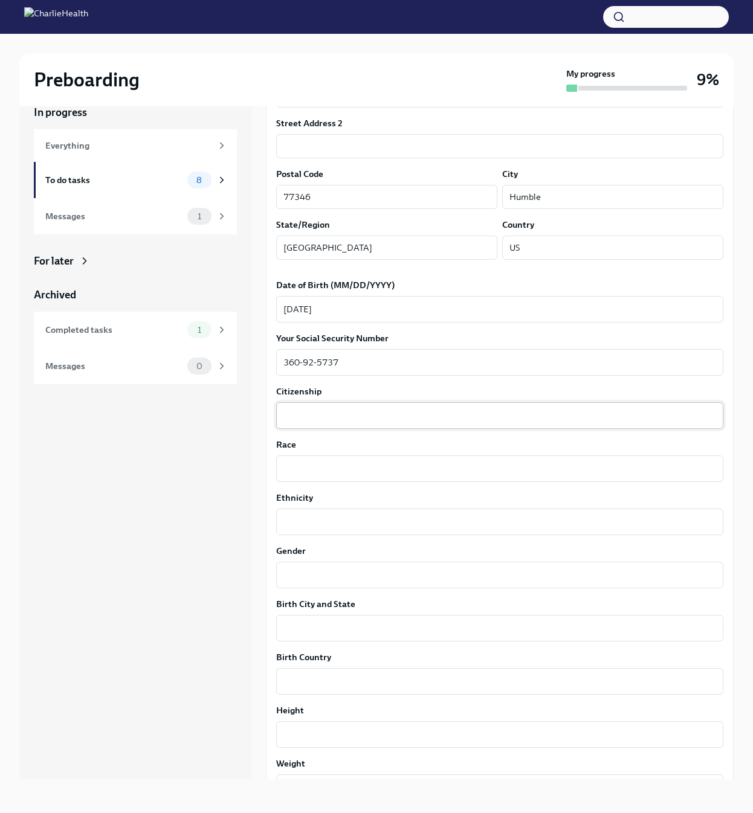
scroll to position [447, 0]
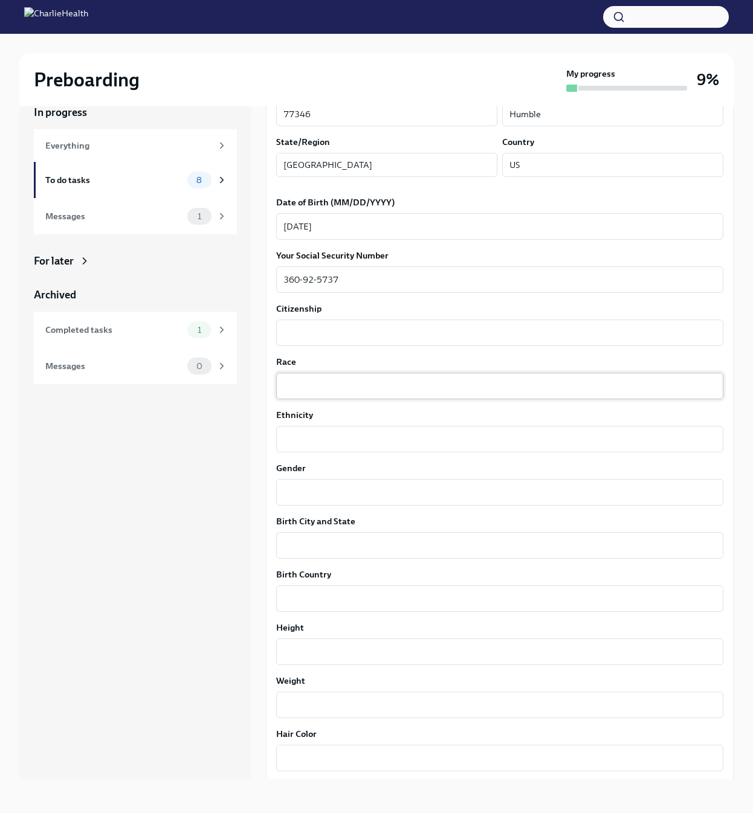
type textarea "5"
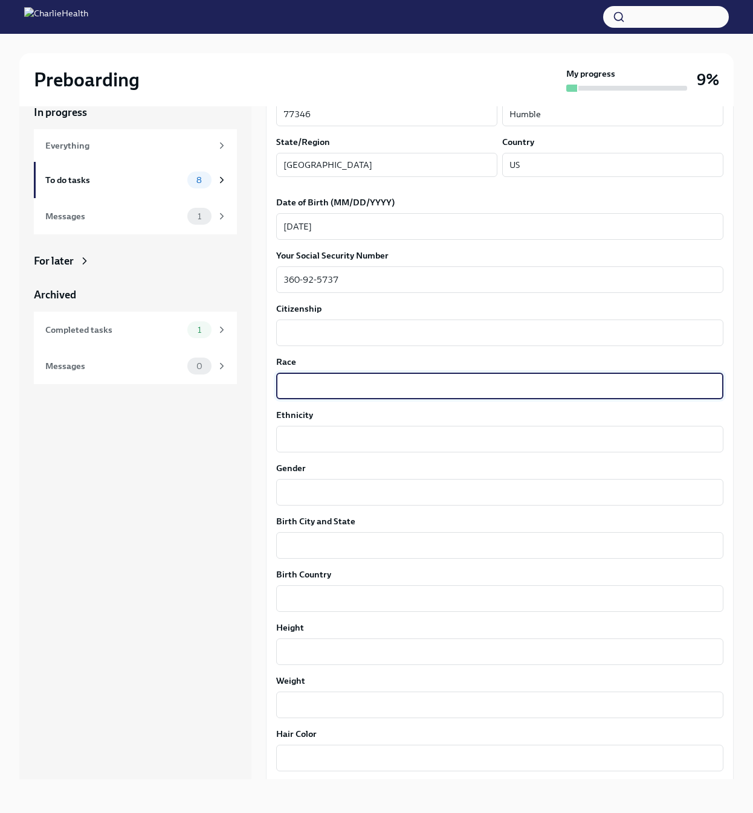
click at [304, 385] on textarea "Race" at bounding box center [499, 386] width 433 height 15
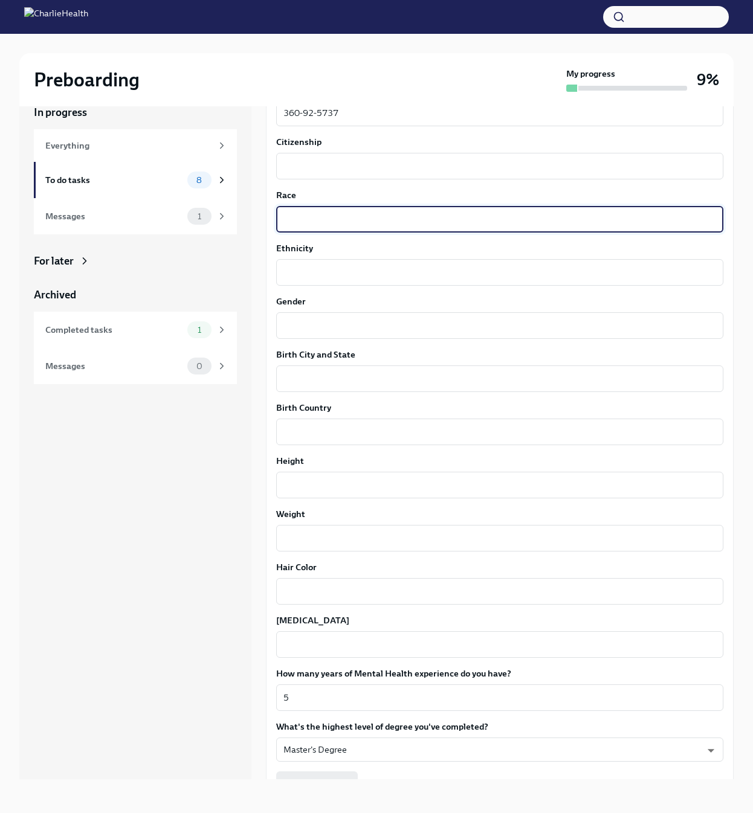
scroll to position [628, 0]
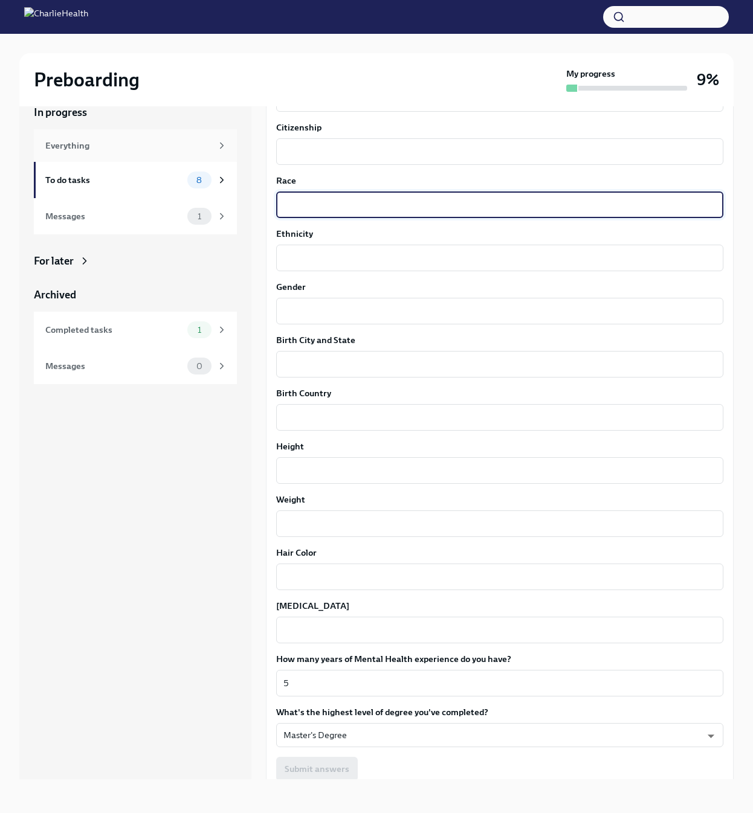
click at [103, 152] on div "Everything" at bounding box center [135, 145] width 203 height 33
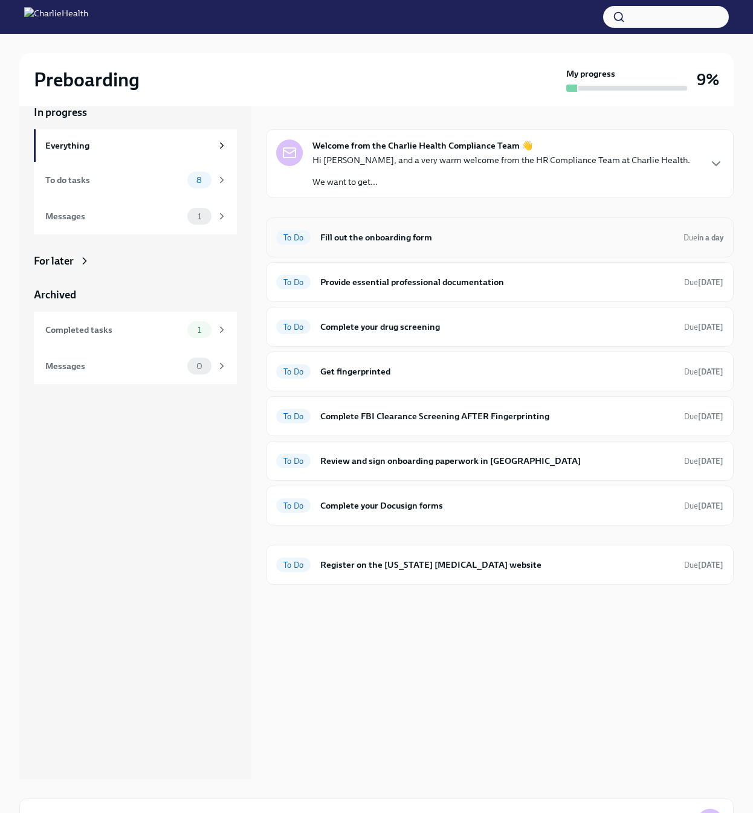
click at [453, 244] on div "To Do Fill out the onboarding form Due in a day" at bounding box center [499, 237] width 447 height 19
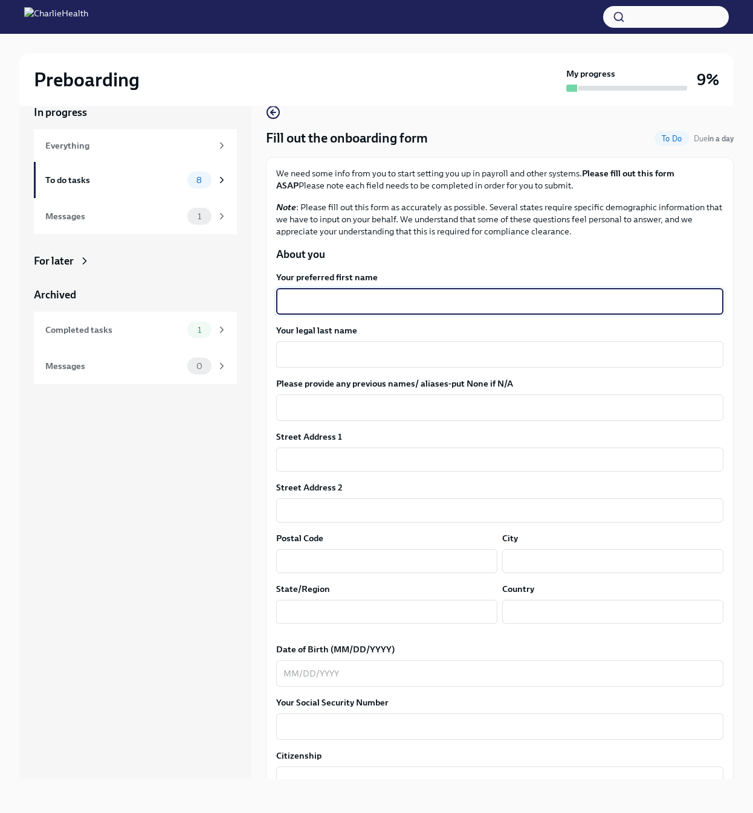
click at [323, 302] on textarea "Your preferred first name" at bounding box center [499, 301] width 433 height 15
type textarea "Kadeshia"
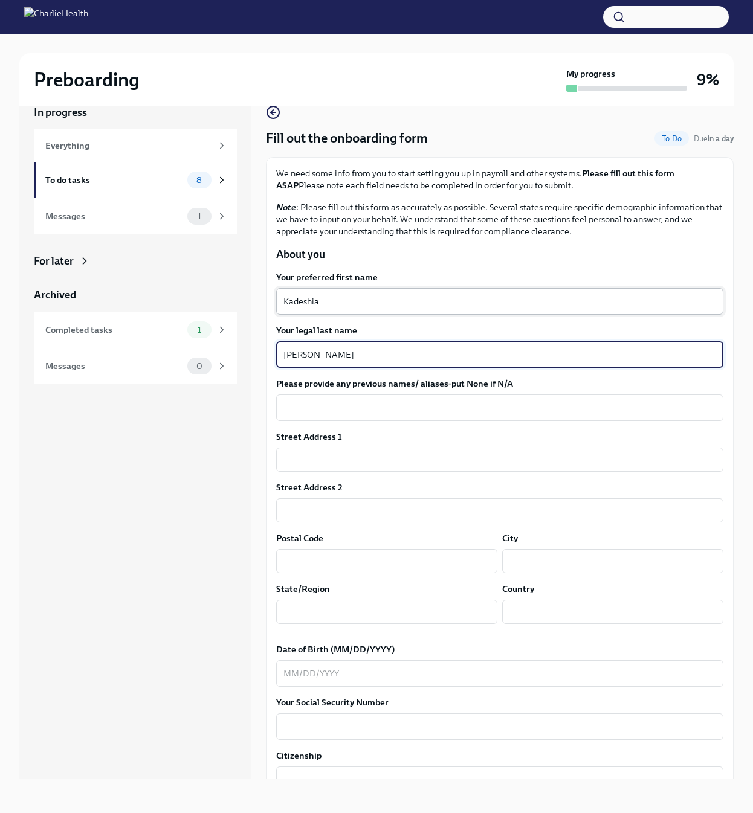
type textarea "[PERSON_NAME]"
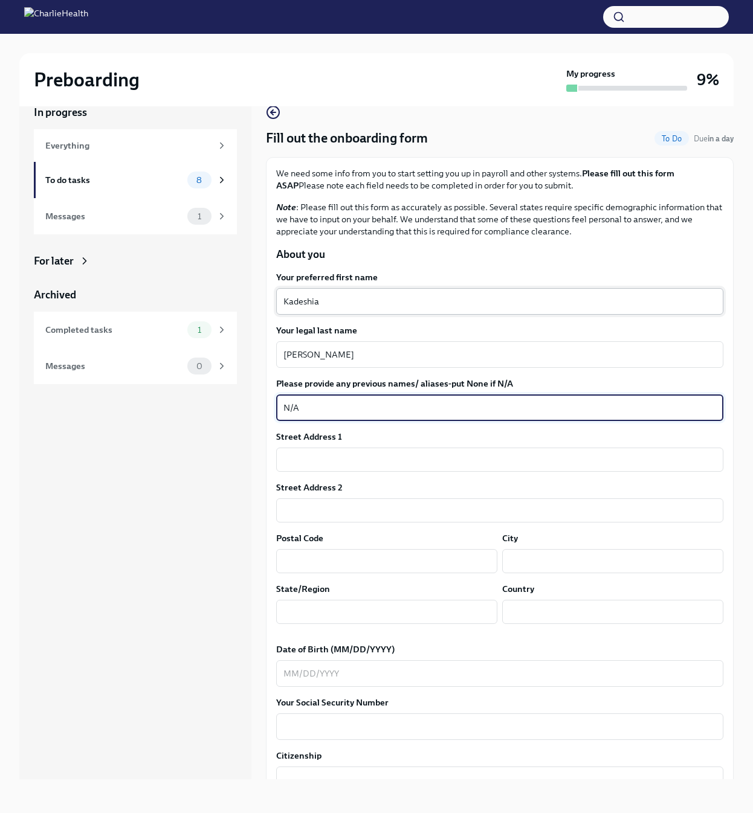
type textarea "N/A"
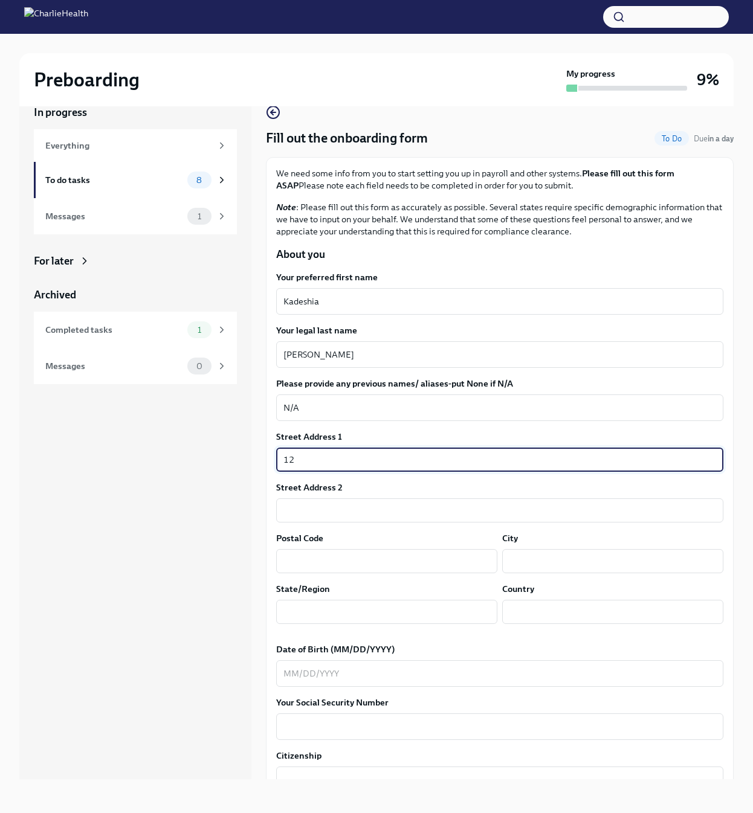
type input "12811 Ilderton Dr."
type input "77346"
type input "Humble"
type input "[GEOGRAPHIC_DATA]"
type input "US"
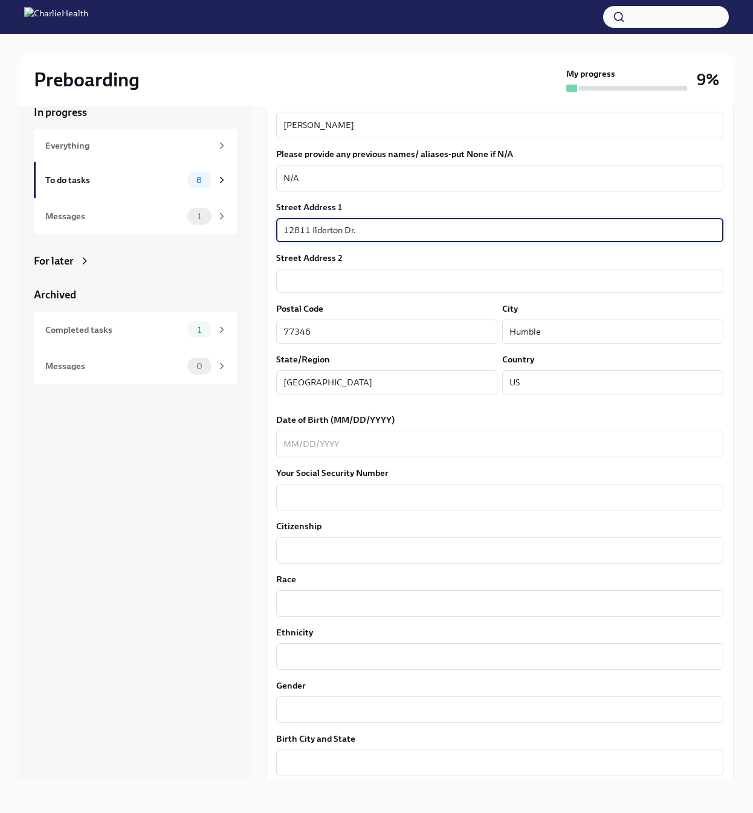
scroll to position [302, 0]
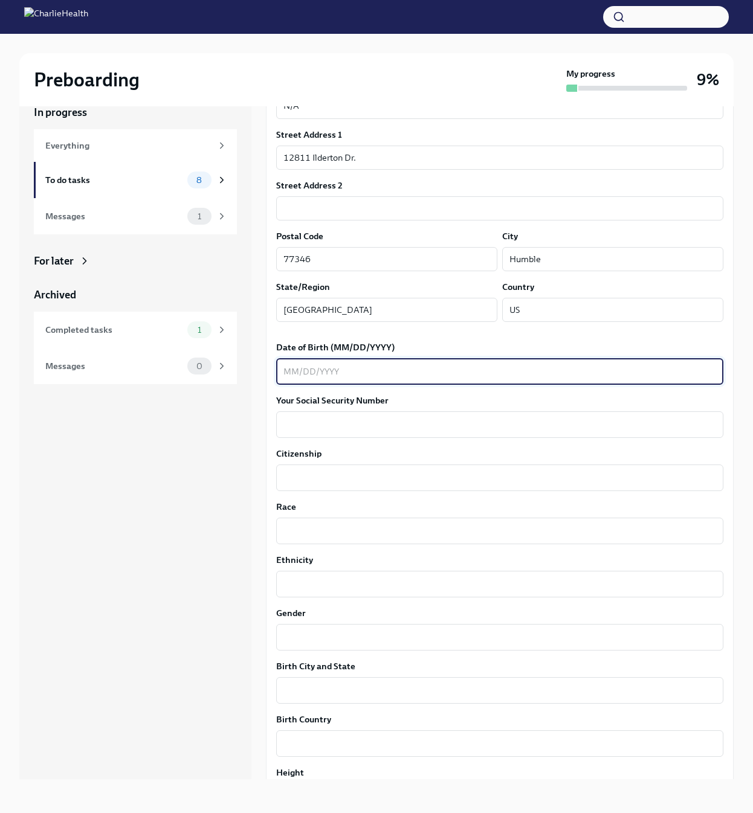
click at [341, 371] on textarea "Date of Birth (MM/DD/YYYY)" at bounding box center [499, 371] width 433 height 15
type textarea "[DATE]"
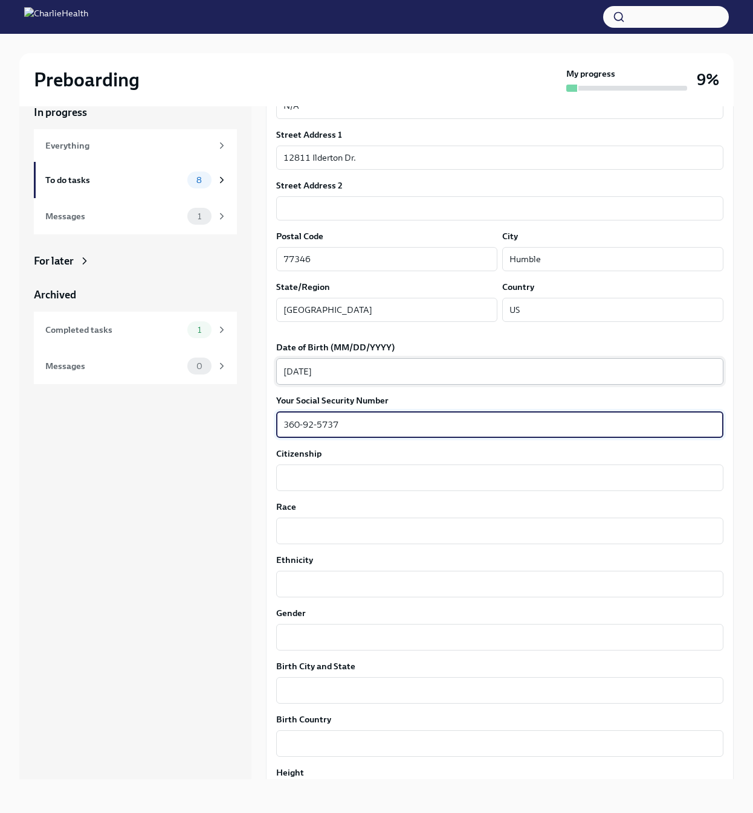
type textarea "360-92-5737"
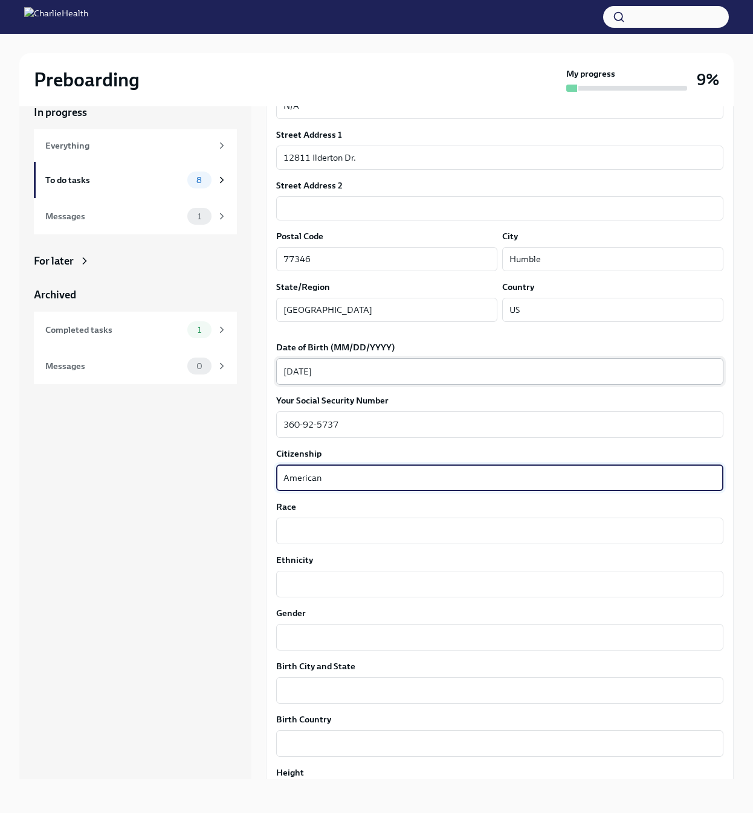
type textarea "American"
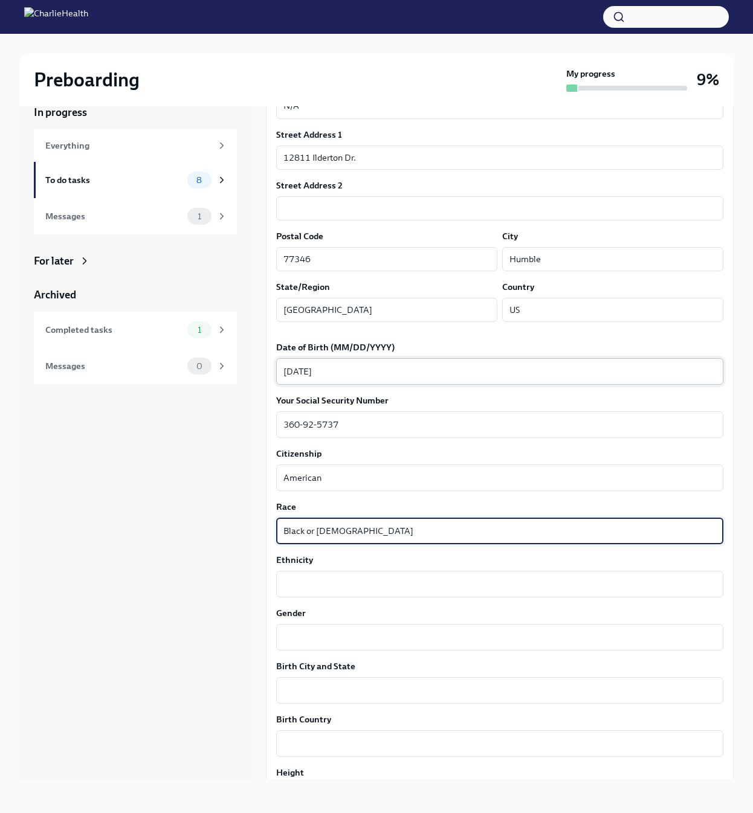
type textarea "Black or African American"
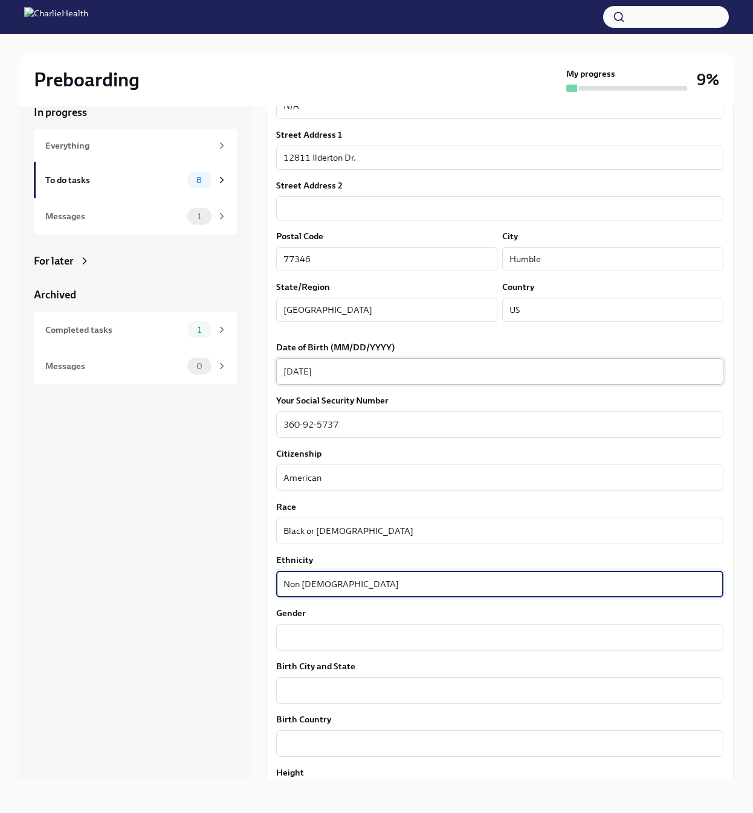
type textarea "Non Hispanic"
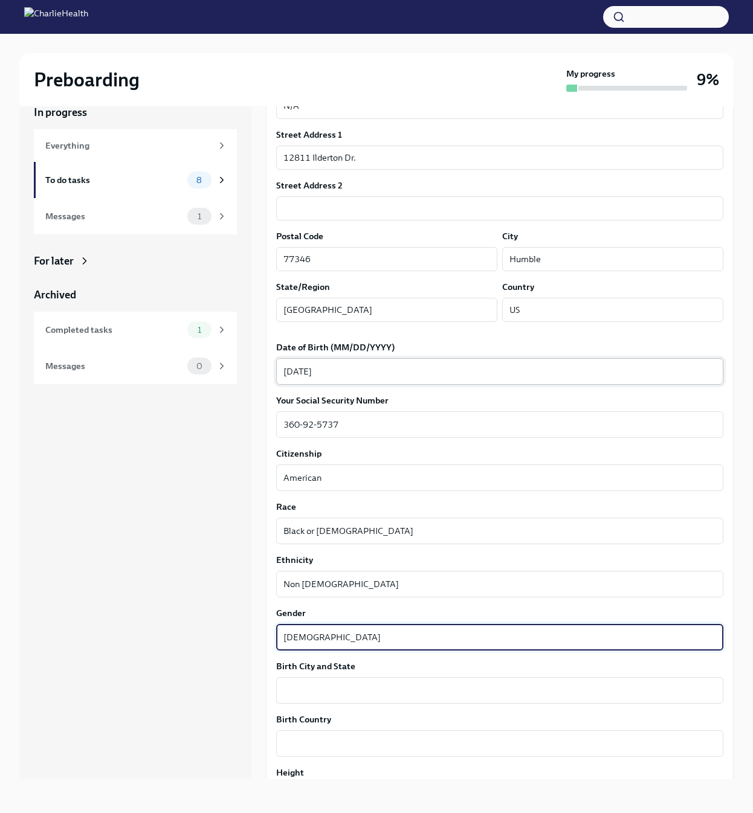
type textarea "[DEMOGRAPHIC_DATA]"
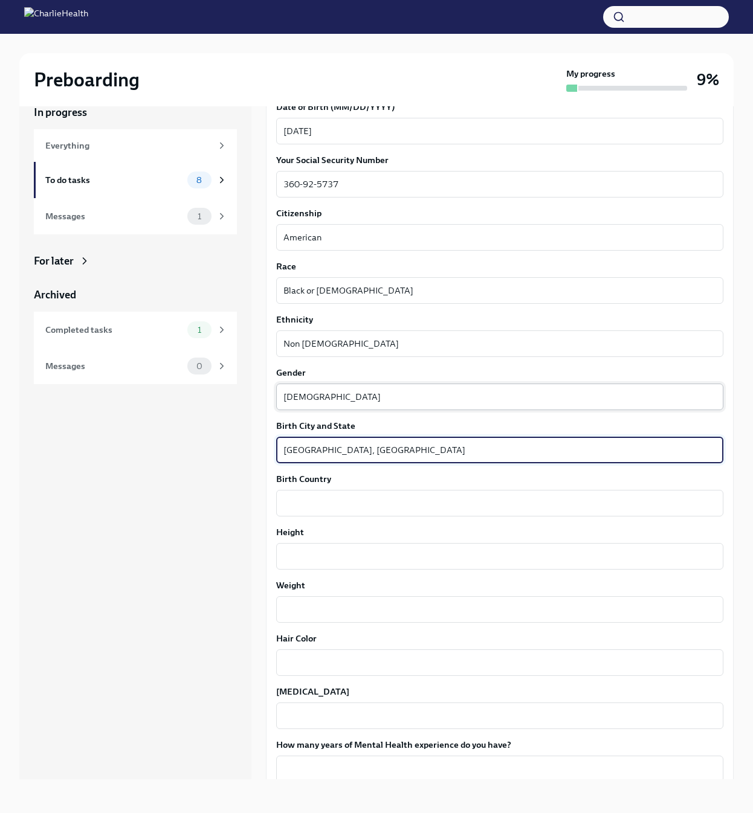
scroll to position [544, 0]
type textarea "Springfield, IL"
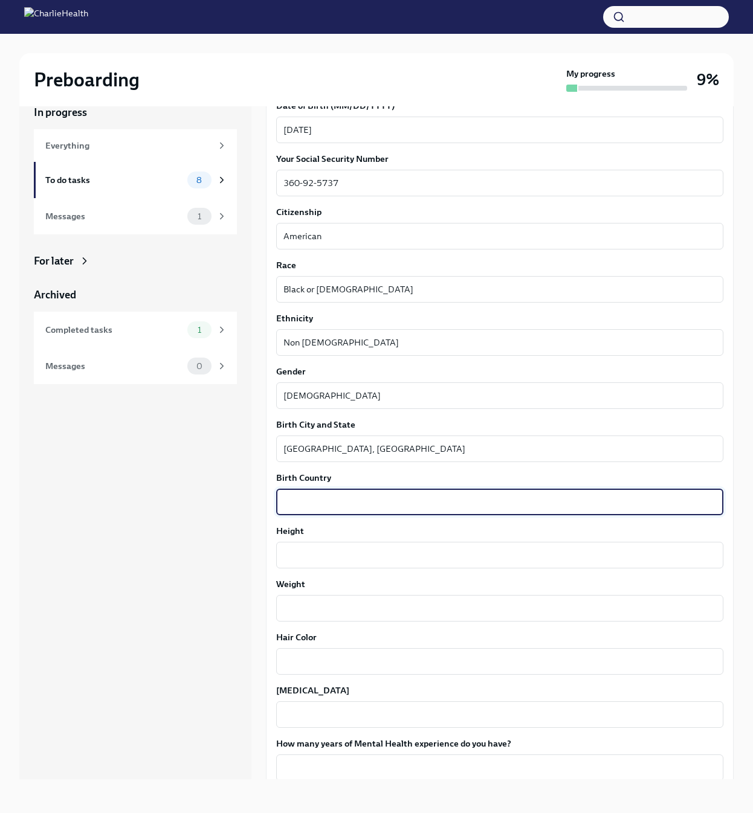
click at [328, 495] on textarea "Birth Country" at bounding box center [499, 502] width 433 height 15
type textarea "[GEOGRAPHIC_DATA]"
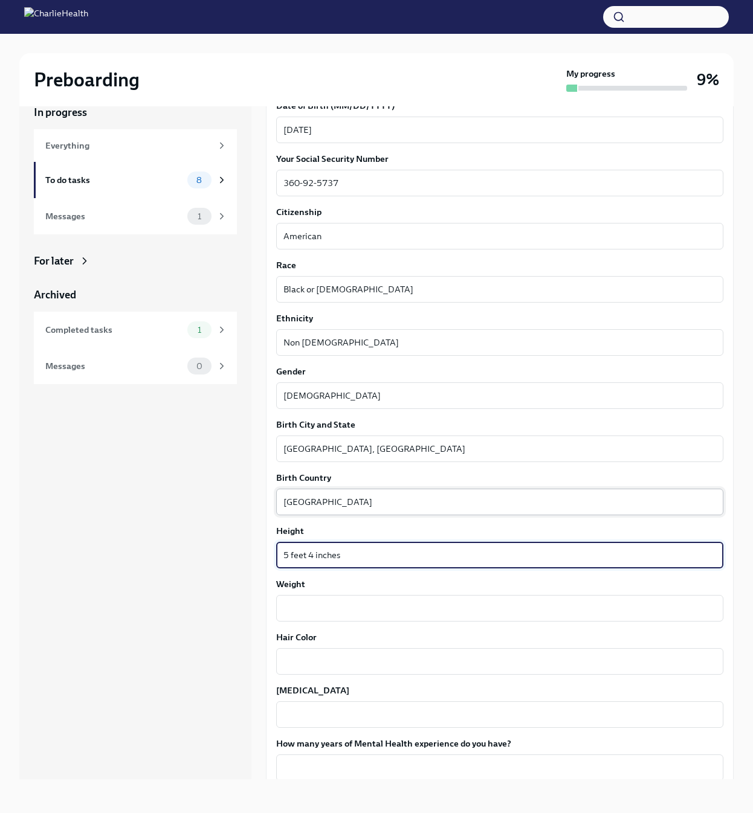
type textarea "5 feet 4 inches"
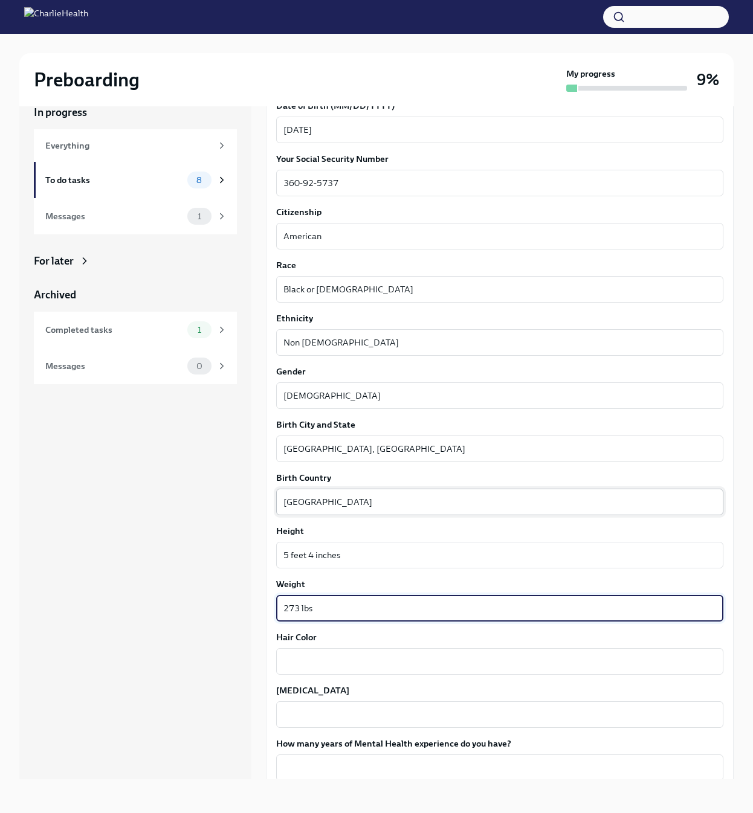
type textarea "273 lbs"
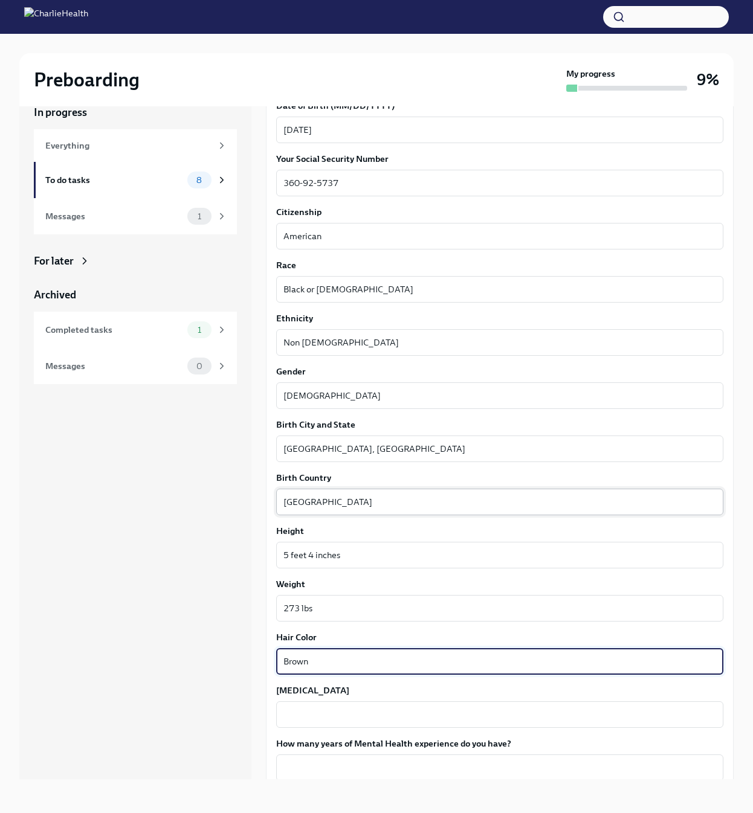
type textarea "Brown"
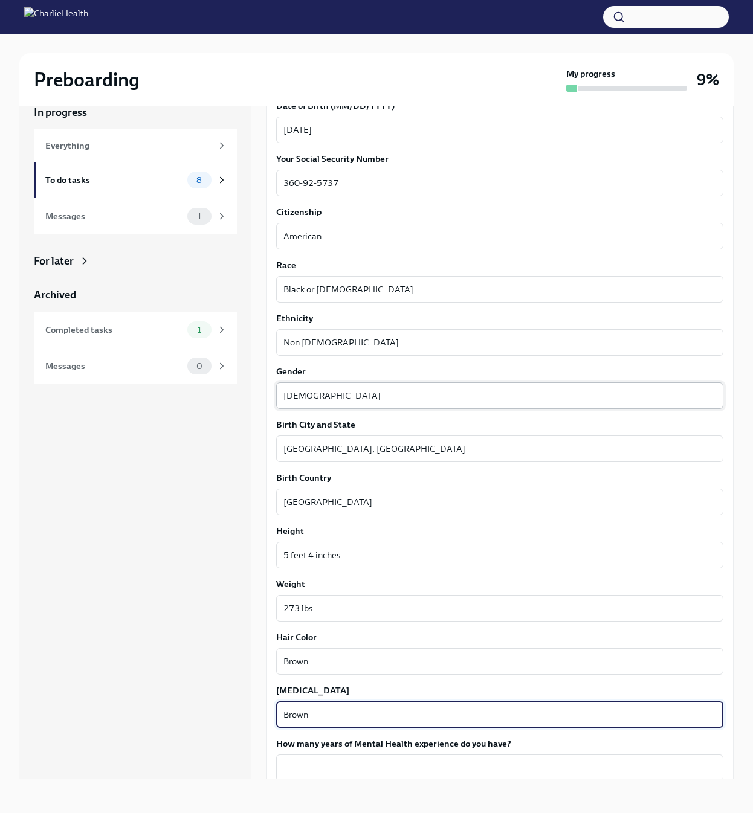
scroll to position [689, 0]
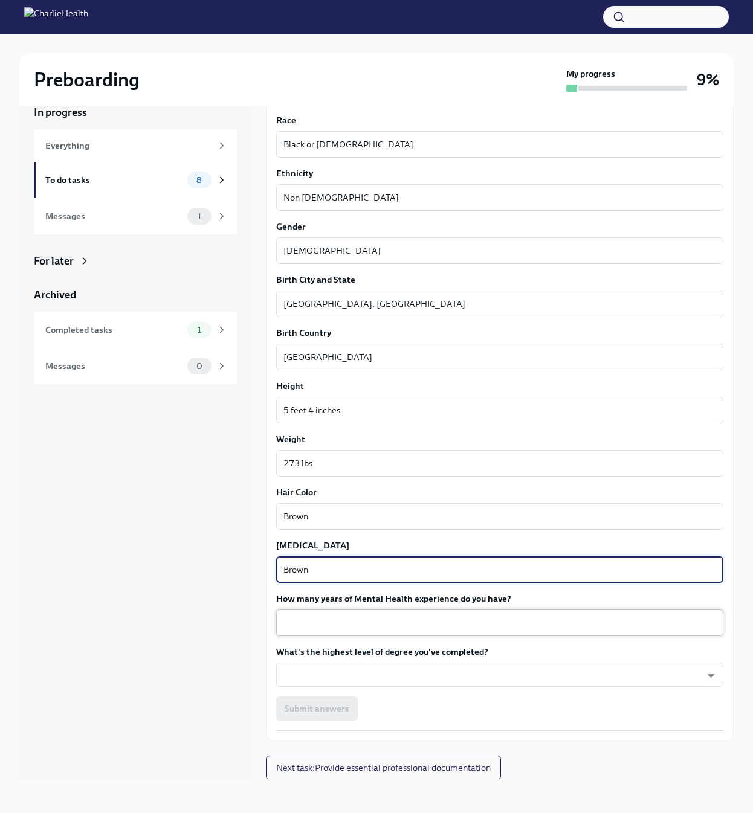
type textarea "Brown"
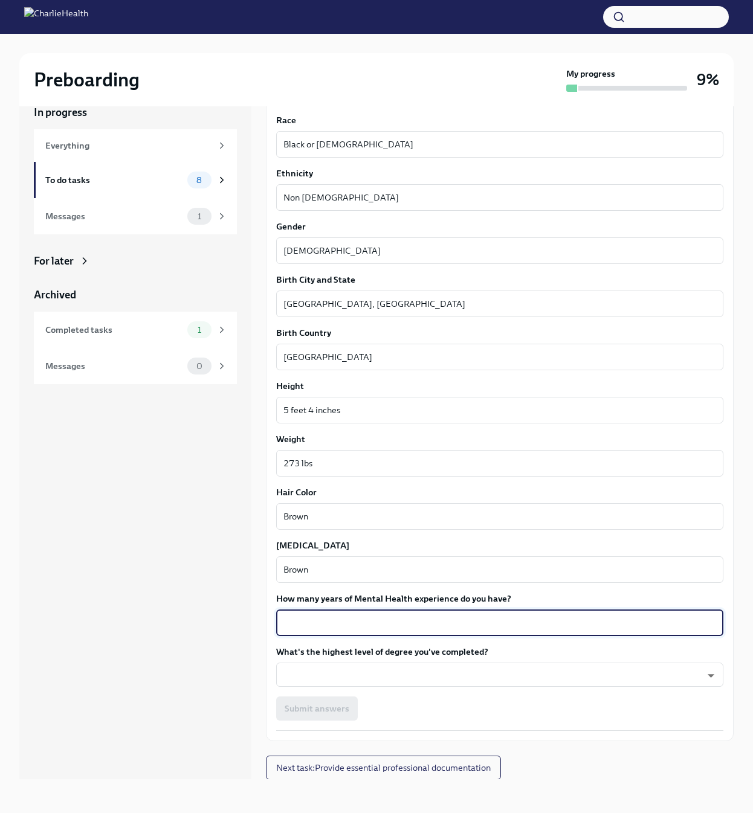
click at [291, 621] on textarea "How many years of Mental Health experience do you have?" at bounding box center [499, 623] width 433 height 15
type textarea "5"
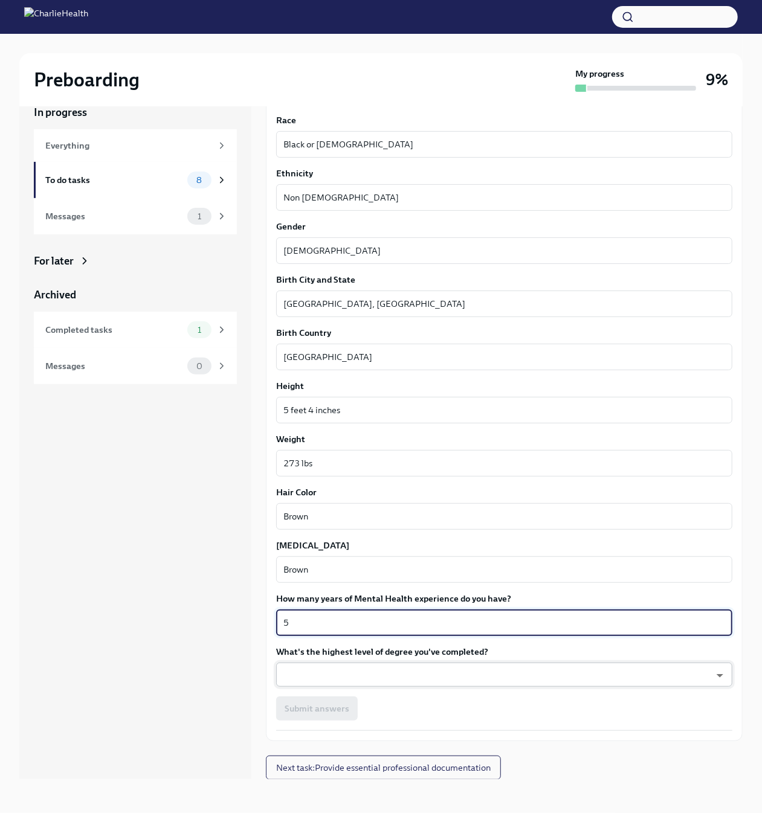
click at [305, 681] on body "Preboarding My progress 9% In progress Everything To do tasks 8 Messages 1 For …" at bounding box center [381, 396] width 762 height 834
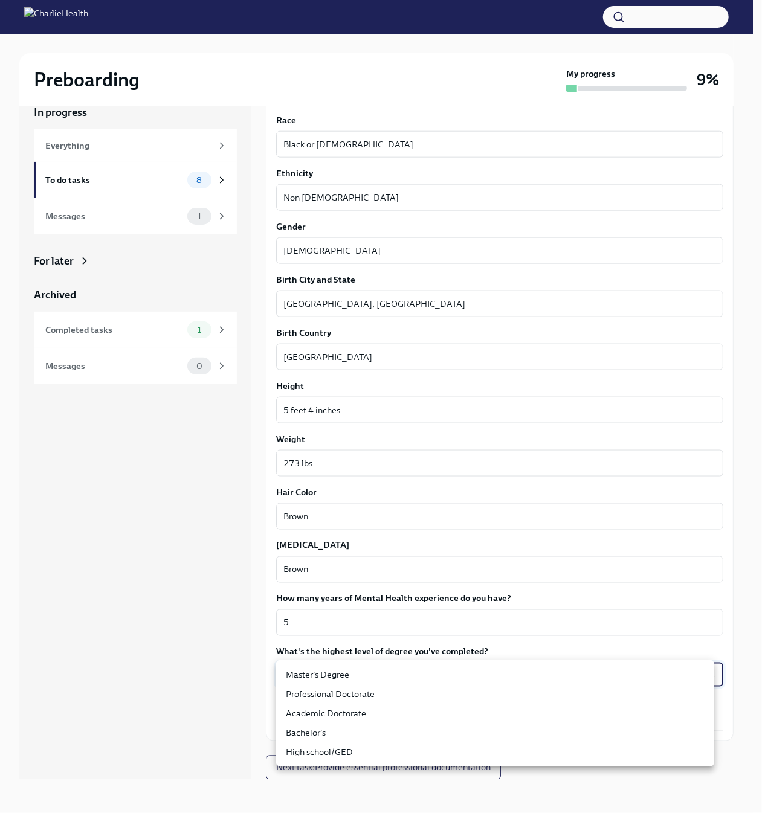
click at [314, 677] on li "Master's Degree" at bounding box center [495, 674] width 438 height 19
type input "2vBr-ghkD"
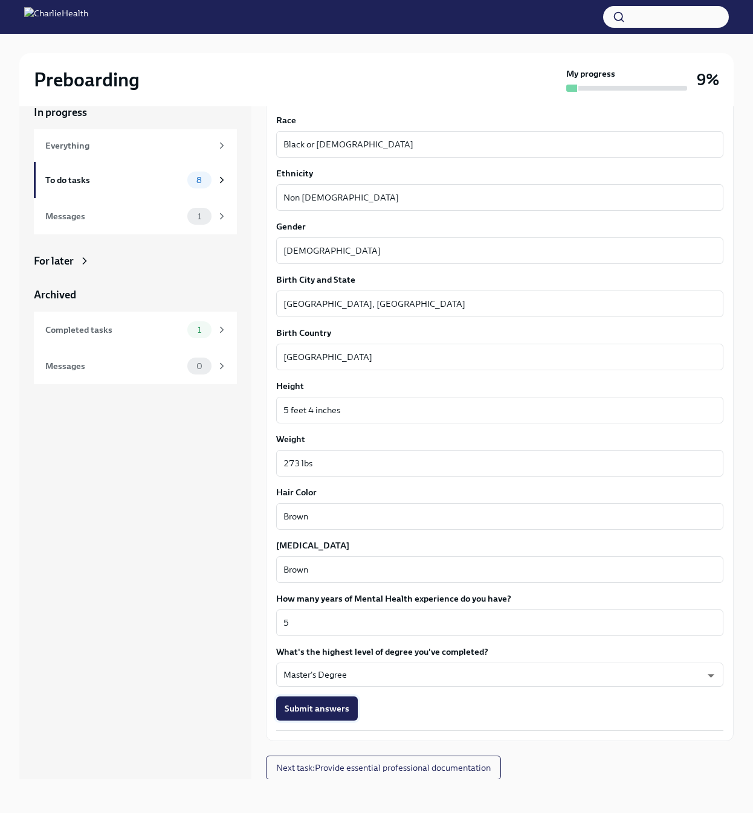
click at [321, 715] on button "Submit answers" at bounding box center [317, 709] width 82 height 24
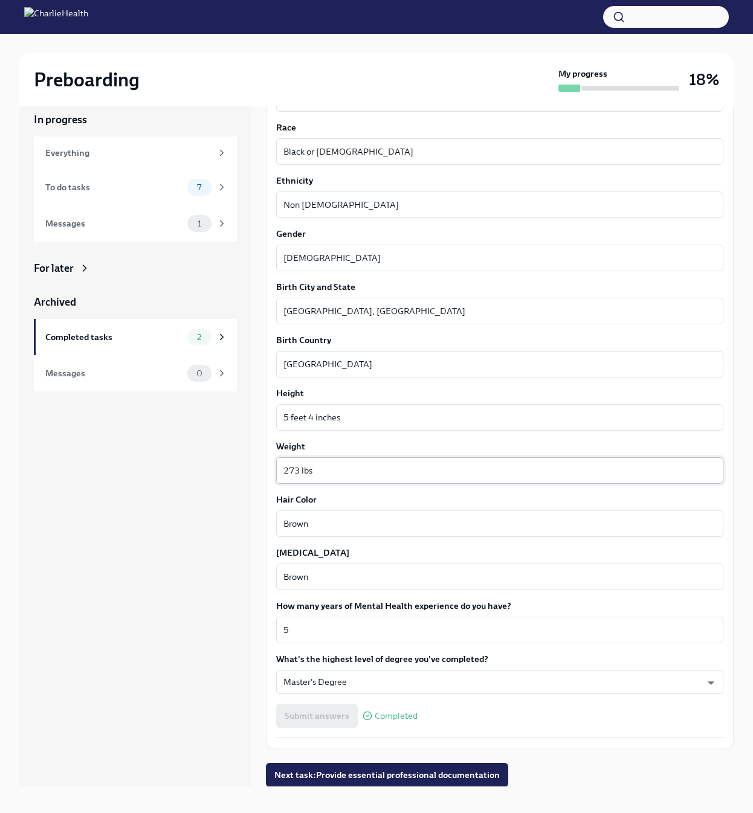
scroll to position [21, 0]
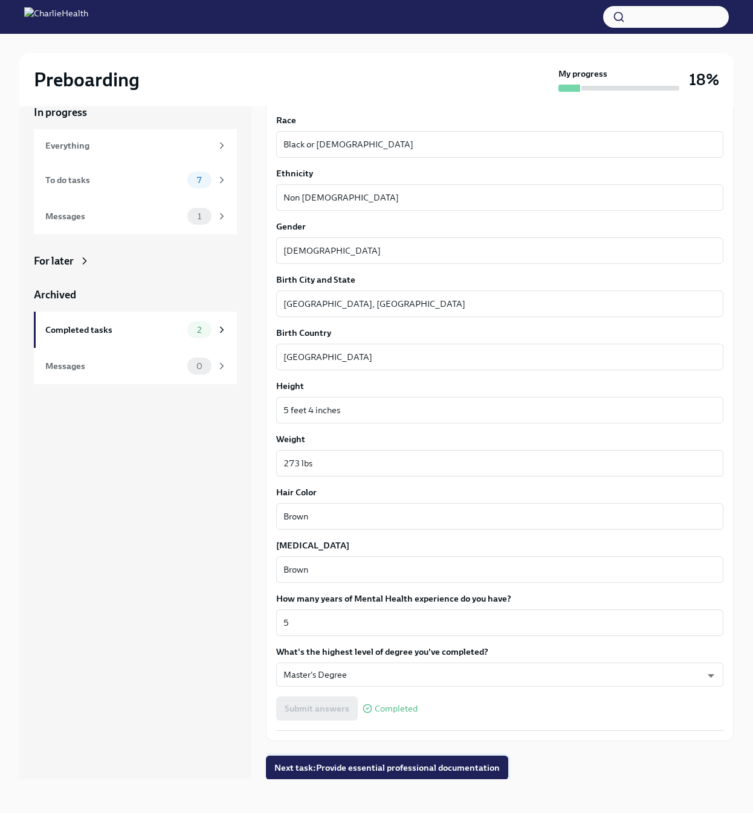
click at [404, 763] on span "Next task : Provide essential professional documentation" at bounding box center [386, 768] width 225 height 12
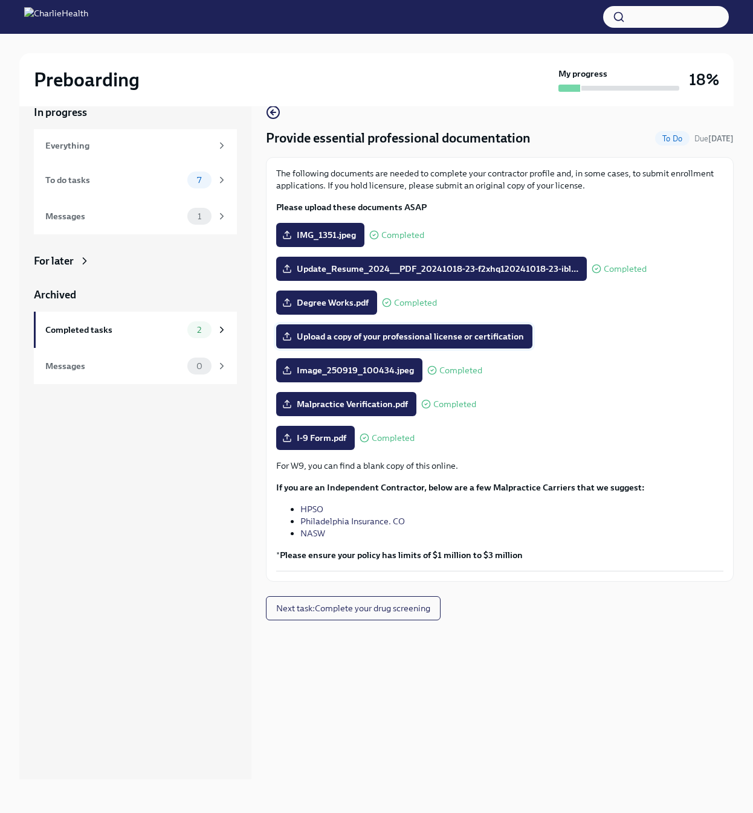
click at [453, 339] on span "Upload a copy of your professional license or certification" at bounding box center [404, 337] width 239 height 12
click at [0, 0] on input "Upload a copy of your professional license or certification" at bounding box center [0, 0] width 0 height 0
click at [398, 602] on span "Next task : Complete your drug screening" at bounding box center [353, 608] width 154 height 12
